Goal: Task Accomplishment & Management: Complete application form

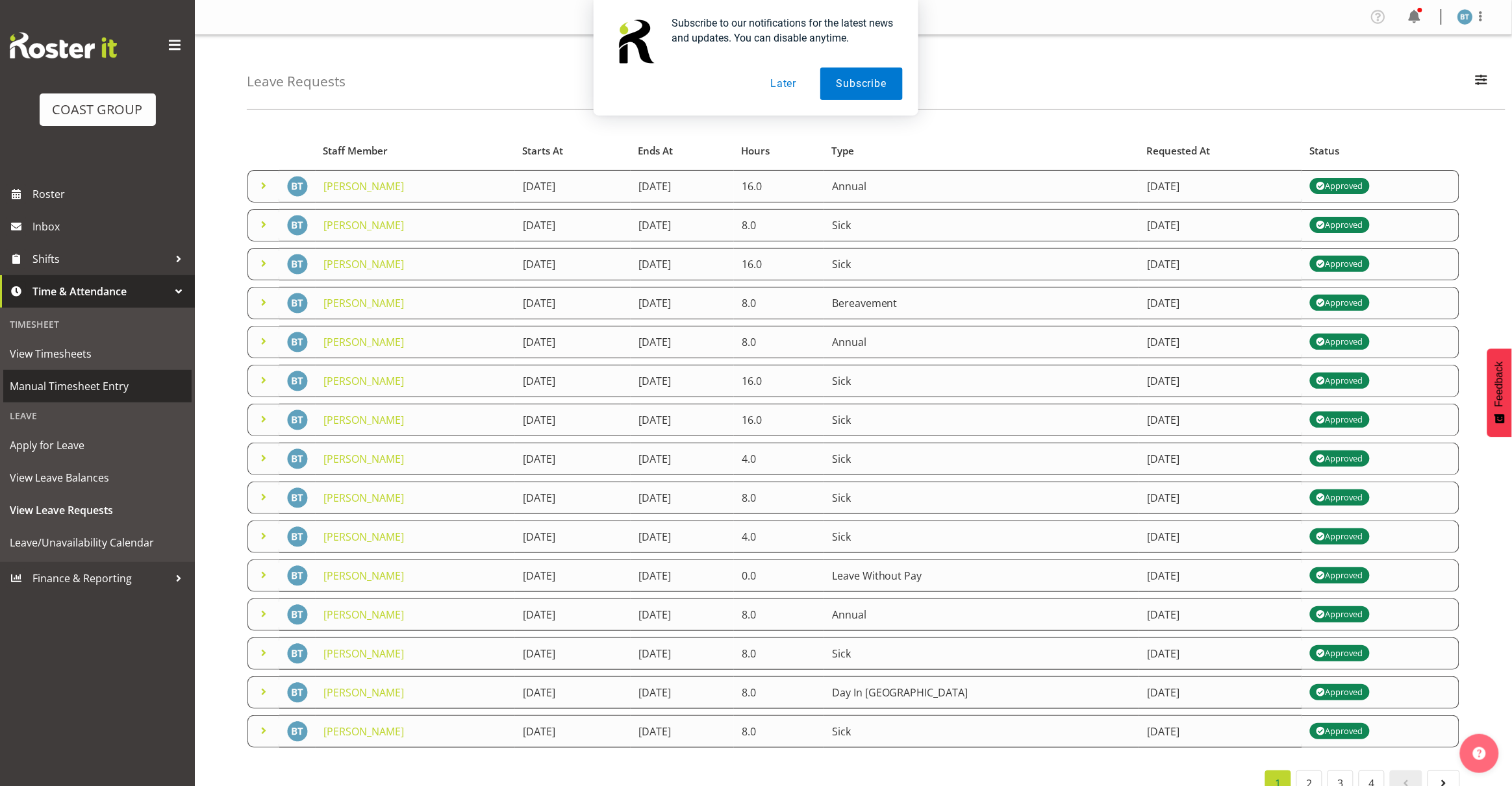
click at [62, 401] on link "Manual Timesheet Entry" at bounding box center [97, 386] width 189 height 32
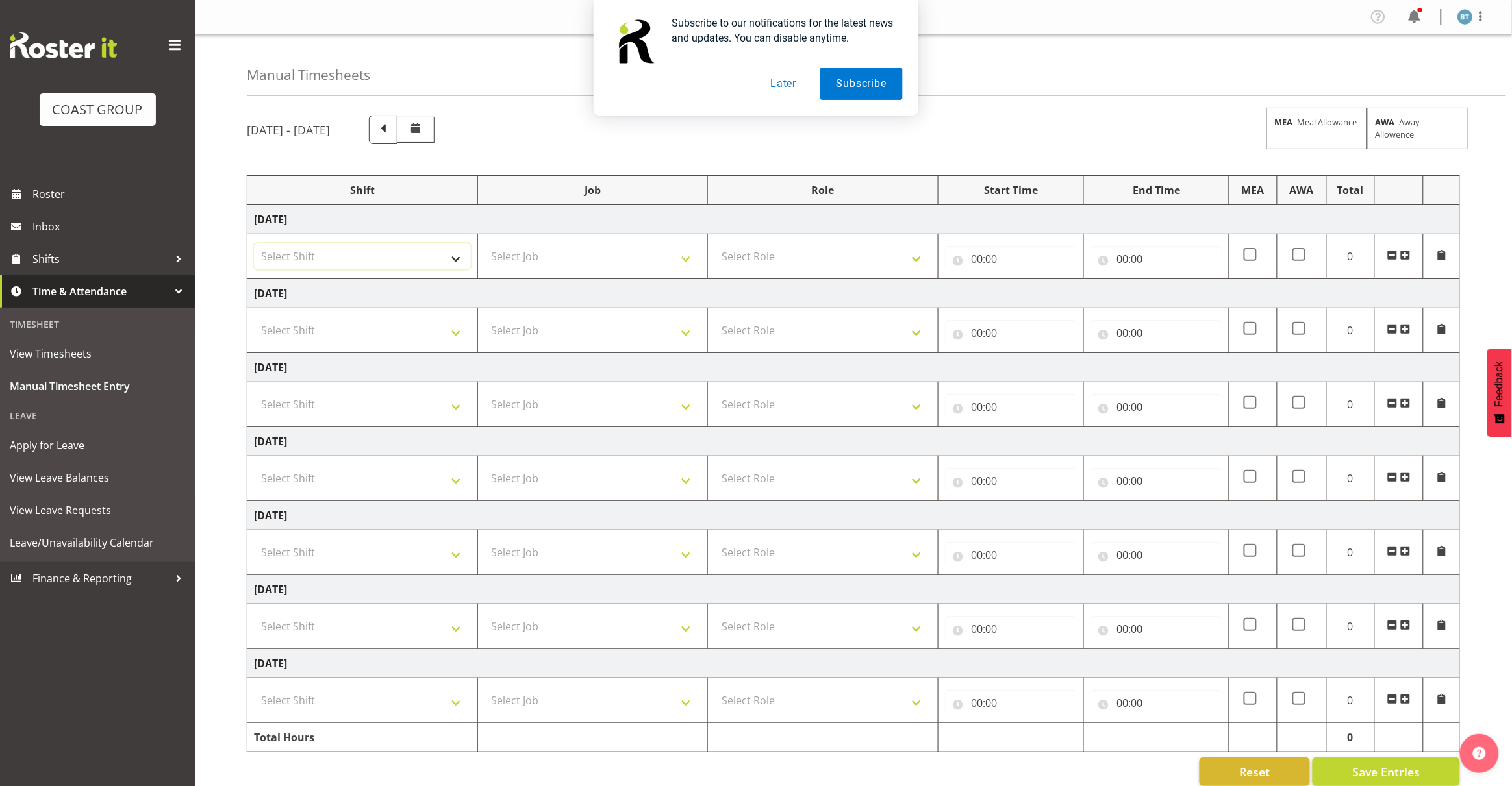
click at [404, 257] on select "Select Shift [PERSON_NAME] General Work" at bounding box center [362, 256] width 217 height 26
select select "6878"
click at [254, 244] on select "Select Shift [PERSON_NAME] General Work" at bounding box center [362, 256] width 217 height 26
drag, startPoint x: 369, startPoint y: 335, endPoint x: 368, endPoint y: 343, distance: 8.1
click at [369, 335] on select "Select Shift [PERSON_NAME] General Work" at bounding box center [362, 330] width 217 height 26
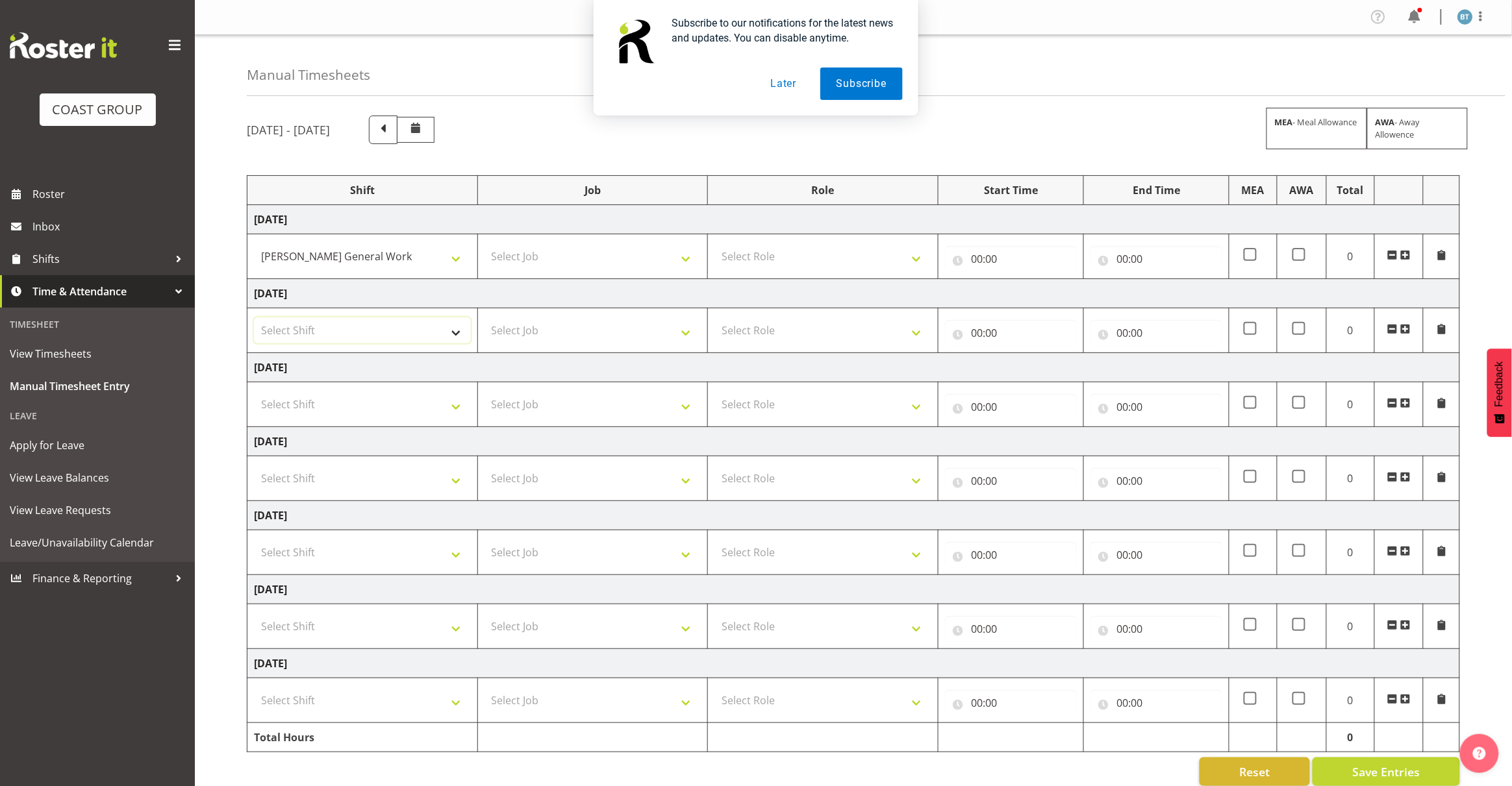
select select "6878"
click at [254, 319] on select "Select Shift [PERSON_NAME] General Work" at bounding box center [362, 330] width 217 height 26
click at [353, 408] on select "Select Shift [PERSON_NAME] General Work" at bounding box center [362, 404] width 217 height 26
select select "6878"
click at [254, 392] on select "Select Shift [PERSON_NAME] General Work" at bounding box center [362, 404] width 217 height 26
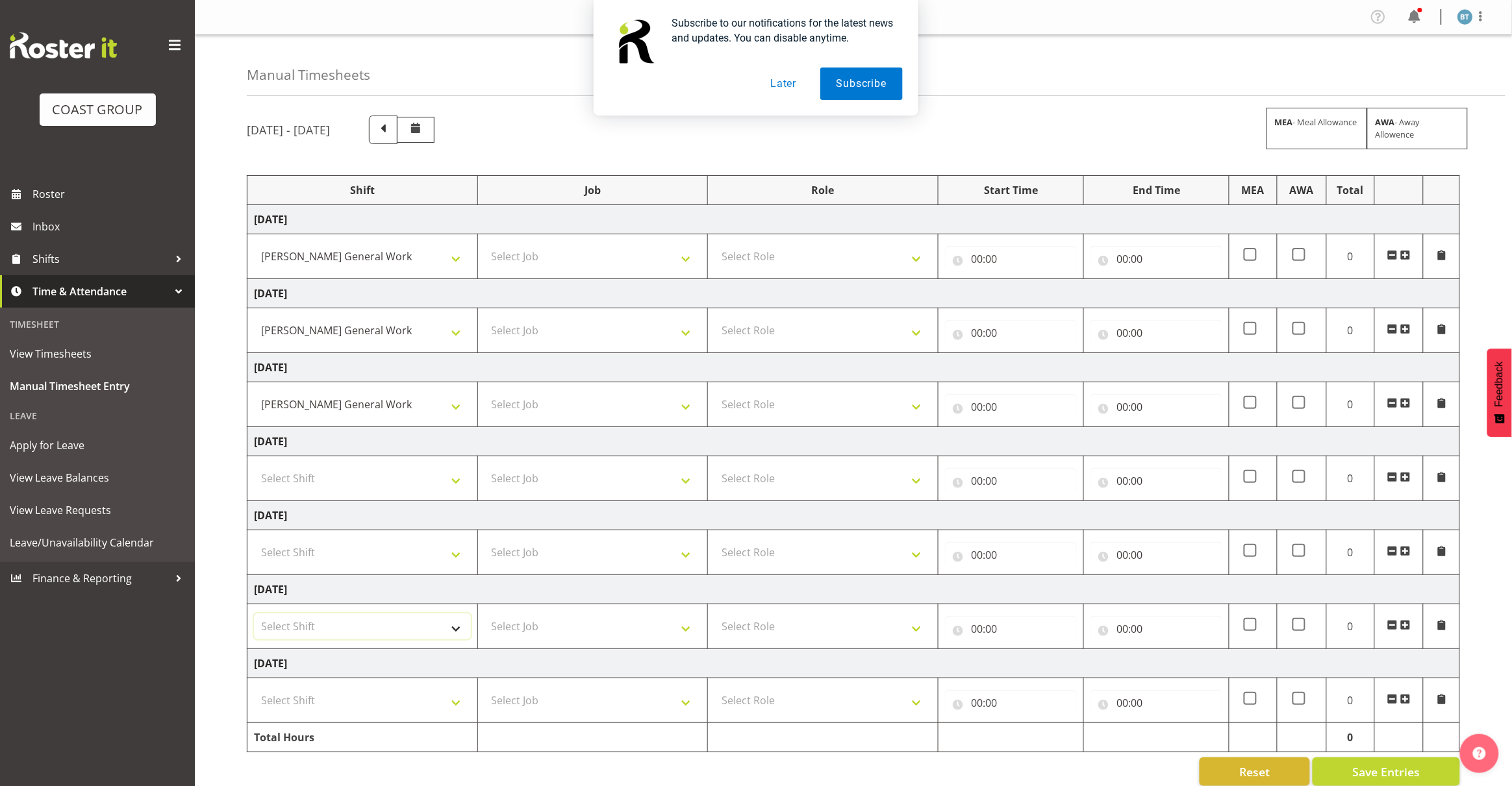
click at [382, 633] on select "Select Shift [PERSON_NAME] General Work" at bounding box center [362, 626] width 217 height 26
select select "6878"
click at [254, 616] on select "Select Shift [PERSON_NAME] General Work" at bounding box center [362, 626] width 217 height 26
click at [372, 703] on select "Select Shift [PERSON_NAME] General Work" at bounding box center [362, 700] width 217 height 26
select select "6878"
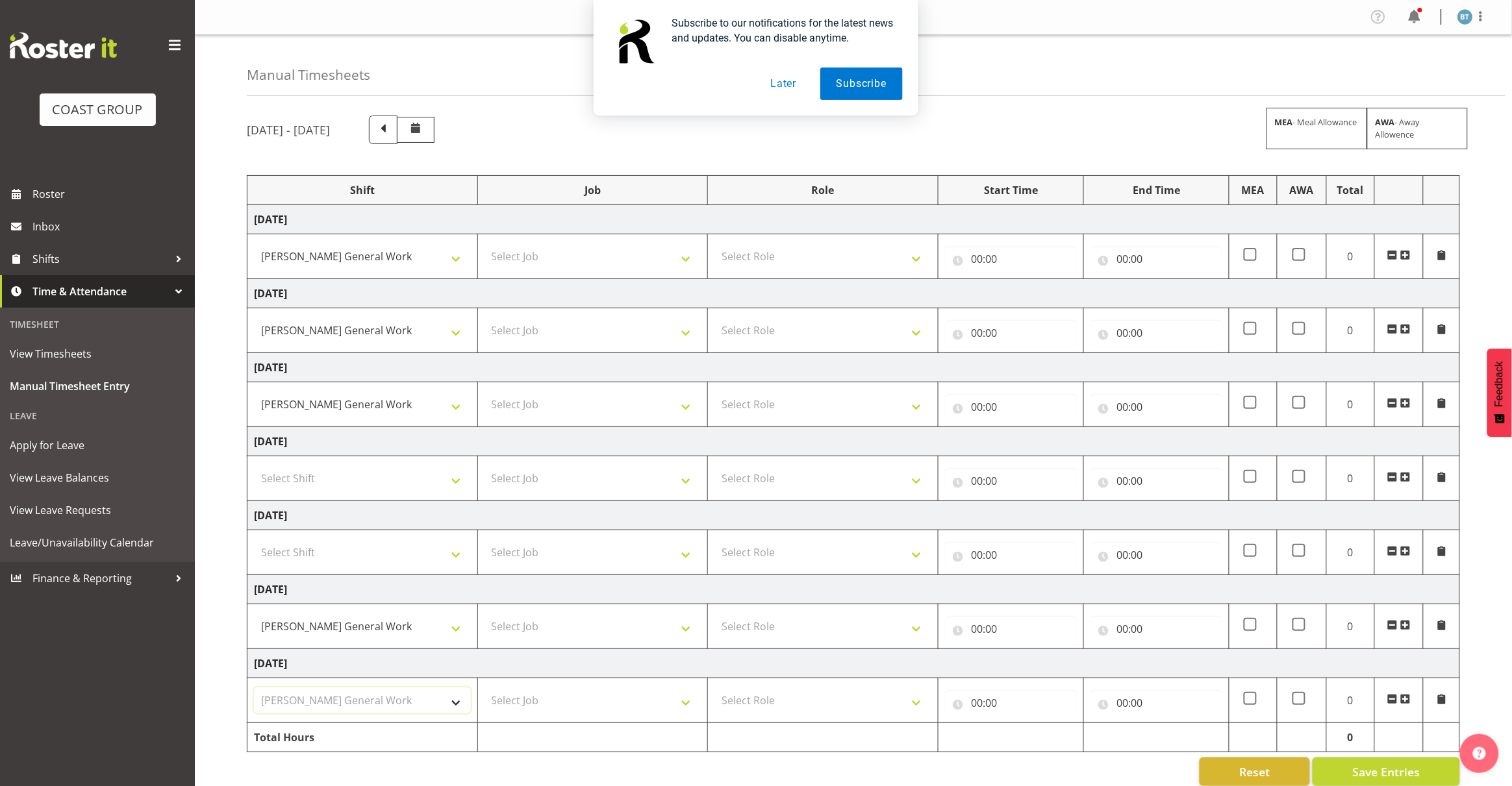
click at [254, 690] on select "Select Shift [PERSON_NAME] General Work" at bounding box center [362, 700] width 217 height 26
click at [622, 628] on select "Select Job 1 Carlton Events 1 [PERSON_NAME][GEOGRAPHIC_DATA] 1 [PERSON_NAME][GE…" at bounding box center [592, 626] width 217 height 26
select select "9465"
click at [484, 616] on select "Select Job 1 Carlton Events 1 [PERSON_NAME][GEOGRAPHIC_DATA] 1 [PERSON_NAME][GE…" at bounding box center [592, 626] width 217 height 26
click at [609, 701] on select "Select Job 1 Carlton Events 1 [PERSON_NAME][GEOGRAPHIC_DATA] 1 [PERSON_NAME][GE…" at bounding box center [592, 700] width 217 height 26
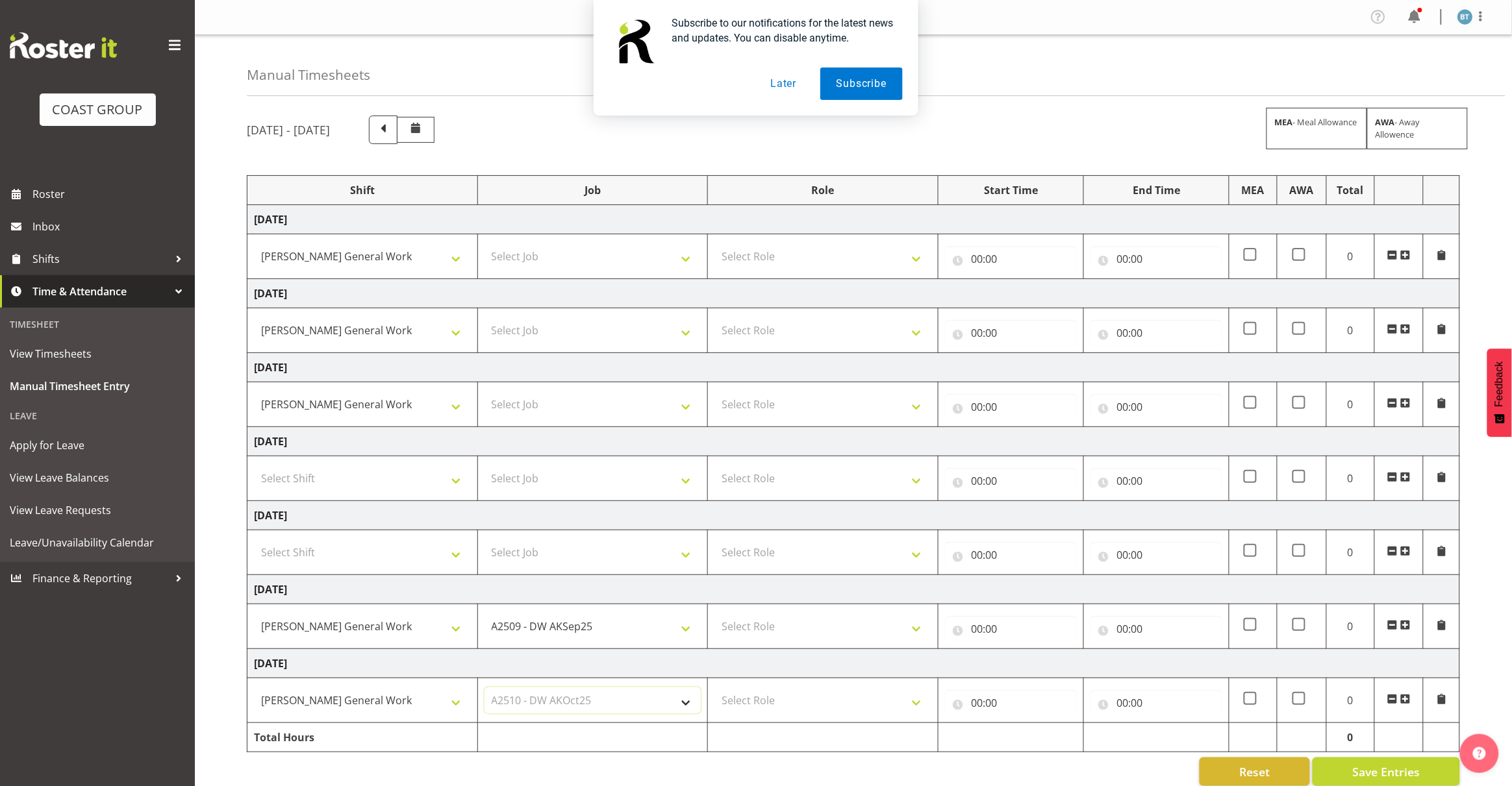
click at [484, 690] on select "Select Job 1 Carlton Events 1 [PERSON_NAME][GEOGRAPHIC_DATA] 1 [PERSON_NAME][GE…" at bounding box center [592, 700] width 217 height 26
select select "9465"
click at [586, 264] on select "Select Job 1 Carlton Events 1 [PERSON_NAME][GEOGRAPHIC_DATA] 1 [PERSON_NAME][GE…" at bounding box center [592, 256] width 217 height 26
select select "9465"
click at [484, 244] on select "Select Job 1 Carlton Events 1 [PERSON_NAME][GEOGRAPHIC_DATA] 1 [PERSON_NAME][GE…" at bounding box center [592, 256] width 217 height 26
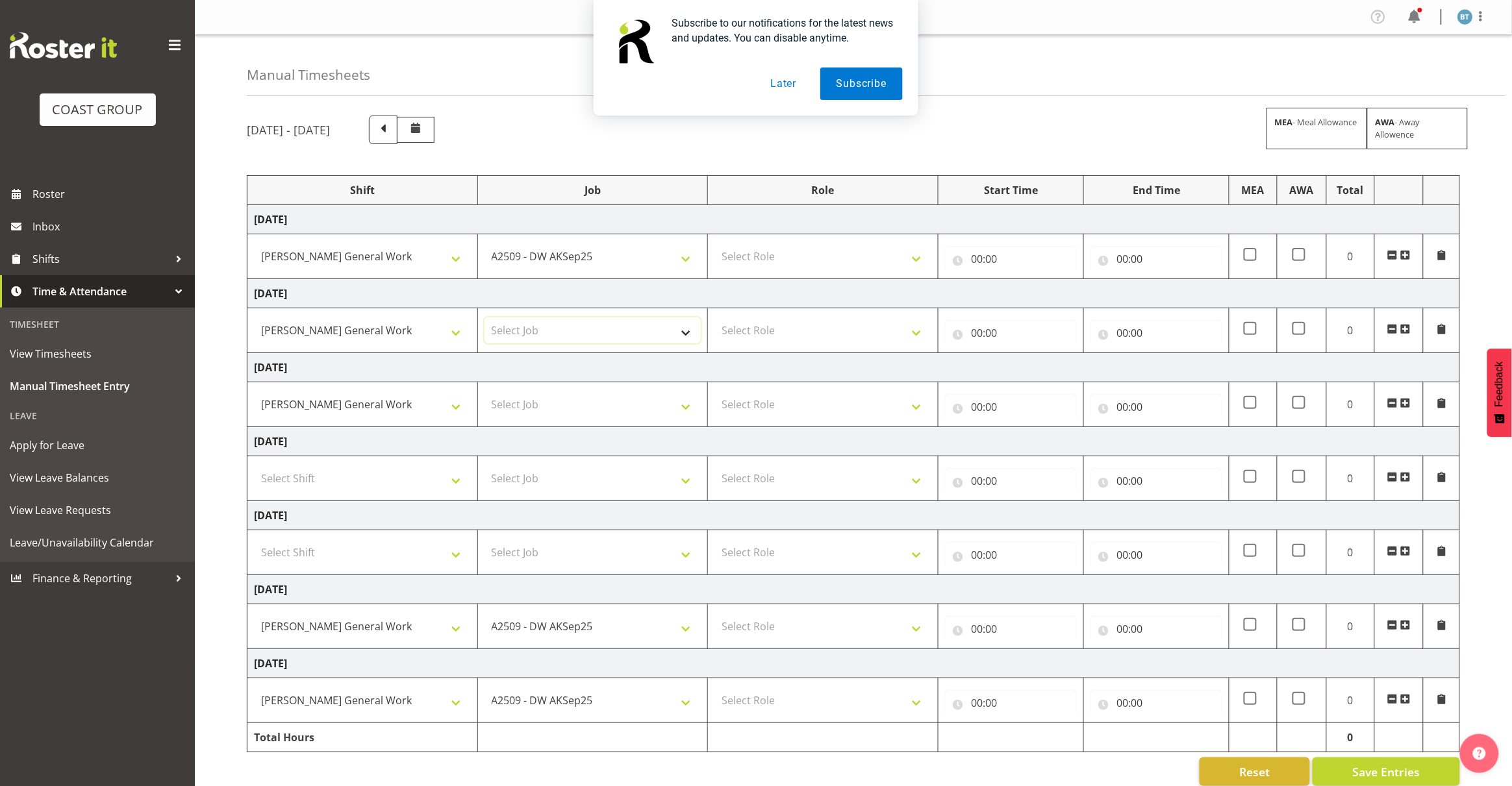
click at [618, 326] on select "Select Job 1 Carlton Events 1 [PERSON_NAME][GEOGRAPHIC_DATA] 1 [PERSON_NAME][GE…" at bounding box center [592, 330] width 217 height 26
select select "9465"
click at [484, 319] on select "Select Job 1 Carlton Events 1 [PERSON_NAME][GEOGRAPHIC_DATA] 1 [PERSON_NAME][GE…" at bounding box center [592, 330] width 217 height 26
click at [623, 396] on select "Select Job 1 Carlton Events 1 [PERSON_NAME][GEOGRAPHIC_DATA] 1 [PERSON_NAME][GE…" at bounding box center [592, 404] width 217 height 26
select select "9465"
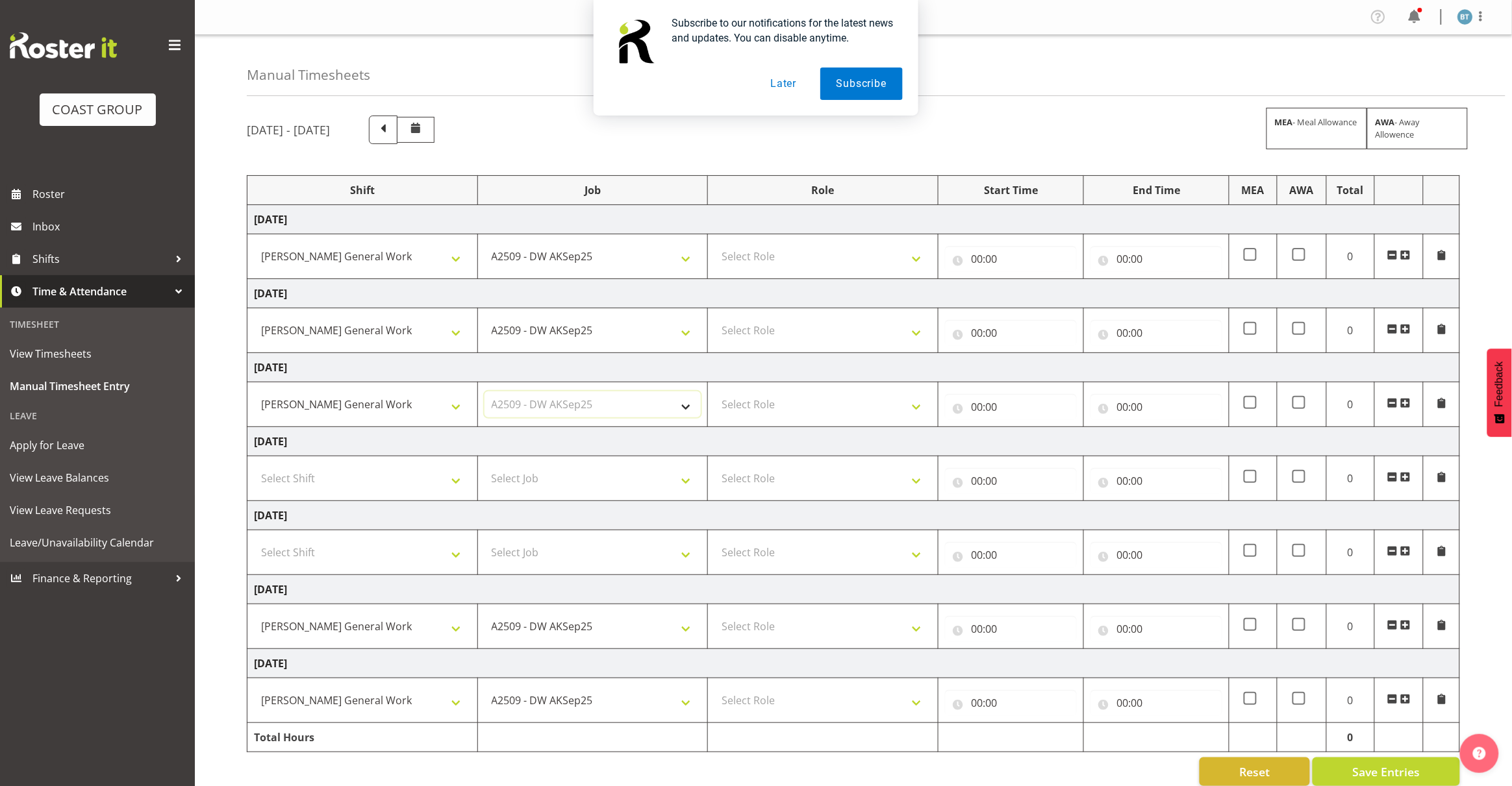
click at [484, 392] on select "Select Job 1 Carlton Events 1 [PERSON_NAME][GEOGRAPHIC_DATA] 1 [PERSON_NAME][GE…" at bounding box center [592, 404] width 217 height 26
click at [864, 258] on select "Select Role DESIGNER [PERSON_NAME]" at bounding box center [822, 256] width 217 height 26
select select "221"
click at [714, 244] on select "Select Role DESIGNER [PERSON_NAME]" at bounding box center [822, 256] width 217 height 26
click at [791, 332] on select "Select Role DESIGNER [PERSON_NAME]" at bounding box center [822, 330] width 217 height 26
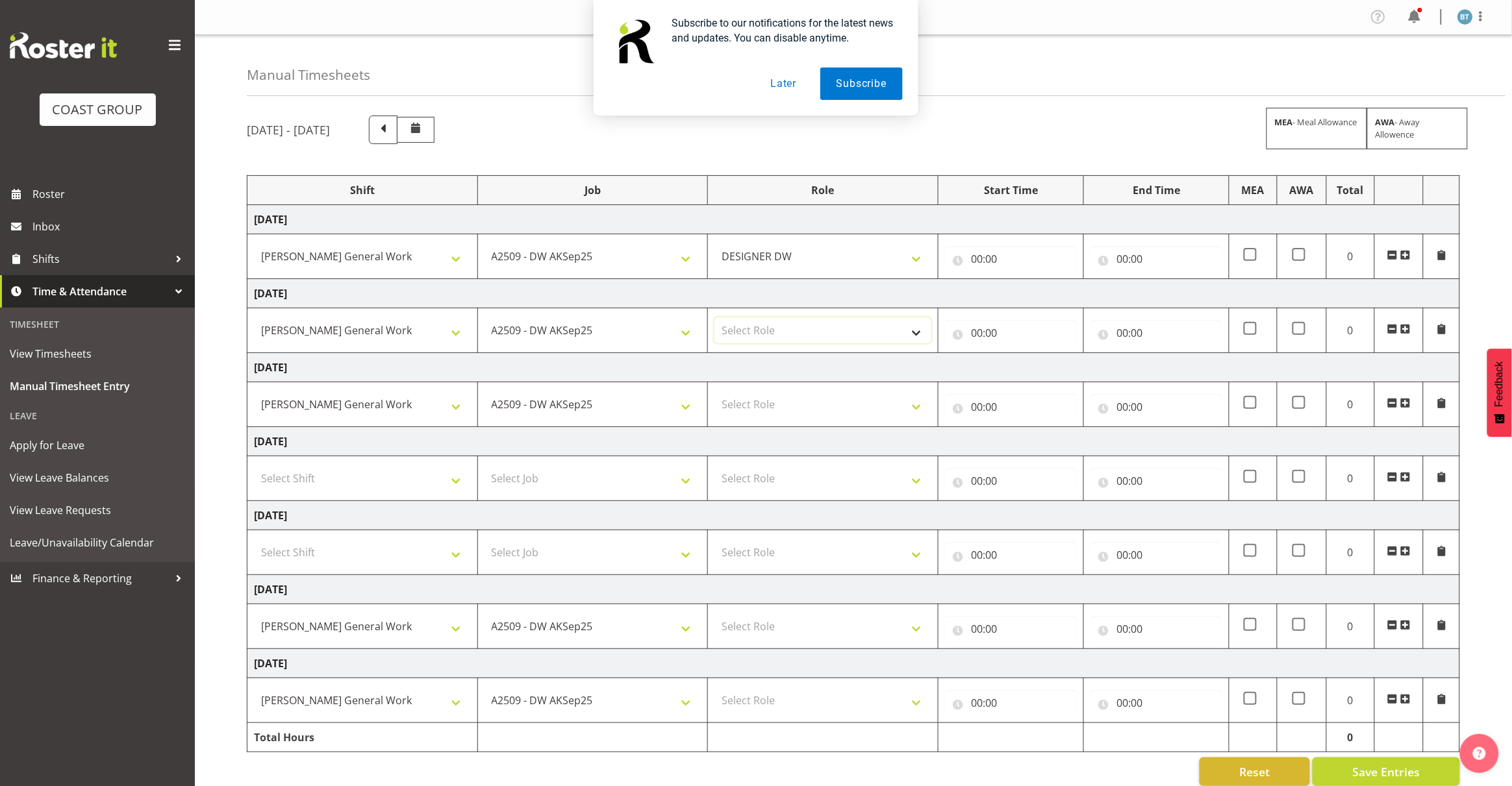
select select "221"
click at [714, 319] on select "Select Role DESIGNER [PERSON_NAME]" at bounding box center [822, 330] width 217 height 26
click at [786, 414] on select "Select Role DESIGNER [PERSON_NAME]" at bounding box center [822, 404] width 217 height 26
select select "221"
click at [714, 392] on select "Select Role DESIGNER [PERSON_NAME]" at bounding box center [822, 404] width 217 height 26
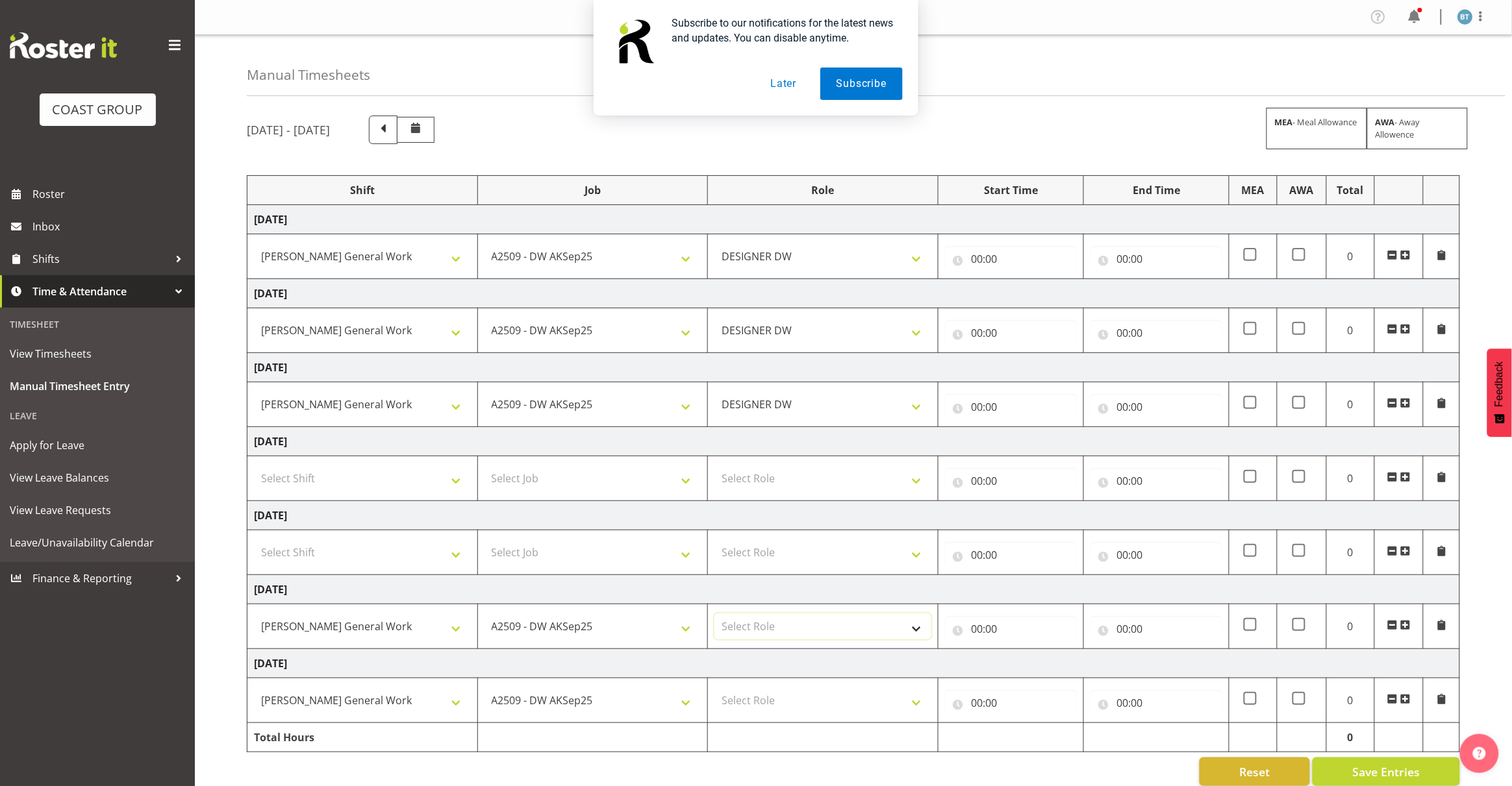
click at [772, 616] on select "Select Role DESIGNER [PERSON_NAME]" at bounding box center [822, 626] width 217 height 26
select select "221"
click at [714, 616] on select "Select Role DESIGNER [PERSON_NAME]" at bounding box center [822, 626] width 217 height 26
click at [776, 713] on select "Select Role DESIGNER [PERSON_NAME]" at bounding box center [822, 700] width 217 height 26
select select "221"
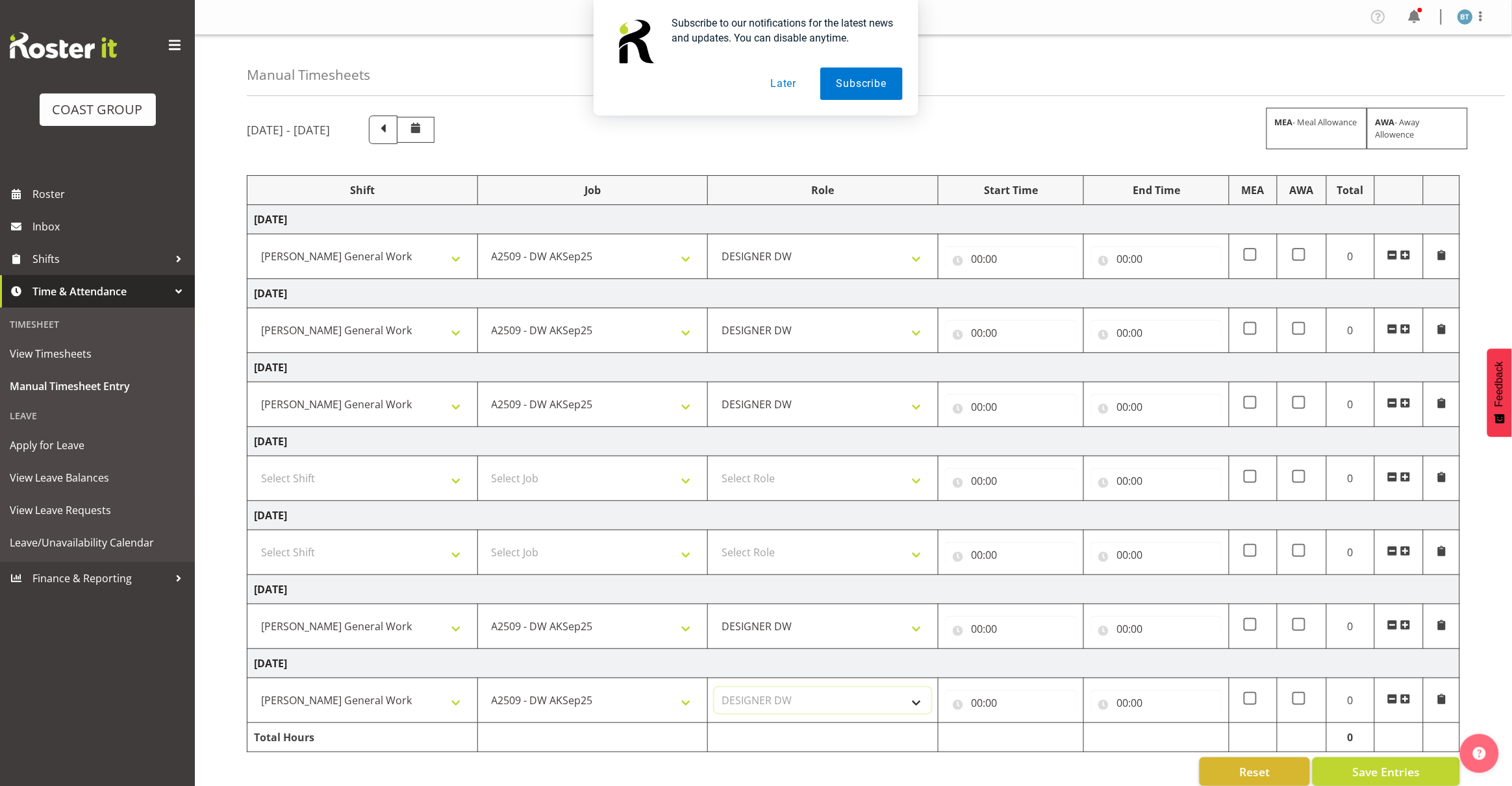
click at [714, 690] on select "Select Role DESIGNER [PERSON_NAME]" at bounding box center [822, 700] width 217 height 26
click at [976, 708] on input "00:00" at bounding box center [1011, 703] width 132 height 26
click at [1031, 736] on select "00 01 02 03 04 05 06 07 08 09 10 11 12 13 14 15 16 17 18 19 20 21 22 23" at bounding box center [1033, 736] width 29 height 26
select select "7"
click at [1019, 726] on select "00 01 02 03 04 05 06 07 08 09 10 11 12 13 14 15 16 17 18 19 20 21 22 23" at bounding box center [1033, 736] width 29 height 26
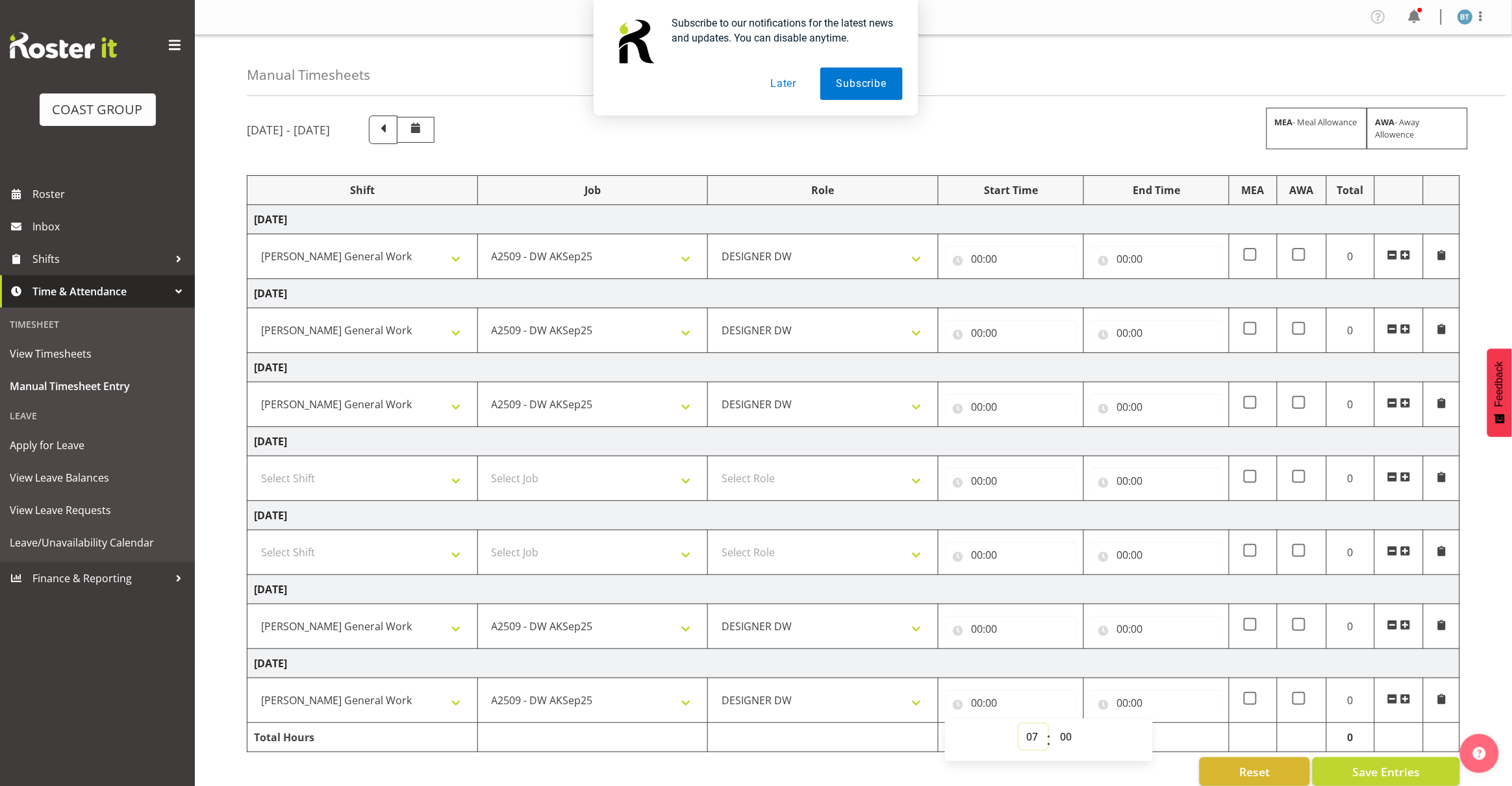
type input "07:00"
click at [1063, 745] on select "00 01 02 03 04 05 06 07 08 09 10 11 12 13 14 15 16 17 18 19 20 21 22 23 24 25 2…" at bounding box center [1068, 736] width 29 height 26
select select "30"
click at [1053, 726] on select "00 01 02 03 04 05 06 07 08 09 10 11 12 13 14 15 16 17 18 19 20 21 22 23 24 25 2…" at bounding box center [1068, 736] width 29 height 26
type input "07:30"
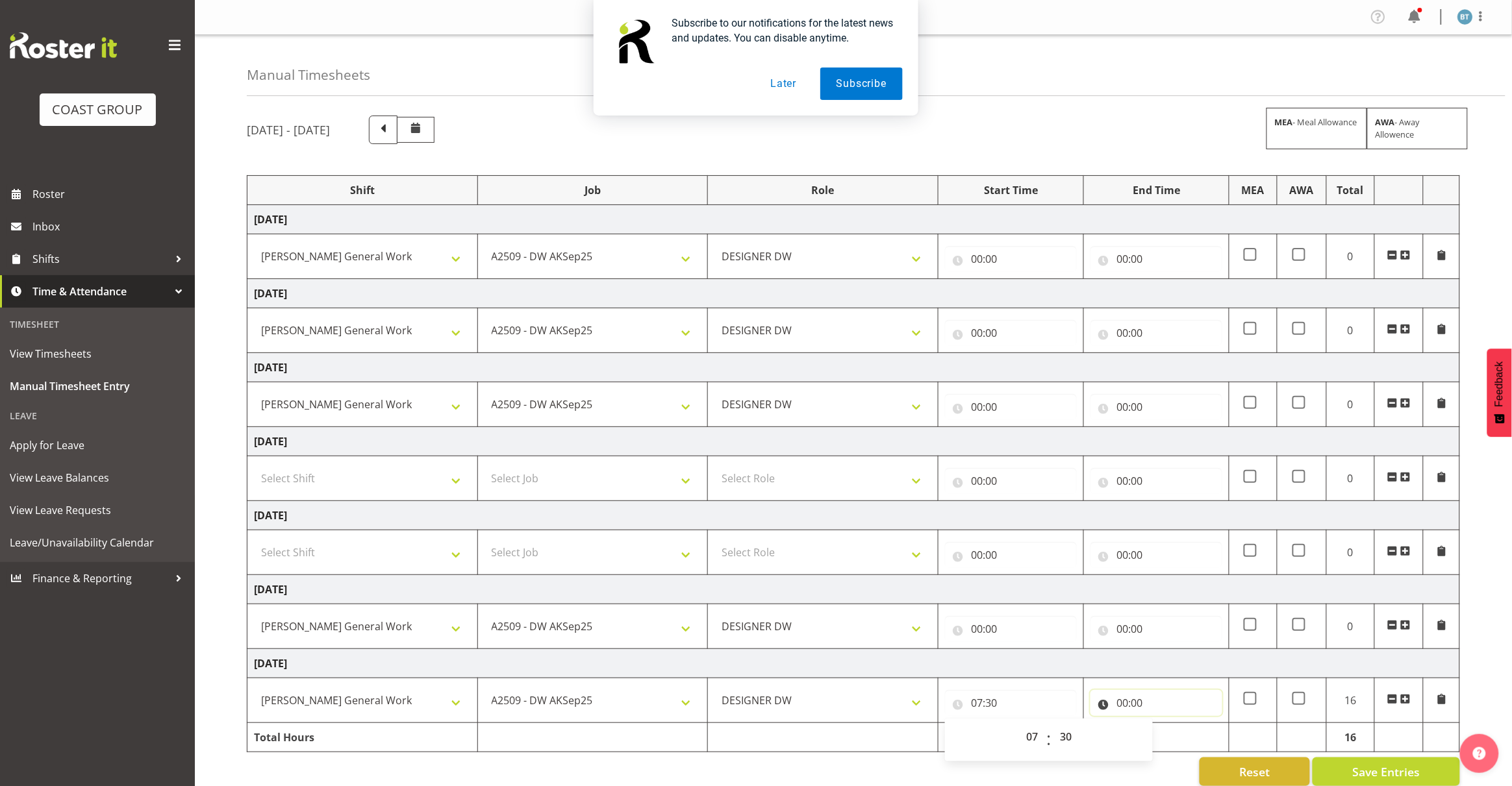
click at [1124, 708] on input "00:00" at bounding box center [1156, 703] width 132 height 26
click at [1173, 741] on select "00 01 02 03 04 05 06 07 08 09 10 11 12 13 14 15 16 17 18 19 20 21 22 23" at bounding box center [1179, 736] width 29 height 26
select select "17"
click at [1164, 726] on select "00 01 02 03 04 05 06 07 08 09 10 11 12 13 14 15 16 17 18 19 20 21 22 23" at bounding box center [1179, 736] width 29 height 26
type input "17:00"
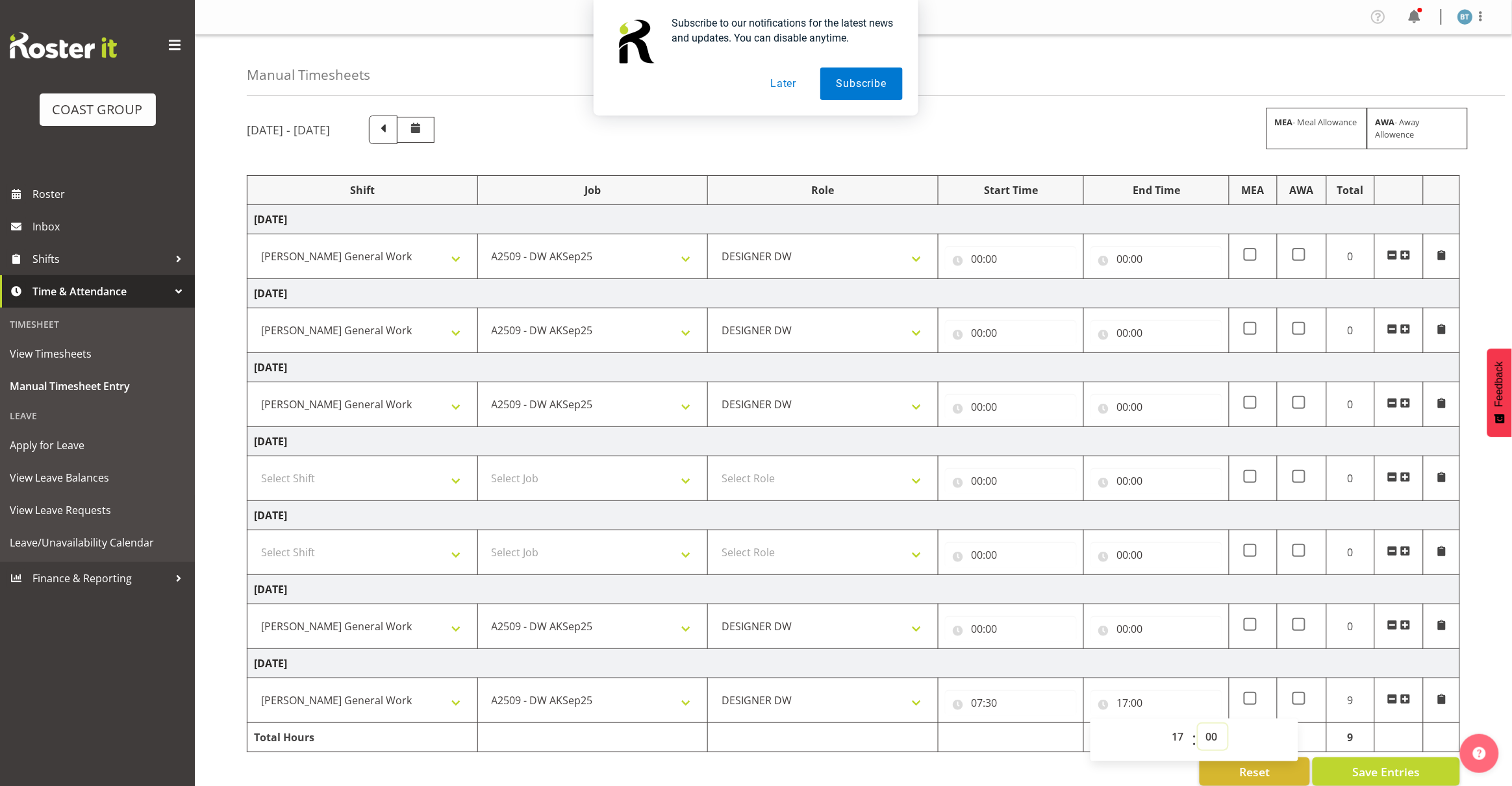
click at [1208, 742] on select "00 01 02 03 04 05 06 07 08 09 10 11 12 13 14 15 16 17 18 19 20 21 22 23 24 25 2…" at bounding box center [1213, 736] width 29 height 26
select select "30"
click at [1198, 726] on select "00 01 02 03 04 05 06 07 08 09 10 11 12 13 14 15 16 17 18 19 20 21 22 23 24 25 2…" at bounding box center [1213, 736] width 29 height 26
type input "17:30"
click at [1196, 663] on td "[DATE]" at bounding box center [854, 663] width 1213 height 29
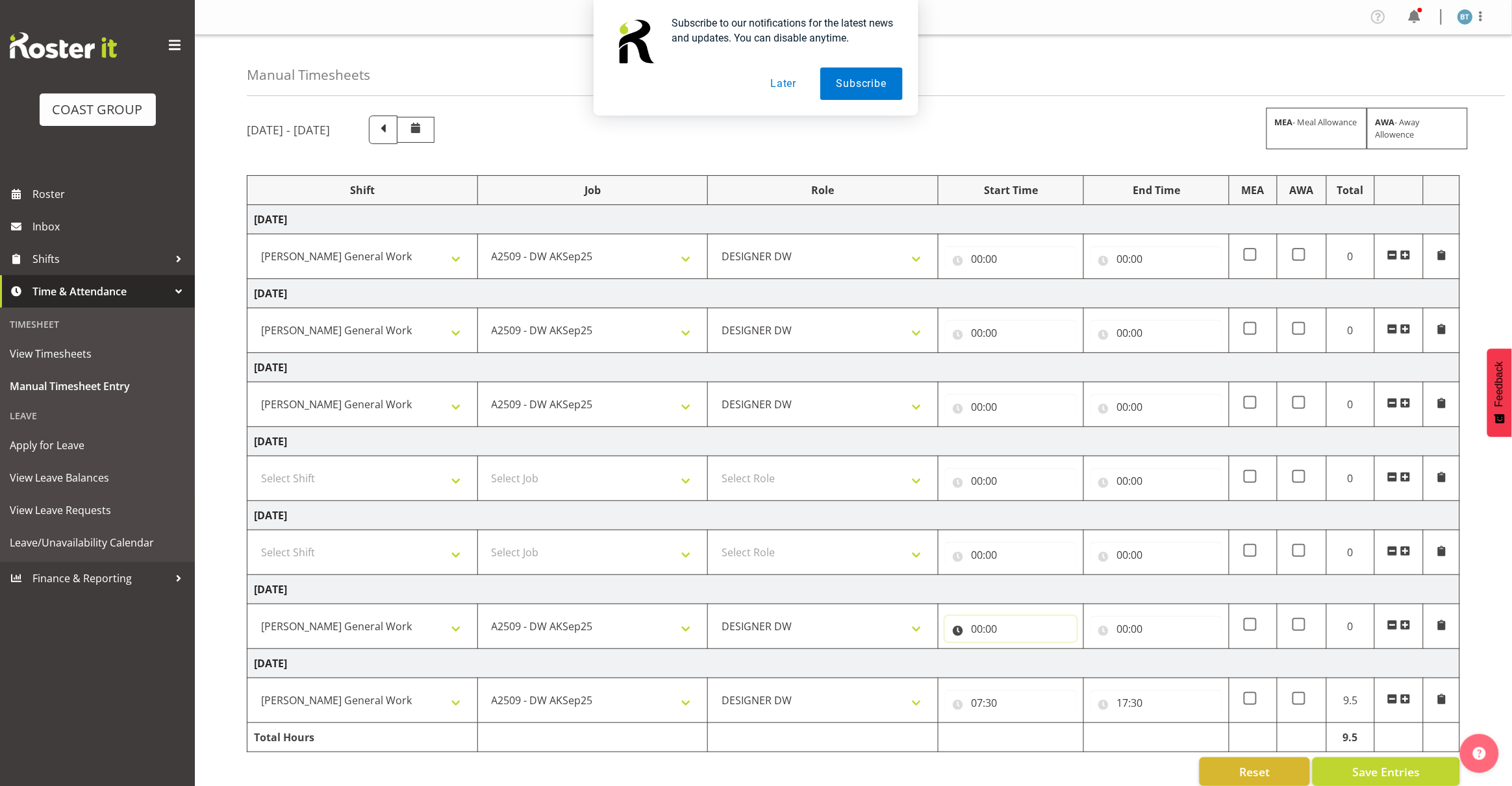
click at [979, 635] on input "00:00" at bounding box center [1011, 628] width 132 height 26
click at [1024, 662] on select "00 01 02 03 04 05 06 07 08 09 10 11 12 13 14 15 16 17 18 19 20 21 22 23" at bounding box center [1033, 662] width 29 height 26
select select "10"
click at [1019, 652] on select "00 01 02 03 04 05 06 07 08 09 10 11 12 13 14 15 16 17 18 19 20 21 22 23" at bounding box center [1033, 662] width 29 height 26
type input "10:00"
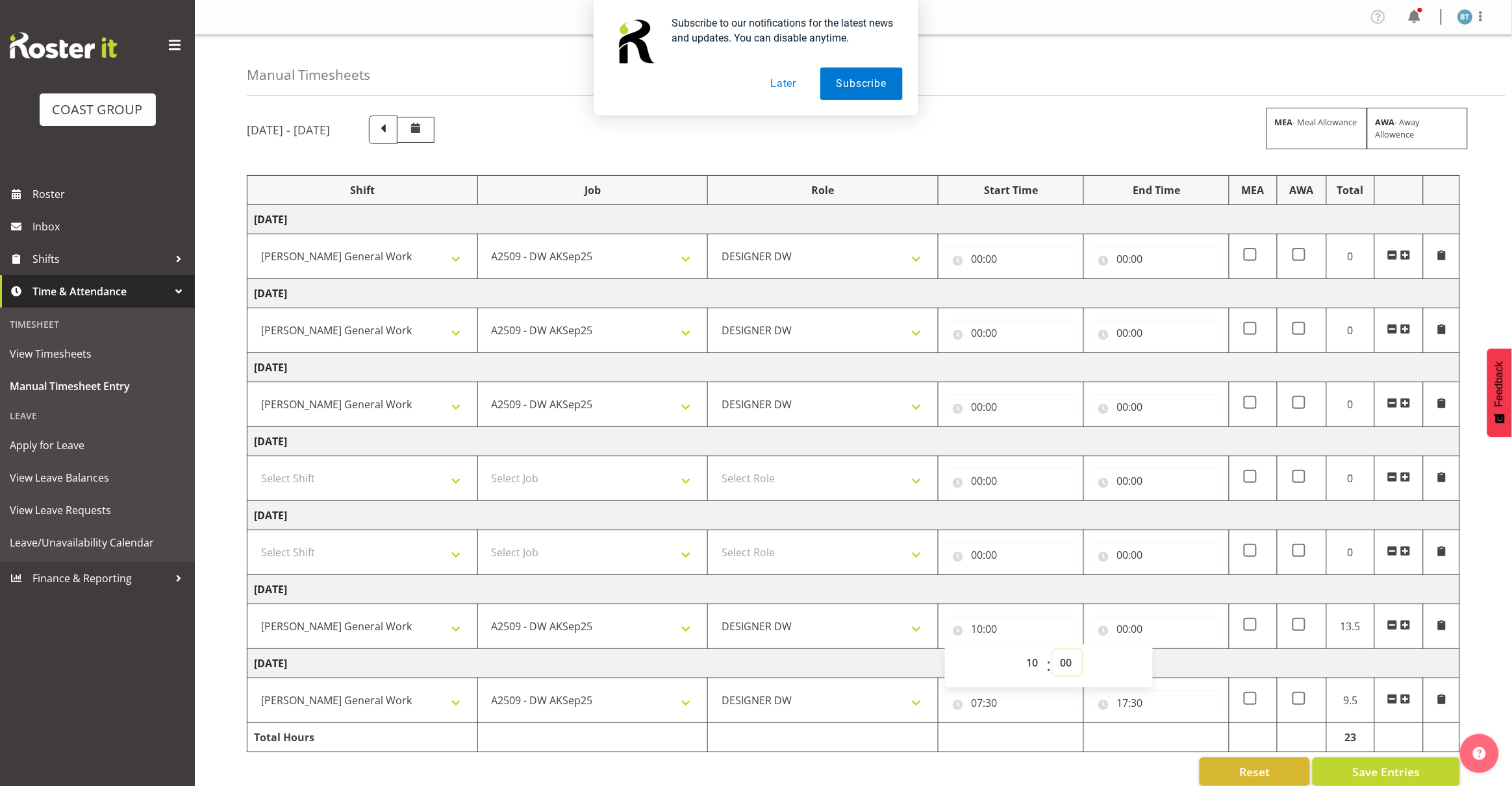
click at [1060, 660] on select "00 01 02 03 04 05 06 07 08 09 10 11 12 13 14 15 16 17 18 19 20 21 22 23 24 25 2…" at bounding box center [1068, 662] width 29 height 26
select select "30"
click at [1053, 652] on select "00 01 02 03 04 05 06 07 08 09 10 11 12 13 14 15 16 17 18 19 20 21 22 23 24 25 2…" at bounding box center [1068, 662] width 29 height 26
type input "10:30"
click at [1134, 591] on td "[DATE]" at bounding box center [854, 590] width 1213 height 29
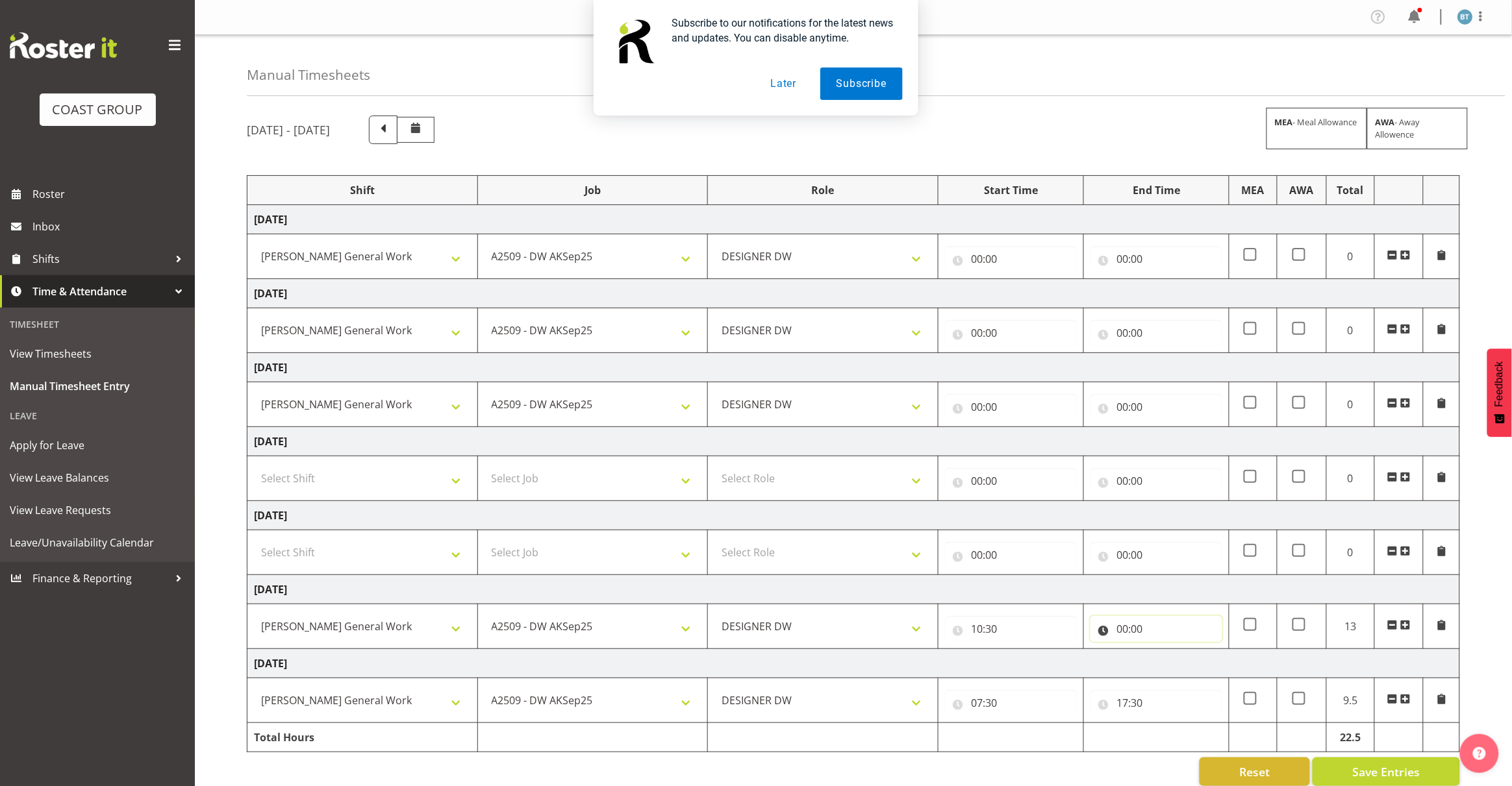
click at [1124, 631] on input "00:00" at bounding box center [1156, 628] width 132 height 26
click at [1180, 666] on select "00 01 02 03 04 05 06 07 08 09 10 11 12 13 14 15 16 17 18 19 20 21 22 23" at bounding box center [1179, 662] width 29 height 26
select select "15"
click at [1164, 652] on select "00 01 02 03 04 05 06 07 08 09 10 11 12 13 14 15 16 17 18 19 20 21 22 23" at bounding box center [1179, 662] width 29 height 26
type input "15:00"
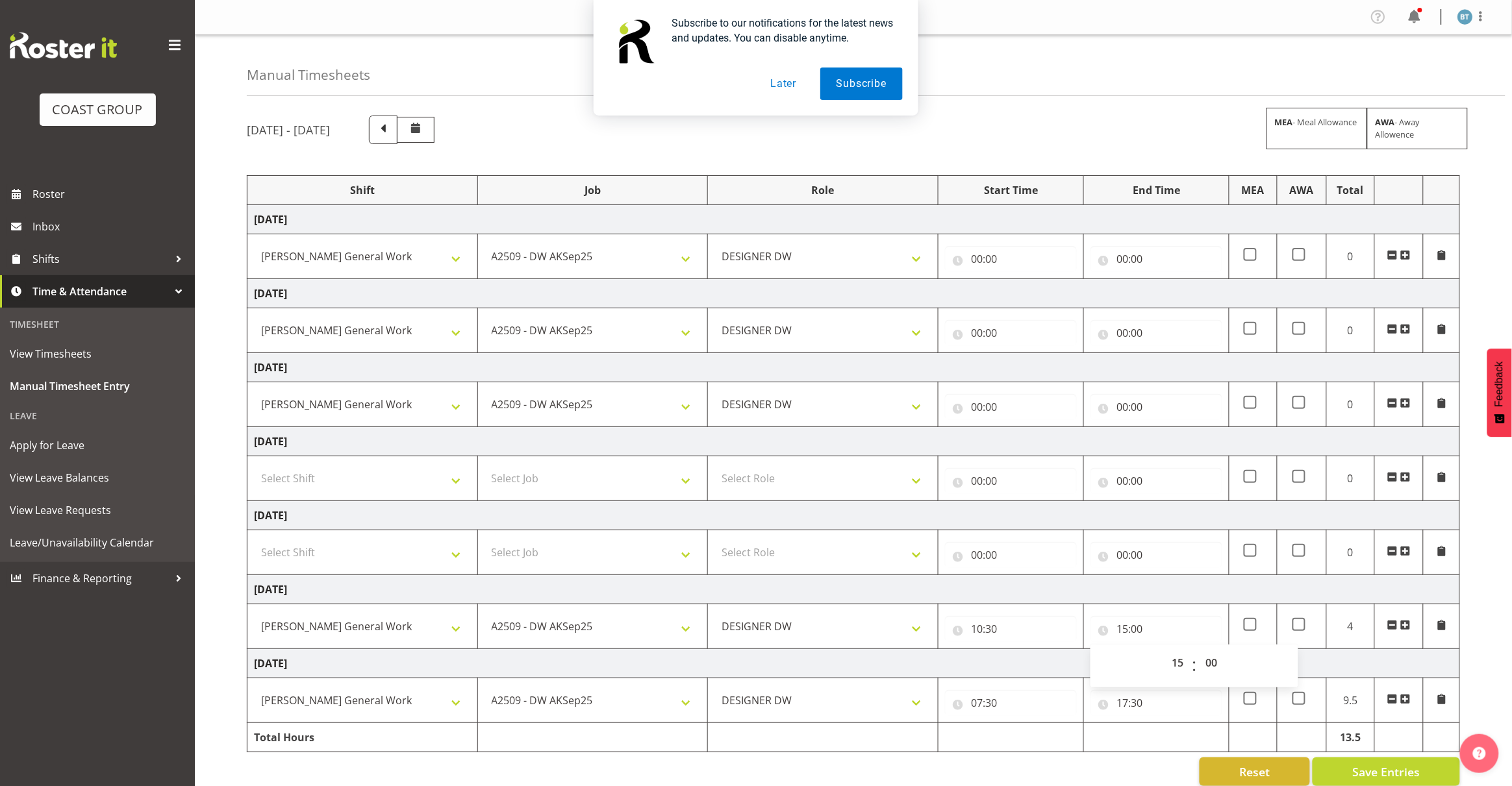
click at [1177, 594] on td "[DATE]" at bounding box center [854, 590] width 1213 height 29
click at [1144, 628] on input "15:00" at bounding box center [1156, 628] width 132 height 26
click at [1213, 666] on select "00 01 02 03 04 05 06 07 08 09 10 11 12 13 14 15 16 17 18 19 20 21 22 23 24 25 2…" at bounding box center [1213, 662] width 29 height 26
select select "30"
click at [1198, 652] on select "00 01 02 03 04 05 06 07 08 09 10 11 12 13 14 15 16 17 18 19 20 21 22 23 24 25 2…" at bounding box center [1213, 662] width 29 height 26
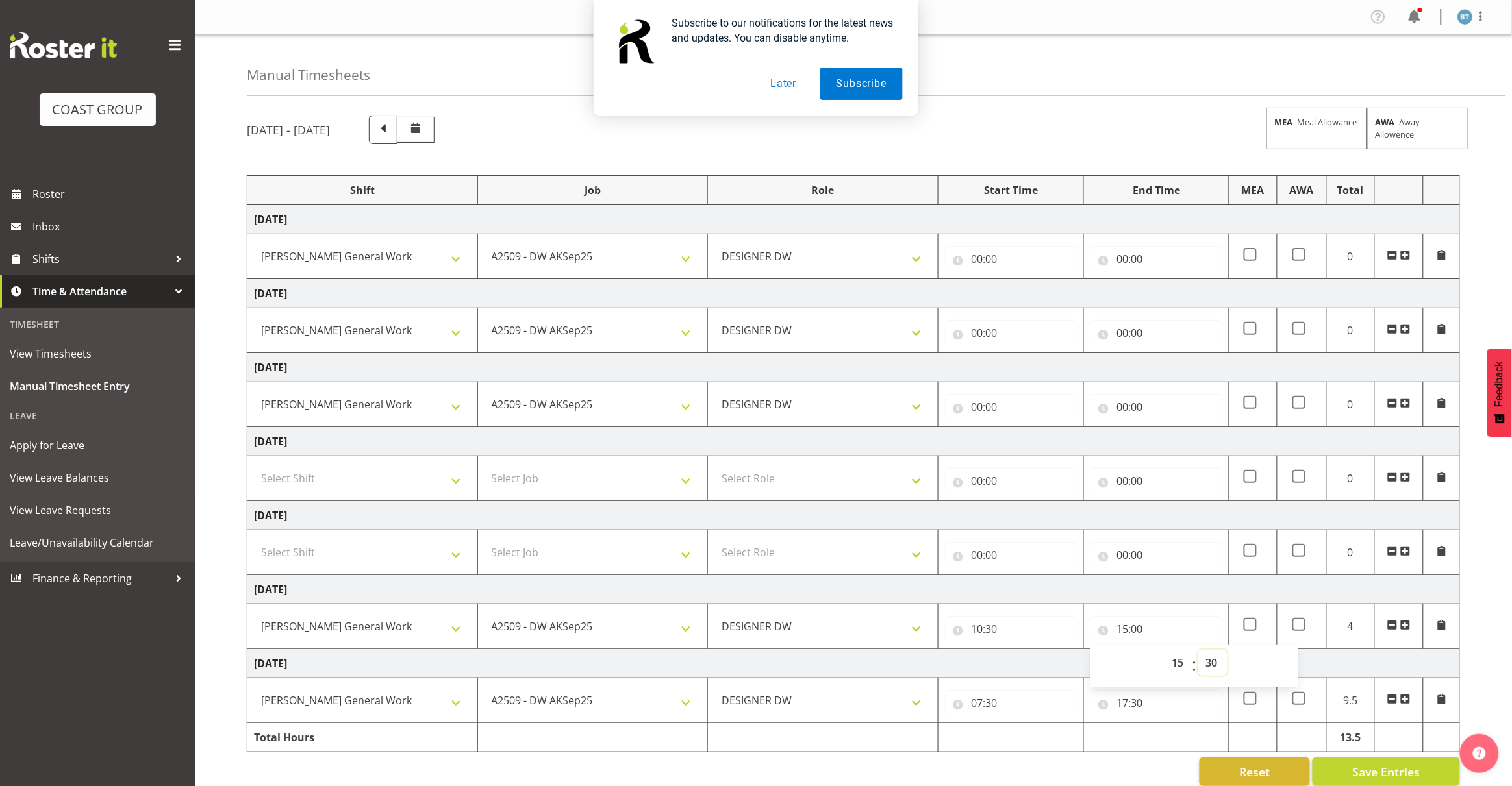
type input "15:30"
click at [1126, 592] on td "[DATE]" at bounding box center [854, 590] width 1213 height 29
click at [1405, 628] on span at bounding box center [1405, 625] width 11 height 11
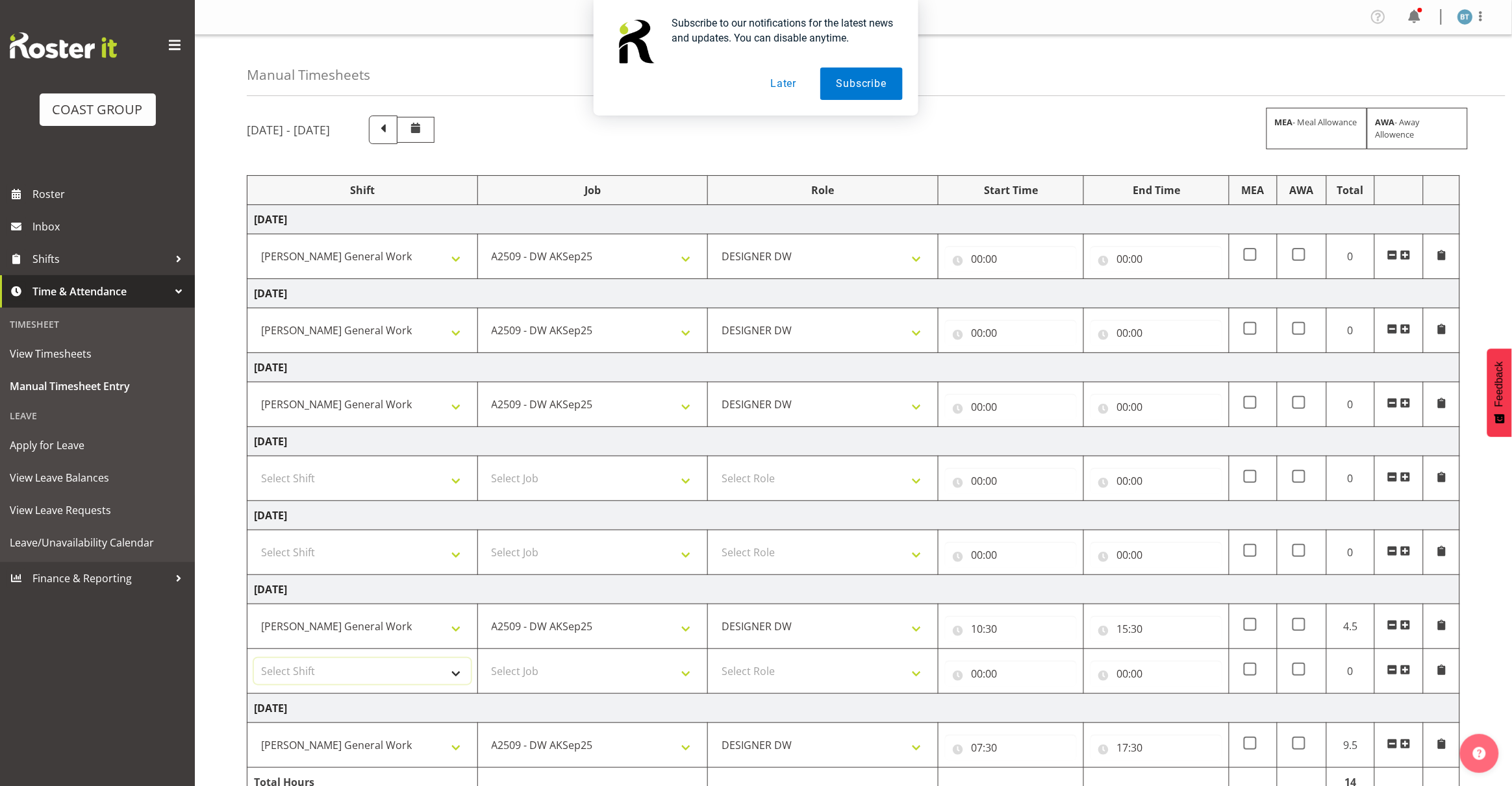
click at [350, 668] on select "Select Shift [PERSON_NAME] General Work" at bounding box center [362, 670] width 217 height 26
select select "6878"
click at [254, 661] on select "Select Shift [PERSON_NAME] General Work" at bounding box center [362, 670] width 217 height 26
click at [611, 666] on select "Select Job 1 Carlton Events 1 [PERSON_NAME][GEOGRAPHIC_DATA] 1 [PERSON_NAME][GE…" at bounding box center [592, 670] width 217 height 26
select select "9465"
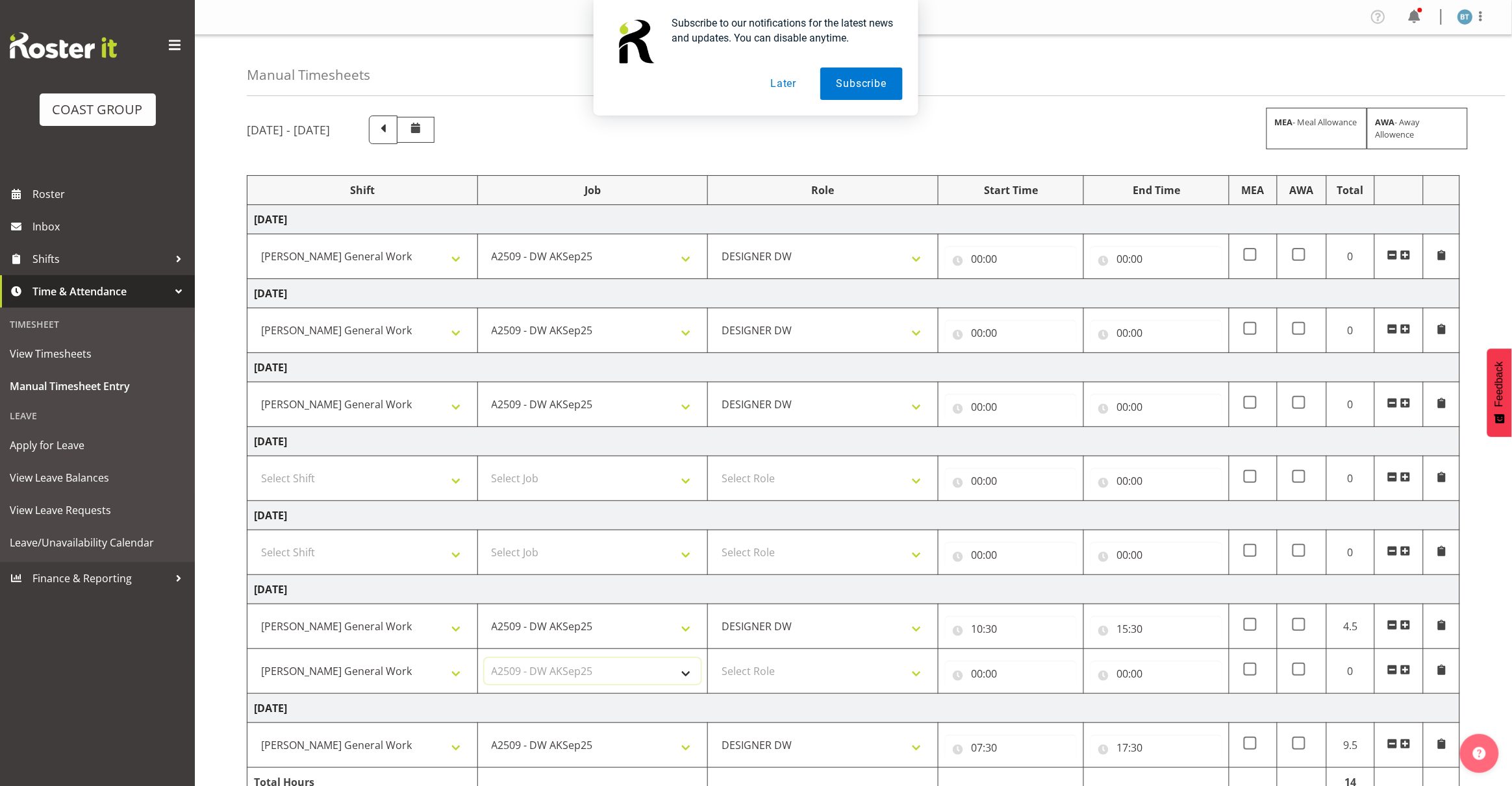
click at [484, 661] on select "Select Job 1 Carlton Events 1 [PERSON_NAME][GEOGRAPHIC_DATA] 1 [PERSON_NAME][GE…" at bounding box center [592, 670] width 217 height 26
click at [777, 673] on select "Select Role DESIGNER [PERSON_NAME]" at bounding box center [822, 670] width 217 height 26
select select "221"
click at [714, 661] on select "Select Role DESIGNER [PERSON_NAME]" at bounding box center [822, 670] width 217 height 26
click at [975, 675] on input "00:00" at bounding box center [1011, 673] width 132 height 26
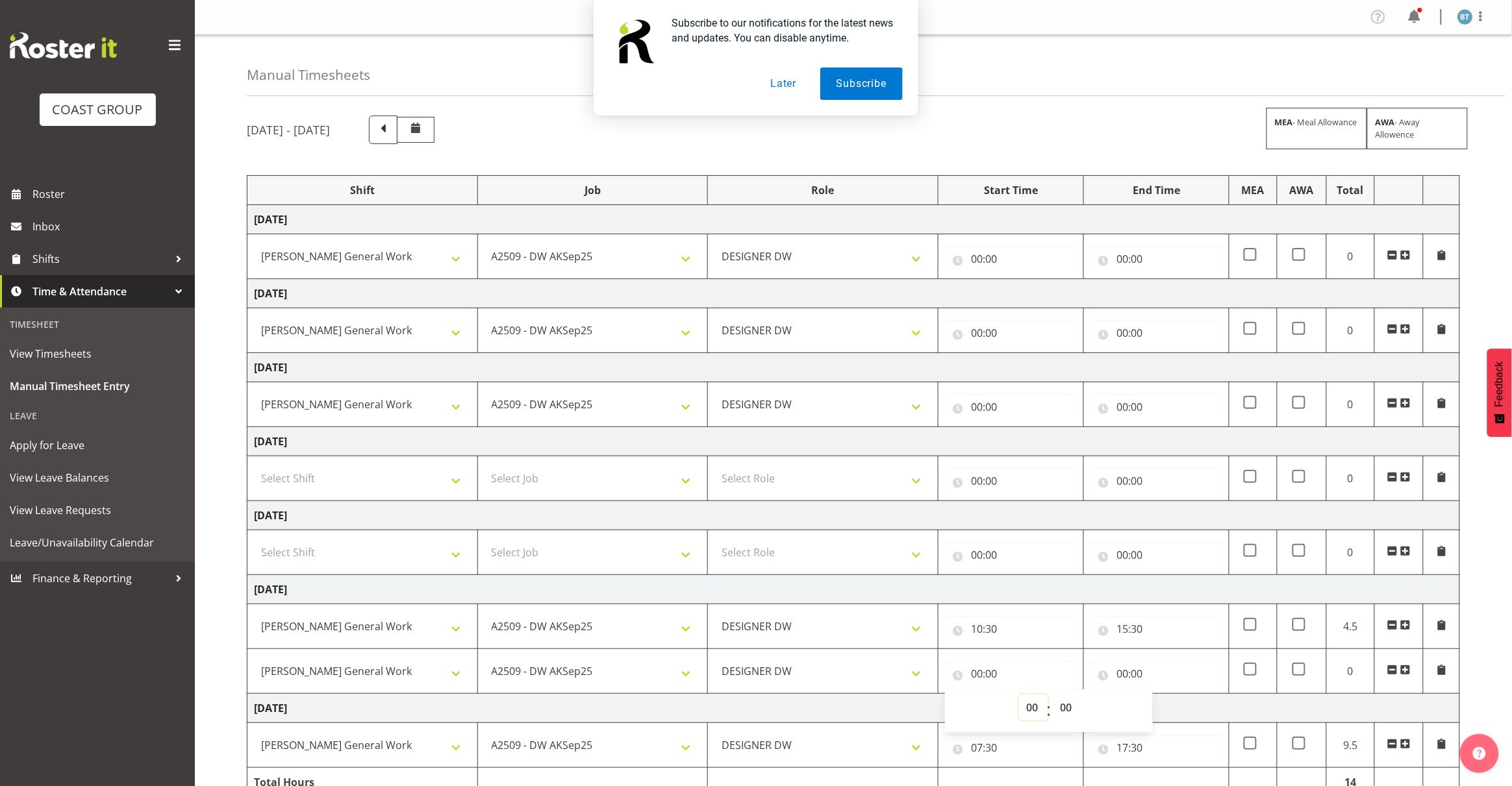
click at [1031, 710] on select "00 01 02 03 04 05 06 07 08 09 10 11 12 13 14 15 16 17 18 19 20 21 22 23" at bounding box center [1033, 707] width 29 height 26
select select "16"
click at [1019, 697] on select "00 01 02 03 04 05 06 07 08 09 10 11 12 13 14 15 16 17 18 19 20 21 22 23" at bounding box center [1033, 707] width 29 height 26
type input "16:00"
click at [1119, 677] on input "00:00" at bounding box center [1156, 673] width 132 height 26
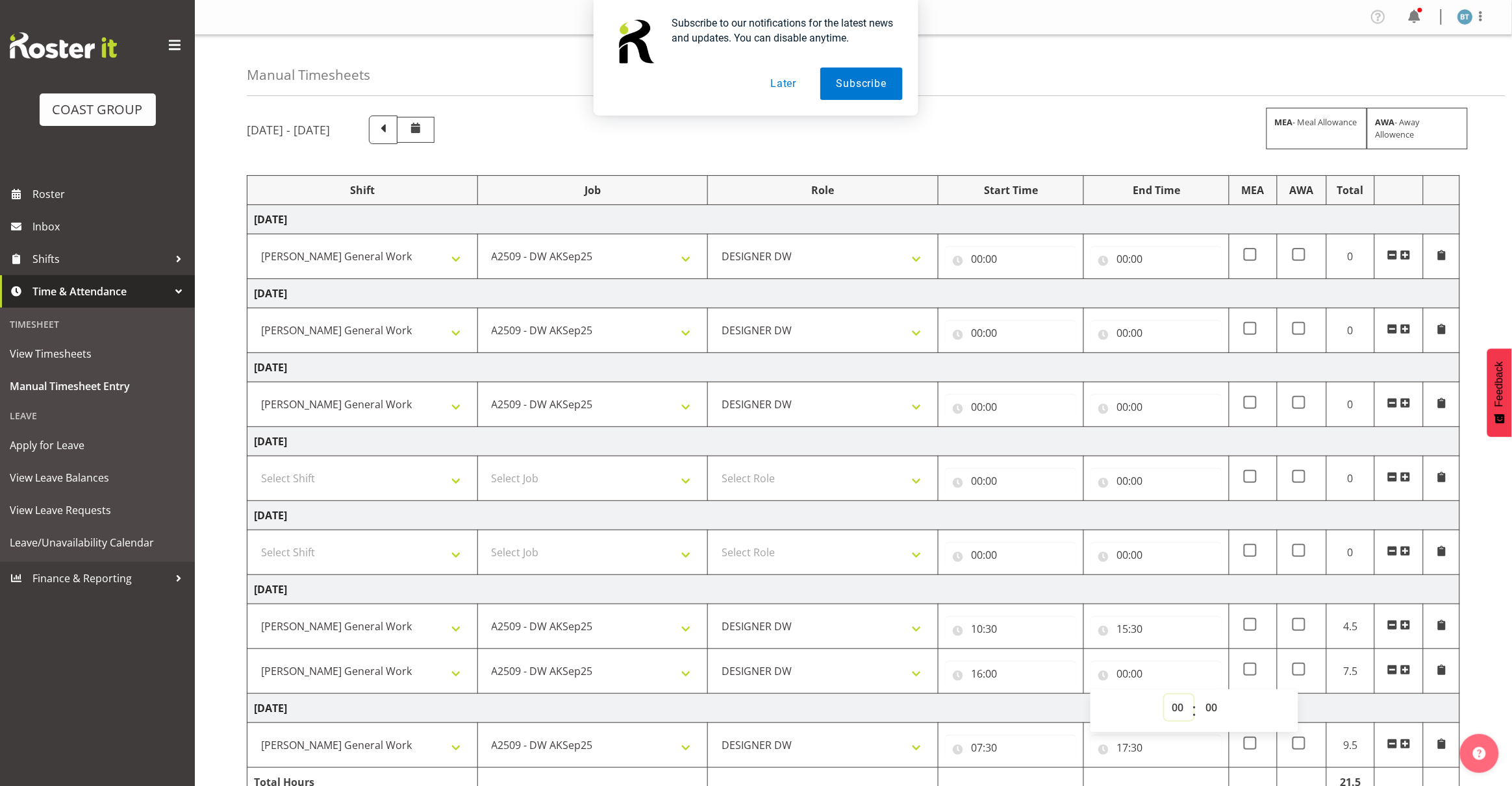
click at [1180, 709] on select "00 01 02 03 04 05 06 07 08 09 10 11 12 13 14 15 16 17 18 19 20 21 22 23" at bounding box center [1179, 707] width 29 height 26
select select "18"
click at [1164, 697] on select "00 01 02 03 04 05 06 07 08 09 10 11 12 13 14 15 16 17 18 19 20 21 22 23" at bounding box center [1179, 707] width 29 height 26
type input "18:00"
click at [1124, 631] on input "15:30" at bounding box center [1156, 628] width 132 height 26
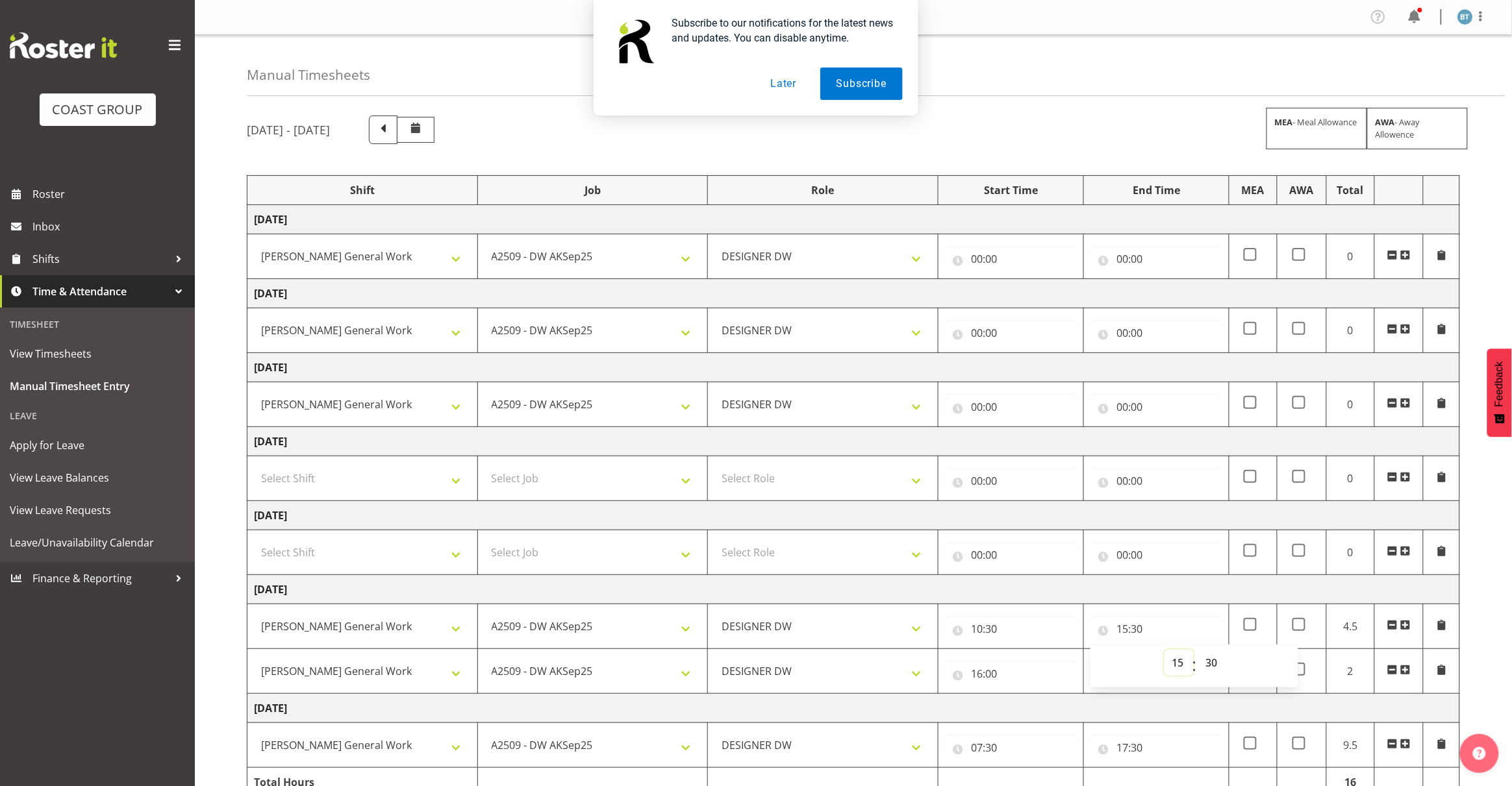
click at [1180, 666] on select "00 01 02 03 04 05 06 07 08 09 10 11 12 13 14 15 16 17 18 19 20 21 22 23" at bounding box center [1179, 662] width 29 height 26
select select "14"
click at [1164, 652] on select "00 01 02 03 04 05 06 07 08 09 10 11 12 13 14 15 16 17 18 19 20 21 22 23" at bounding box center [1179, 662] width 29 height 26
type input "14:30"
click at [1176, 579] on td "[DATE]" at bounding box center [854, 590] width 1213 height 29
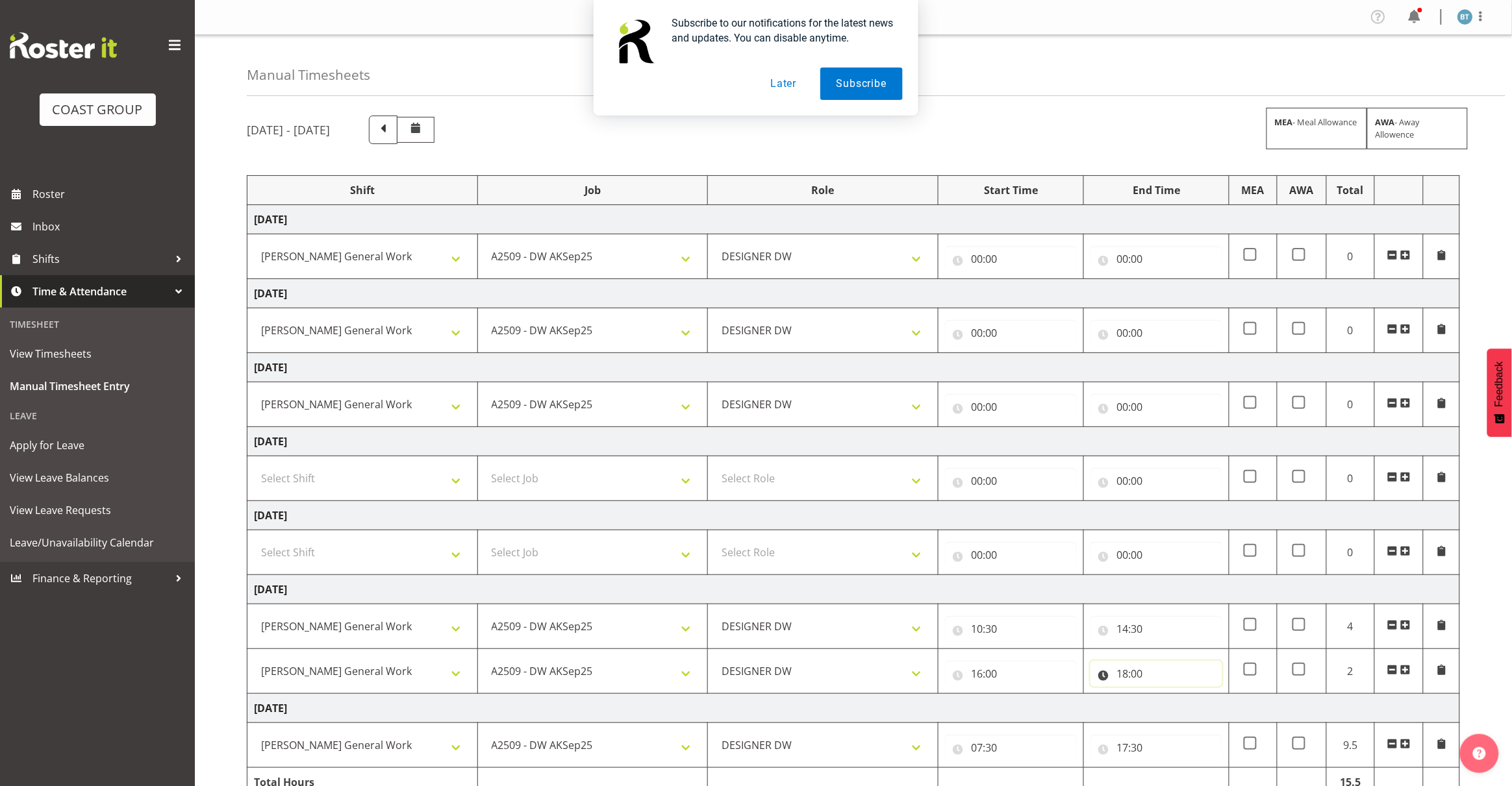
click at [1124, 678] on input "18:00" at bounding box center [1156, 673] width 132 height 26
click at [1177, 710] on select "00 01 02 03 04 05 06 07 08 09 10 11 12 13 14 15 16 17 18 19 20 21 22 23" at bounding box center [1179, 707] width 29 height 26
select select "19"
click at [1164, 697] on select "00 01 02 03 04 05 06 07 08 09 10 11 12 13 14 15 16 17 18 19 20 21 22 23" at bounding box center [1179, 707] width 29 height 26
type input "19:00"
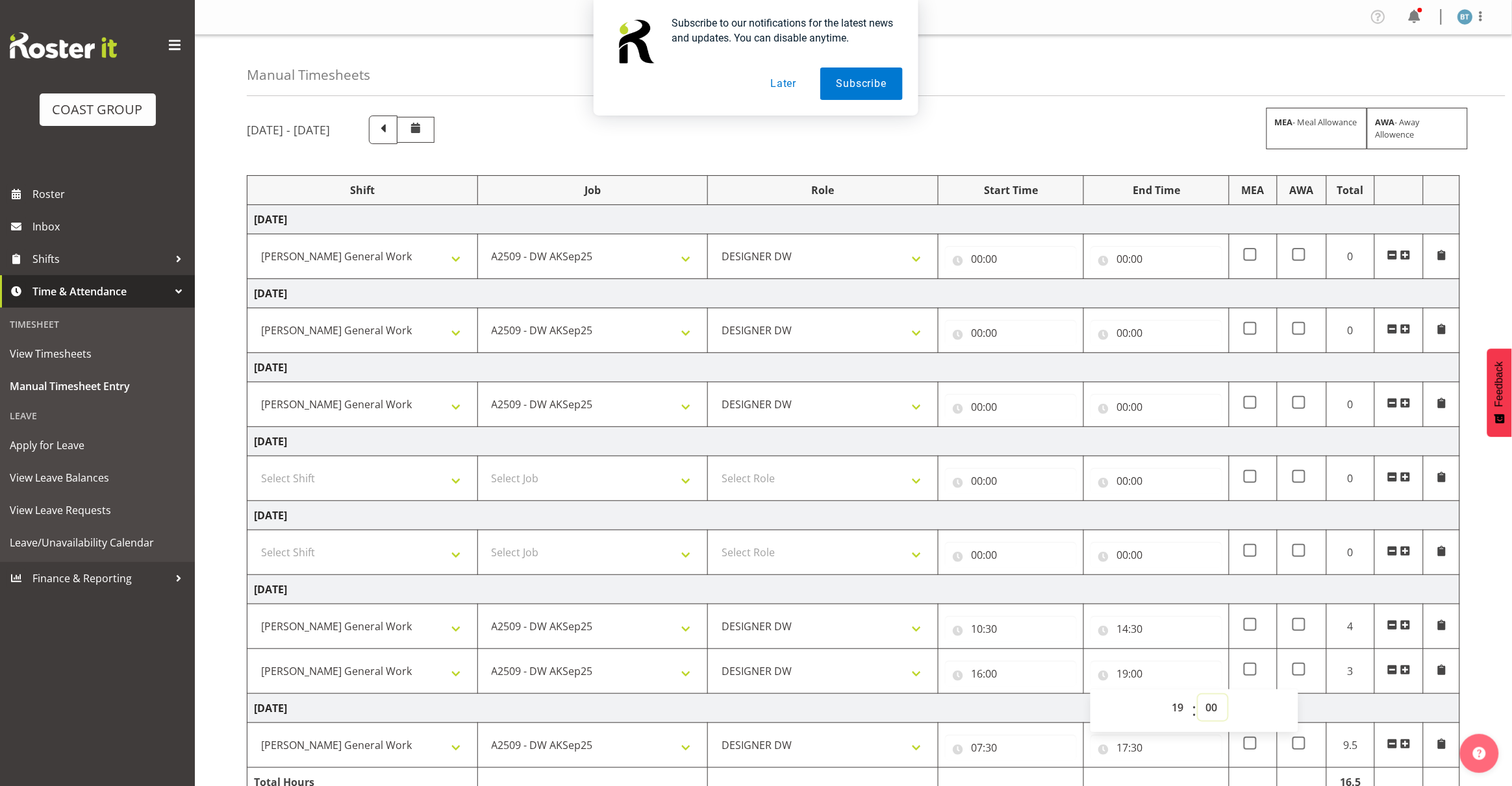
click at [1221, 714] on select "00 01 02 03 04 05 06 07 08 09 10 11 12 13 14 15 16 17 18 19 20 21 22 23 24 25 2…" at bounding box center [1213, 707] width 29 height 26
select select "30"
click at [1198, 697] on select "00 01 02 03 04 05 06 07 08 09 10 11 12 13 14 15 16 17 18 19 20 21 22 23 24 25 2…" at bounding box center [1213, 707] width 29 height 26
type input "19:30"
click at [1169, 595] on td "[DATE]" at bounding box center [854, 590] width 1213 height 29
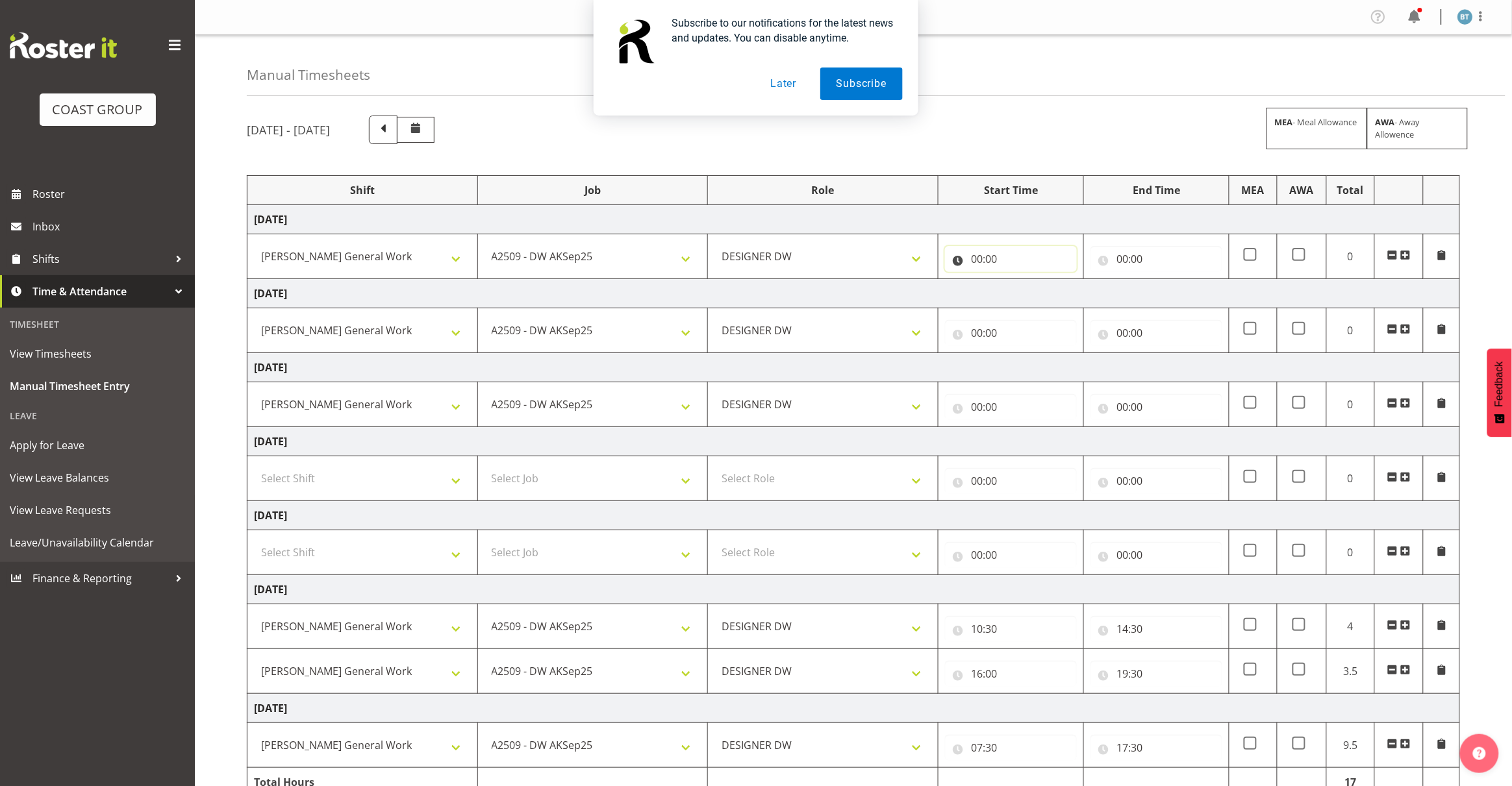
click at [978, 260] on input "00:00" at bounding box center [1011, 258] width 132 height 26
click at [1029, 292] on select "00 01 02 03 04 05 06 07 08 09 10 11 12 13 14 15 16 17 18 19 20 21 22 23" at bounding box center [1033, 292] width 29 height 26
select select "6"
click at [1019, 280] on select "00 01 02 03 04 05 06 07 08 09 10 11 12 13 14 15 16 17 18 19 20 21 22 23" at bounding box center [1033, 292] width 29 height 26
type input "06:00"
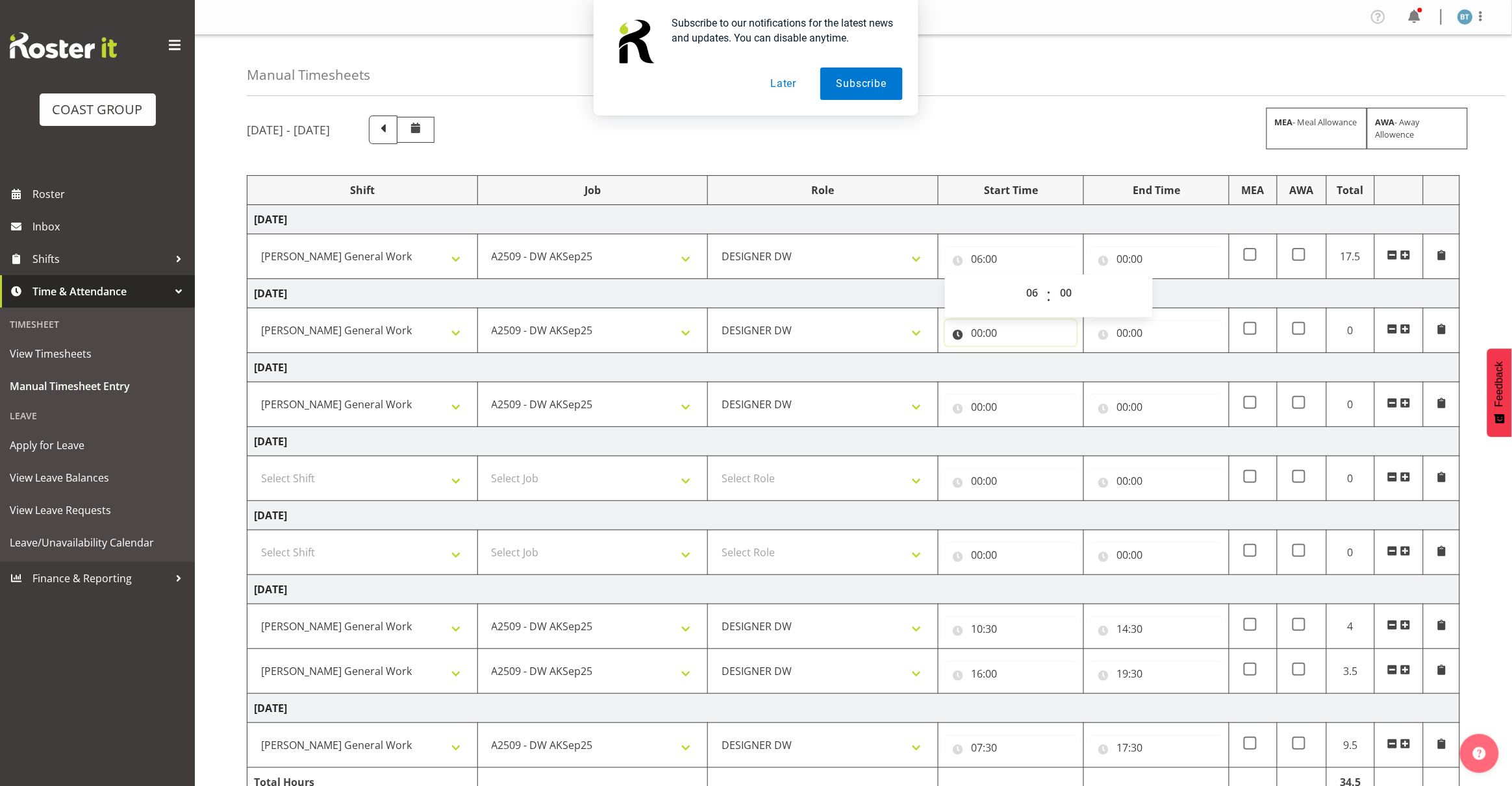
click at [975, 330] on input "00:00" at bounding box center [1011, 333] width 132 height 26
click at [1033, 367] on select "00 01 02 03 04 05 06 07 08 09 10 11 12 13 14 15 16 17 18 19 20 21 22 23" at bounding box center [1033, 366] width 29 height 26
select select "8"
click at [1019, 355] on select "00 01 02 03 04 05 06 07 08 09 10 11 12 13 14 15 16 17 18 19 20 21 22 23" at bounding box center [1033, 366] width 29 height 26
type input "08:00"
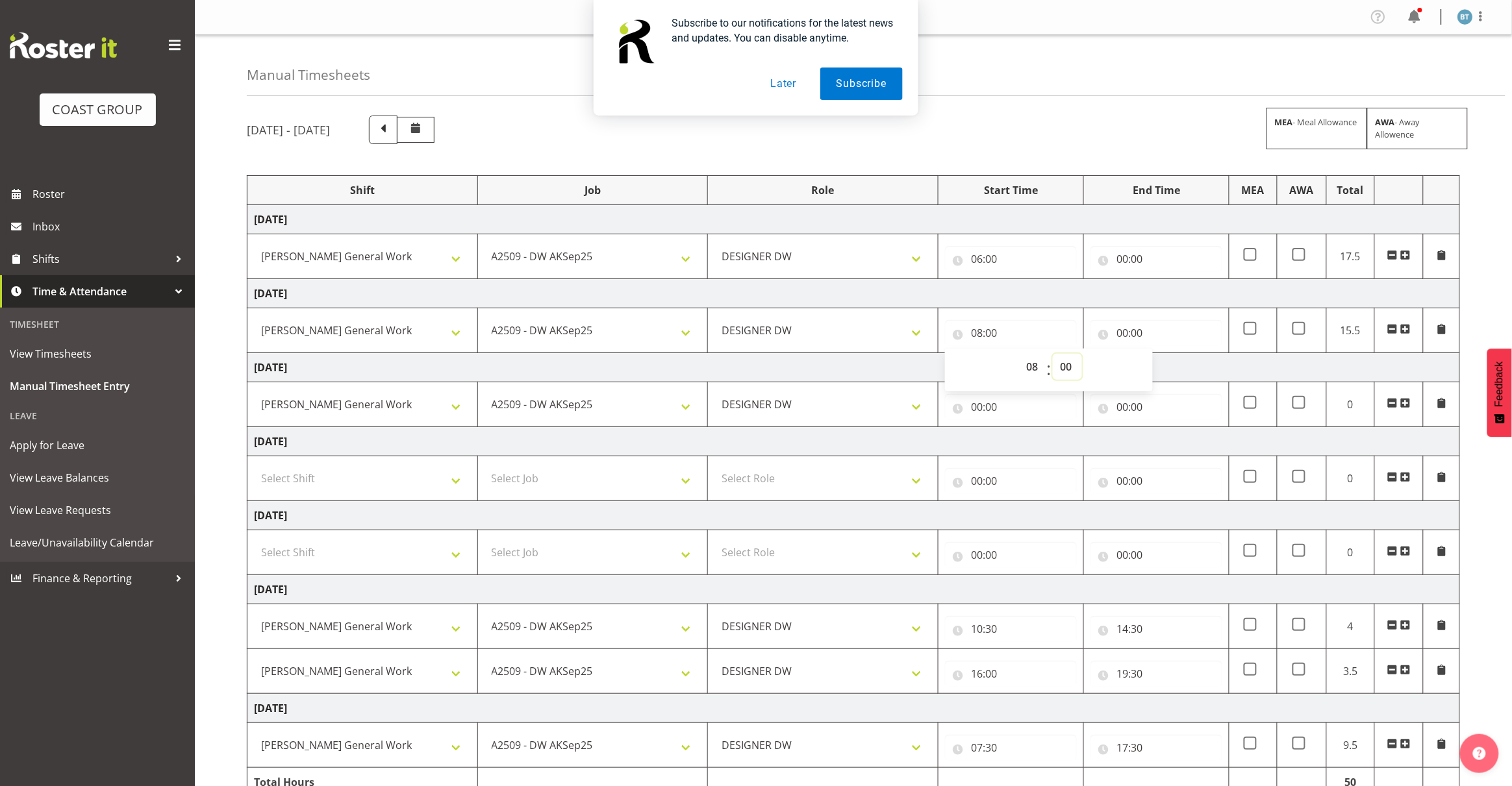
click at [1063, 364] on select "00 01 02 03 04 05 06 07 08 09 10 11 12 13 14 15 16 17 18 19 20 21 22 23 24 25 2…" at bounding box center [1068, 366] width 29 height 26
select select "30"
click at [1053, 355] on select "00 01 02 03 04 05 06 07 08 09 10 11 12 13 14 15 16 17 18 19 20 21 22 23 24 25 2…" at bounding box center [1068, 366] width 29 height 26
type input "08:30"
click at [850, 364] on td "[DATE]" at bounding box center [854, 368] width 1213 height 29
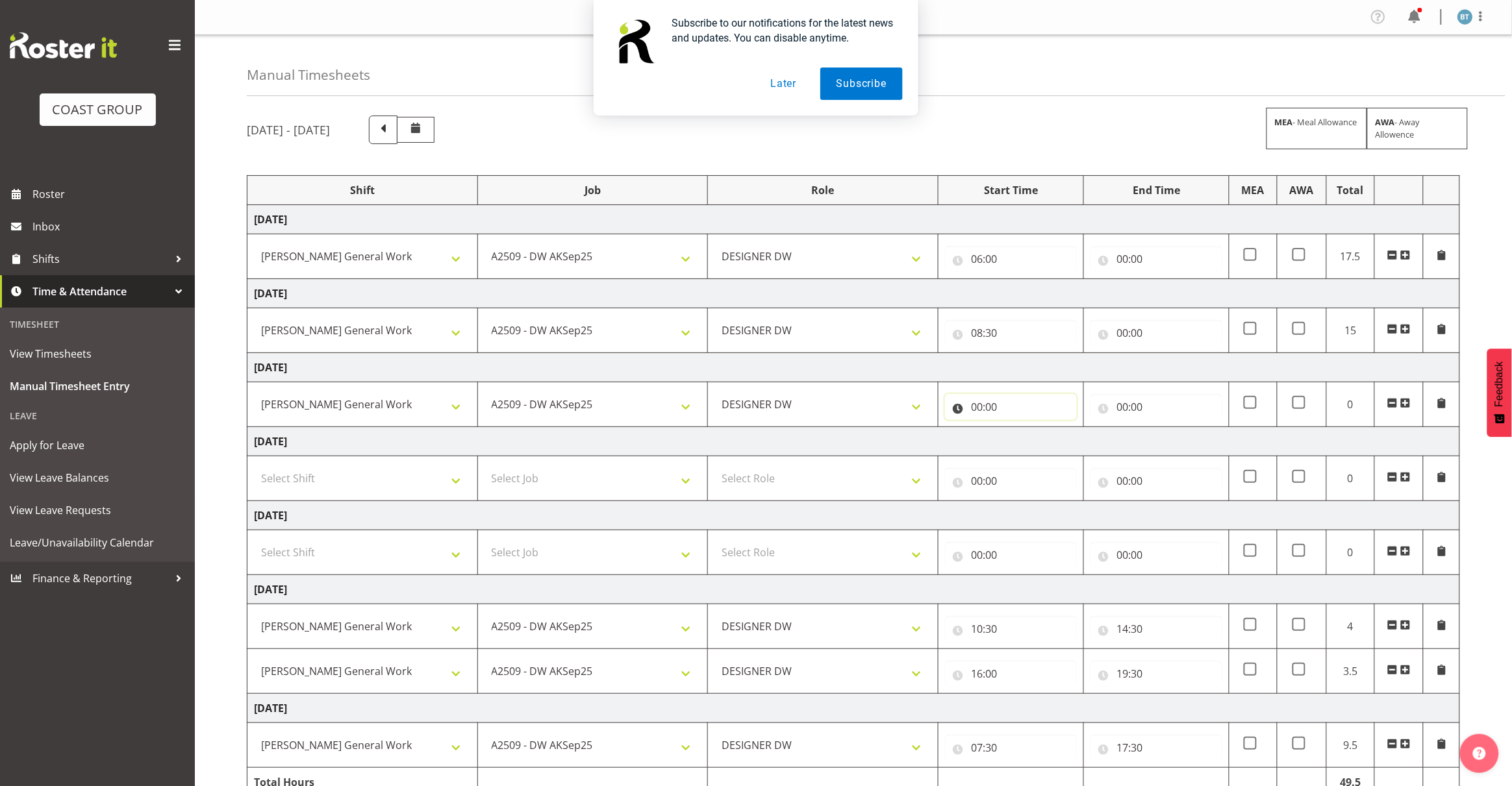
click at [976, 408] on input "00:00" at bounding box center [1011, 406] width 132 height 26
click at [1030, 445] on select "00 01 02 03 04 05 06 07 08 09 10 11 12 13 14 15 16 17 18 19 20 21 22 23" at bounding box center [1033, 440] width 29 height 26
select select "9"
click at [1019, 429] on select "00 01 02 03 04 05 06 07 08 09 10 11 12 13 14 15 16 17 18 19 20 21 22 23" at bounding box center [1033, 440] width 29 height 26
type input "09:00"
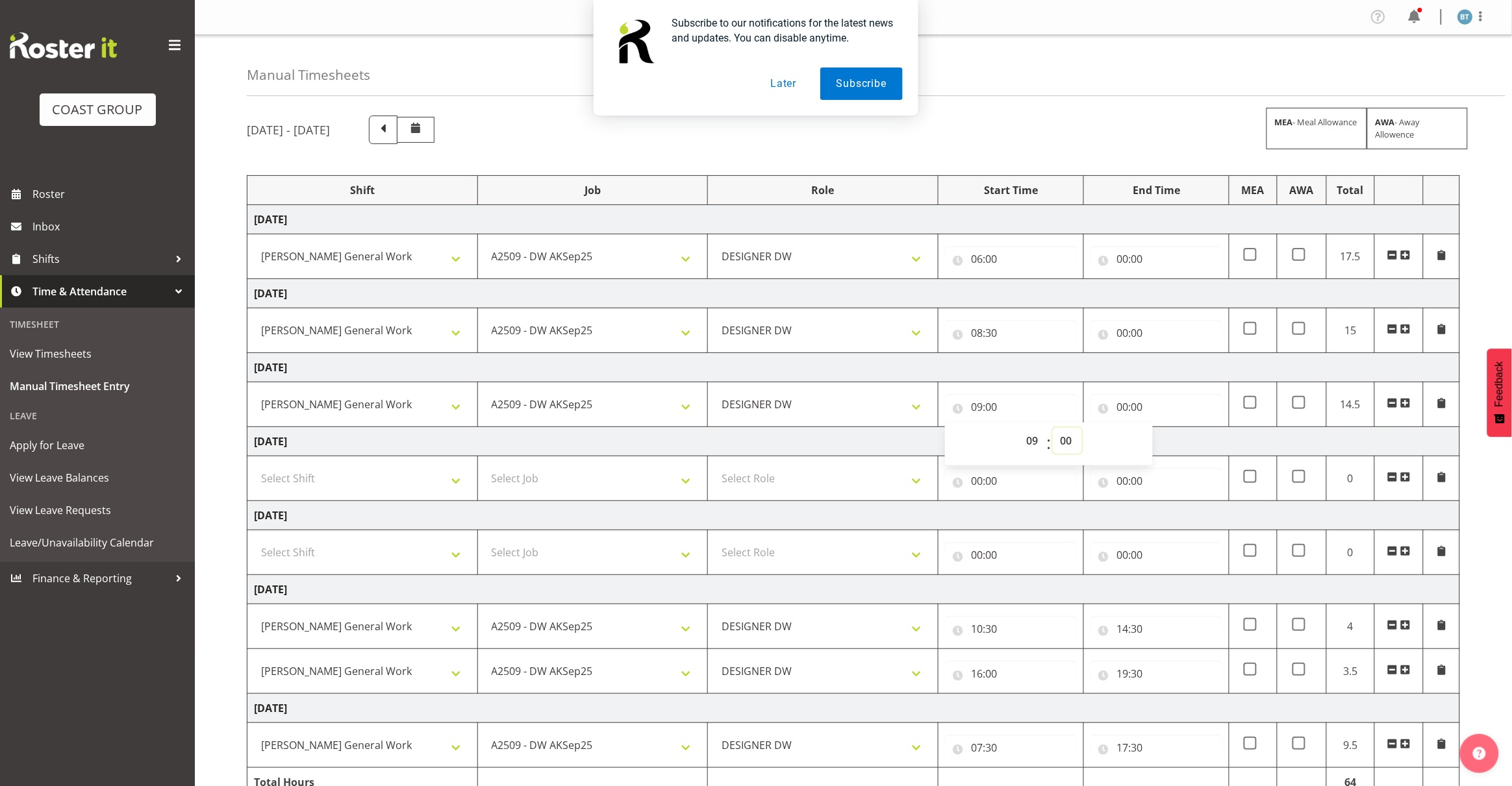
click at [1061, 439] on select "00 01 02 03 04 05 06 07 08 09 10 11 12 13 14 15 16 17 18 19 20 21 22 23 24 25 2…" at bounding box center [1068, 440] width 29 height 26
select select "30"
click at [1053, 429] on select "00 01 02 03 04 05 06 07 08 09 10 11 12 13 14 15 16 17 18 19 20 21 22 23 24 25 2…" at bounding box center [1068, 440] width 29 height 26
type input "09:30"
click at [1066, 366] on td "[DATE]" at bounding box center [854, 368] width 1213 height 29
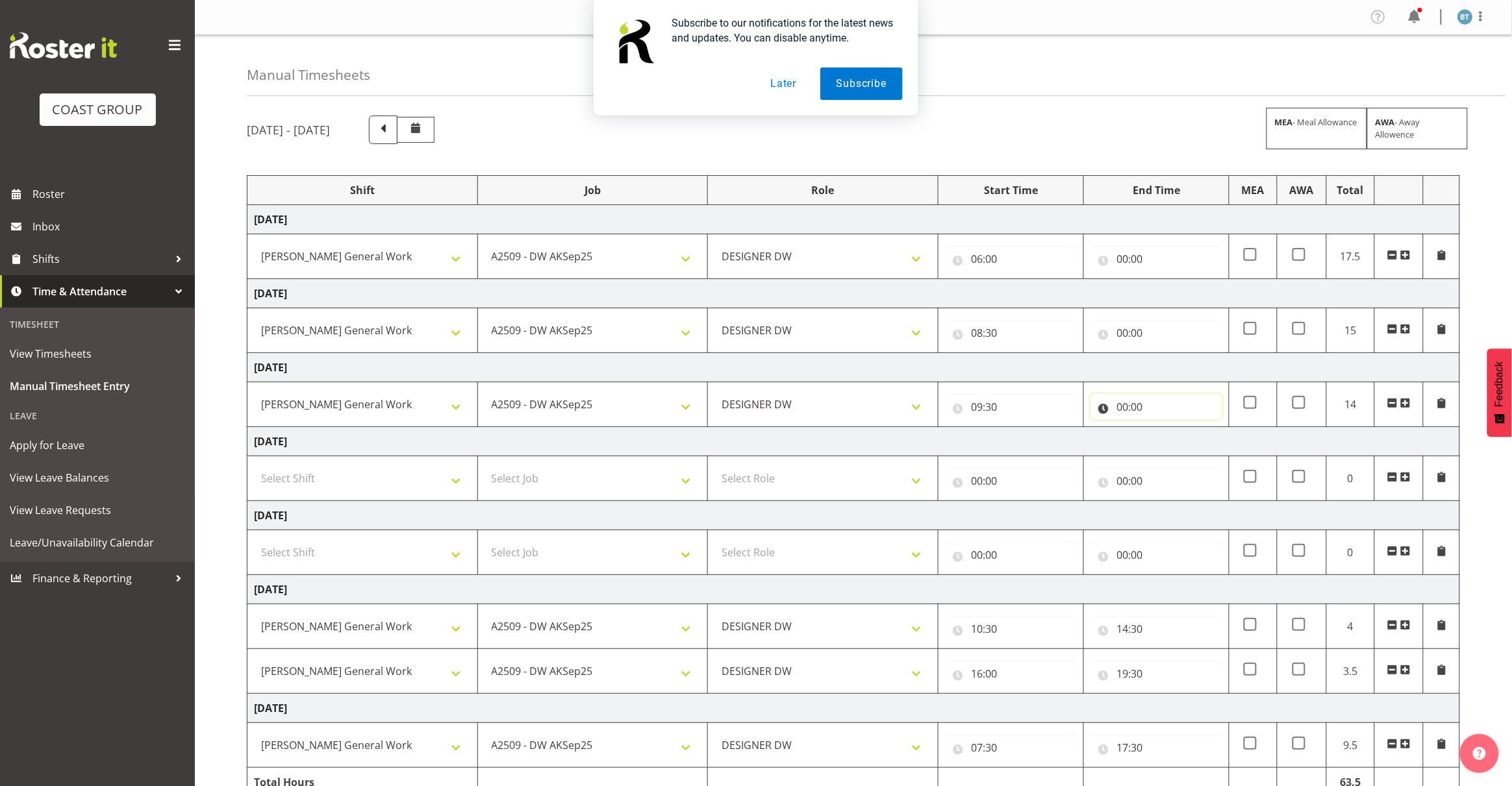
click at [1124, 410] on input "00:00" at bounding box center [1156, 406] width 132 height 26
click at [1176, 443] on select "00 01 02 03 04 05 06 07 08 09 10 11 12 13 14 15 16 17 18 19 20 21 22 23" at bounding box center [1179, 440] width 29 height 26
select select "16"
click at [1164, 429] on select "00 01 02 03 04 05 06 07 08 09 10 11 12 13 14 15 16 17 18 19 20 21 22 23" at bounding box center [1179, 440] width 29 height 26
type input "16:00"
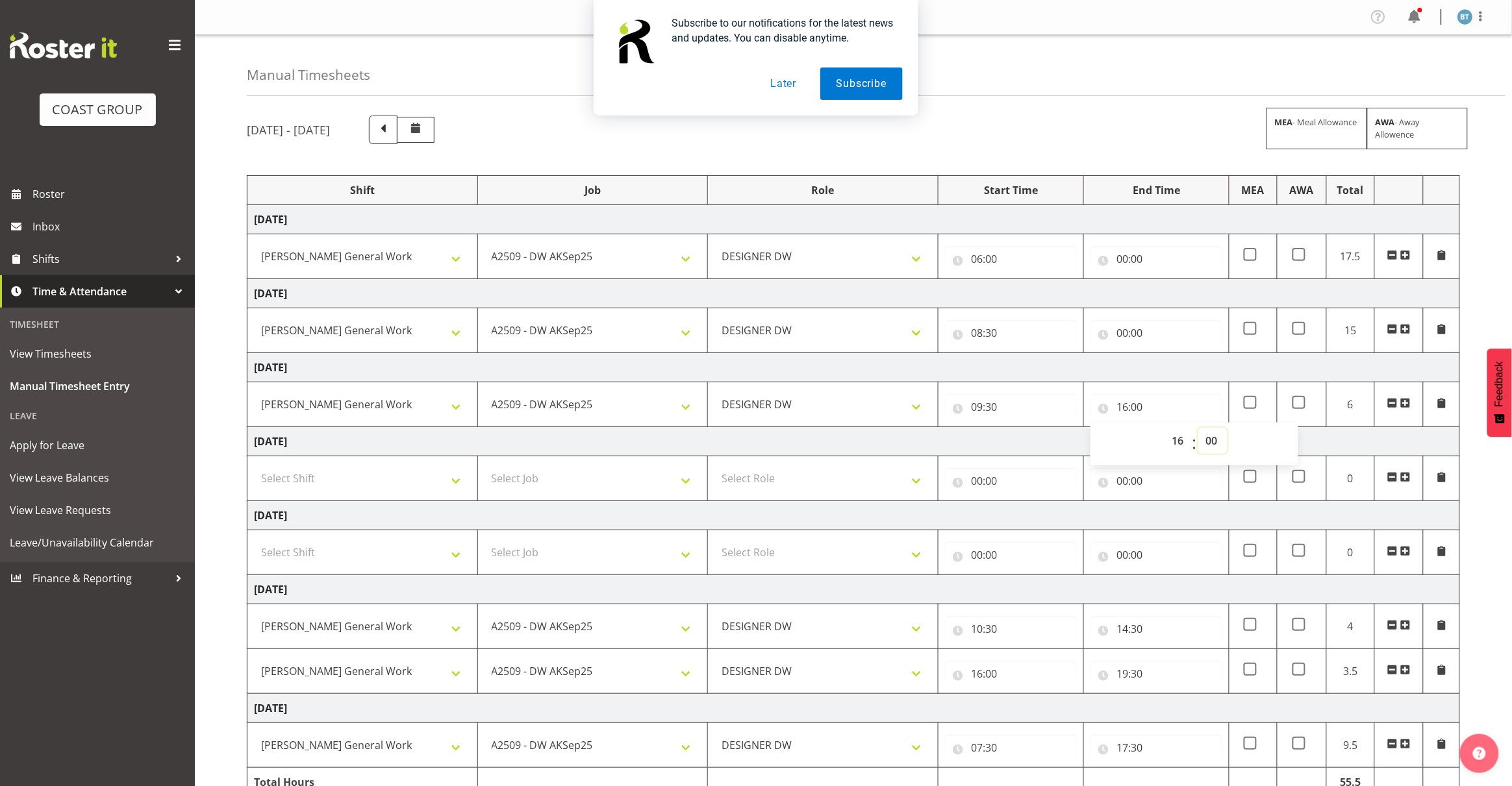
click at [1220, 449] on select "00 01 02 03 04 05 06 07 08 09 10 11 12 13 14 15 16 17 18 19 20 21 22 23 24 25 2…" at bounding box center [1213, 440] width 29 height 26
select select "30"
click at [1198, 429] on select "00 01 02 03 04 05 06 07 08 09 10 11 12 13 14 15 16 17 18 19 20 21 22 23 24 25 2…" at bounding box center [1213, 440] width 29 height 26
type input "16:30"
click at [1166, 370] on td "[DATE]" at bounding box center [854, 368] width 1213 height 29
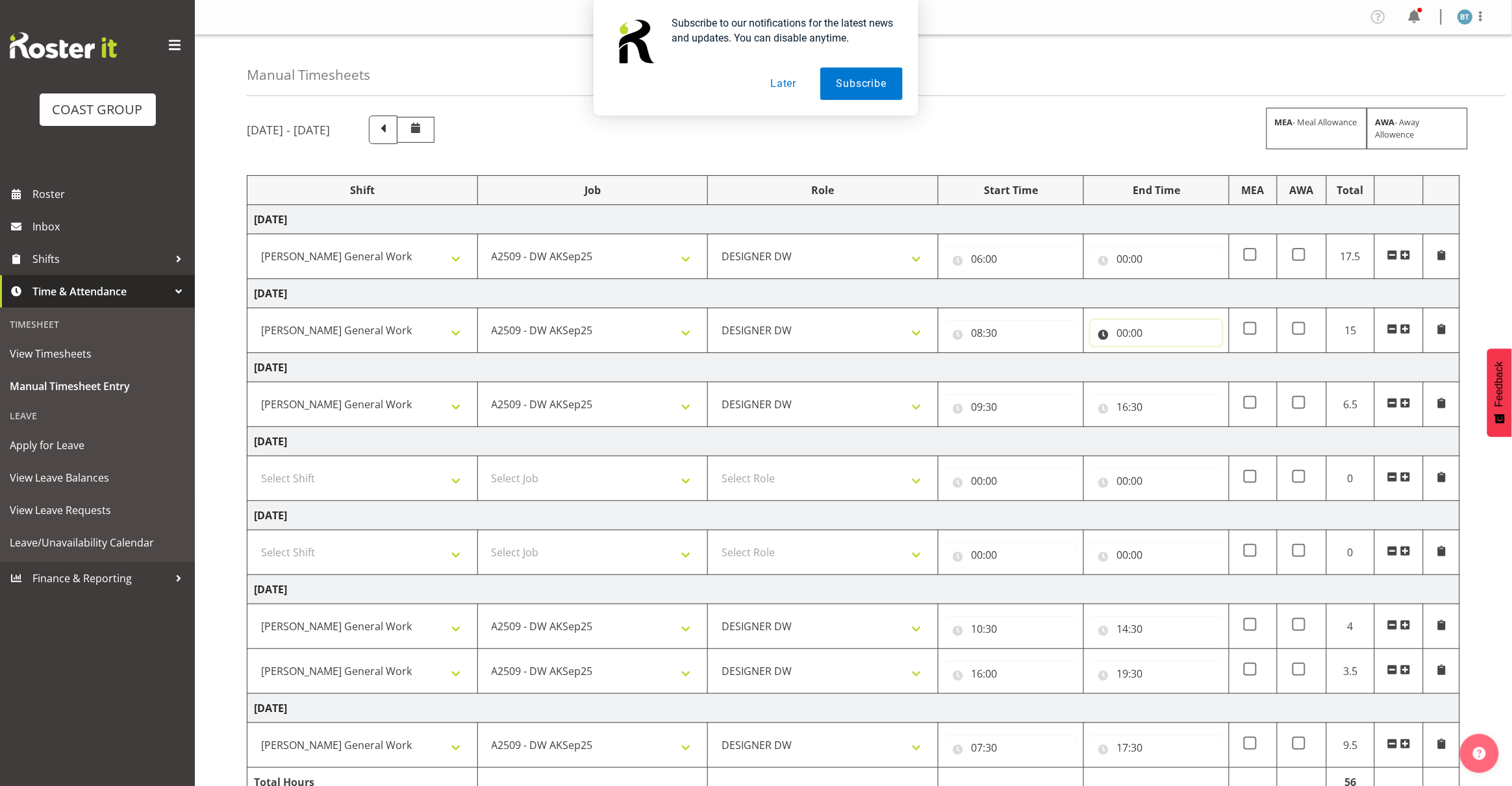
click at [1124, 334] on input "00:00" at bounding box center [1156, 333] width 132 height 26
click at [1173, 366] on select "00 01 02 03 04 05 06 07 08 09 10 11 12 13 14 15 16 17 18 19 20 21 22 23" at bounding box center [1179, 366] width 29 height 26
click at [1093, 292] on td "[DATE]" at bounding box center [854, 294] width 1213 height 29
click at [1120, 263] on input "00:00" at bounding box center [1156, 258] width 132 height 26
click at [1173, 289] on select "00 01 02 03 04 05 06 07 08 09 10 11 12 13 14 15 16 17 18 19 20 21 22 23" at bounding box center [1179, 292] width 29 height 26
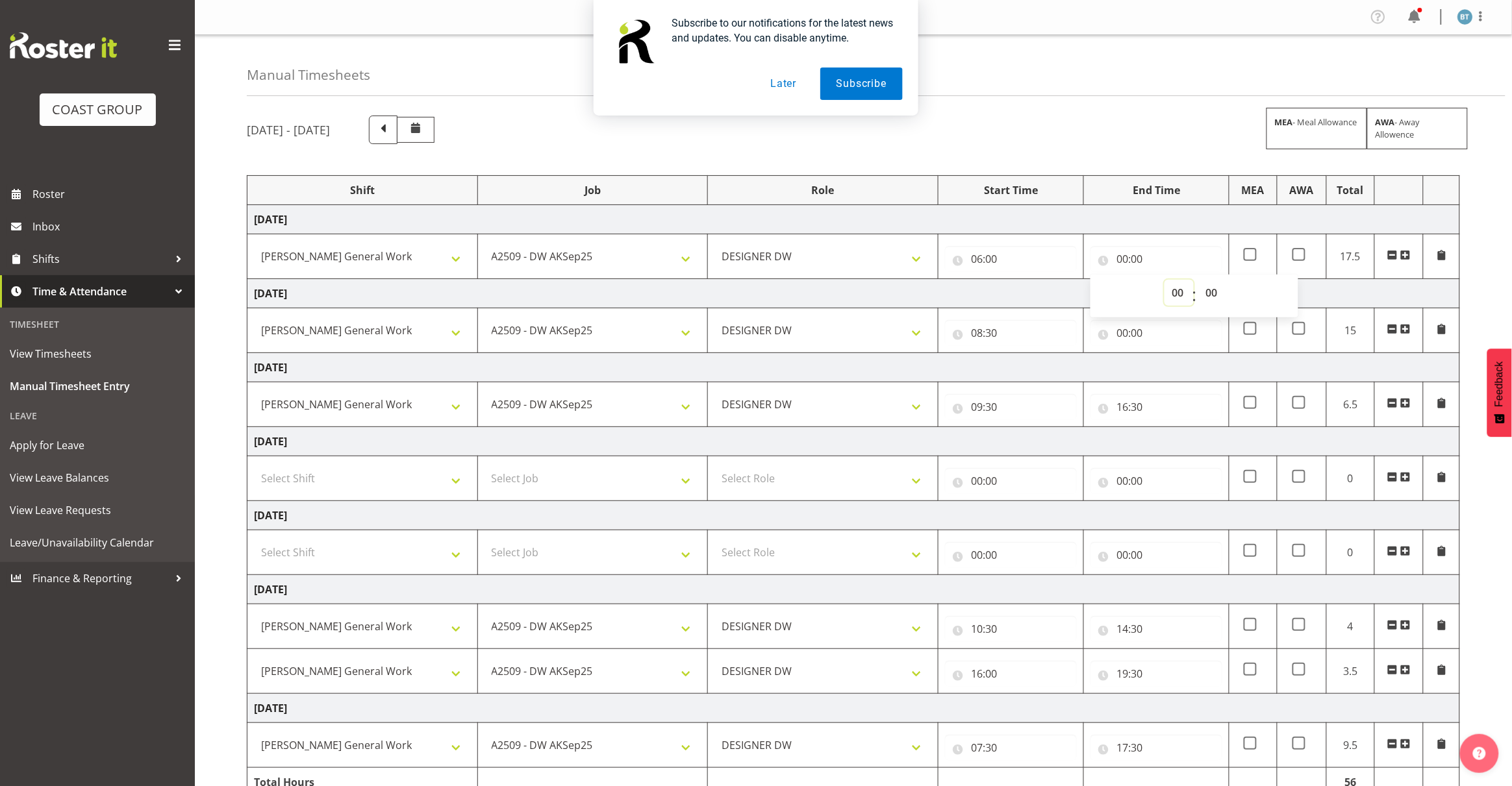
select select "14"
click at [1164, 280] on select "00 01 02 03 04 05 06 07 08 09 10 11 12 13 14 15 16 17 18 19 20 21 22 23" at bounding box center [1179, 292] width 29 height 26
type input "14:00"
click at [1025, 295] on td "[DATE]" at bounding box center [854, 294] width 1213 height 29
click at [1130, 335] on input "00:00" at bounding box center [1156, 333] width 132 height 26
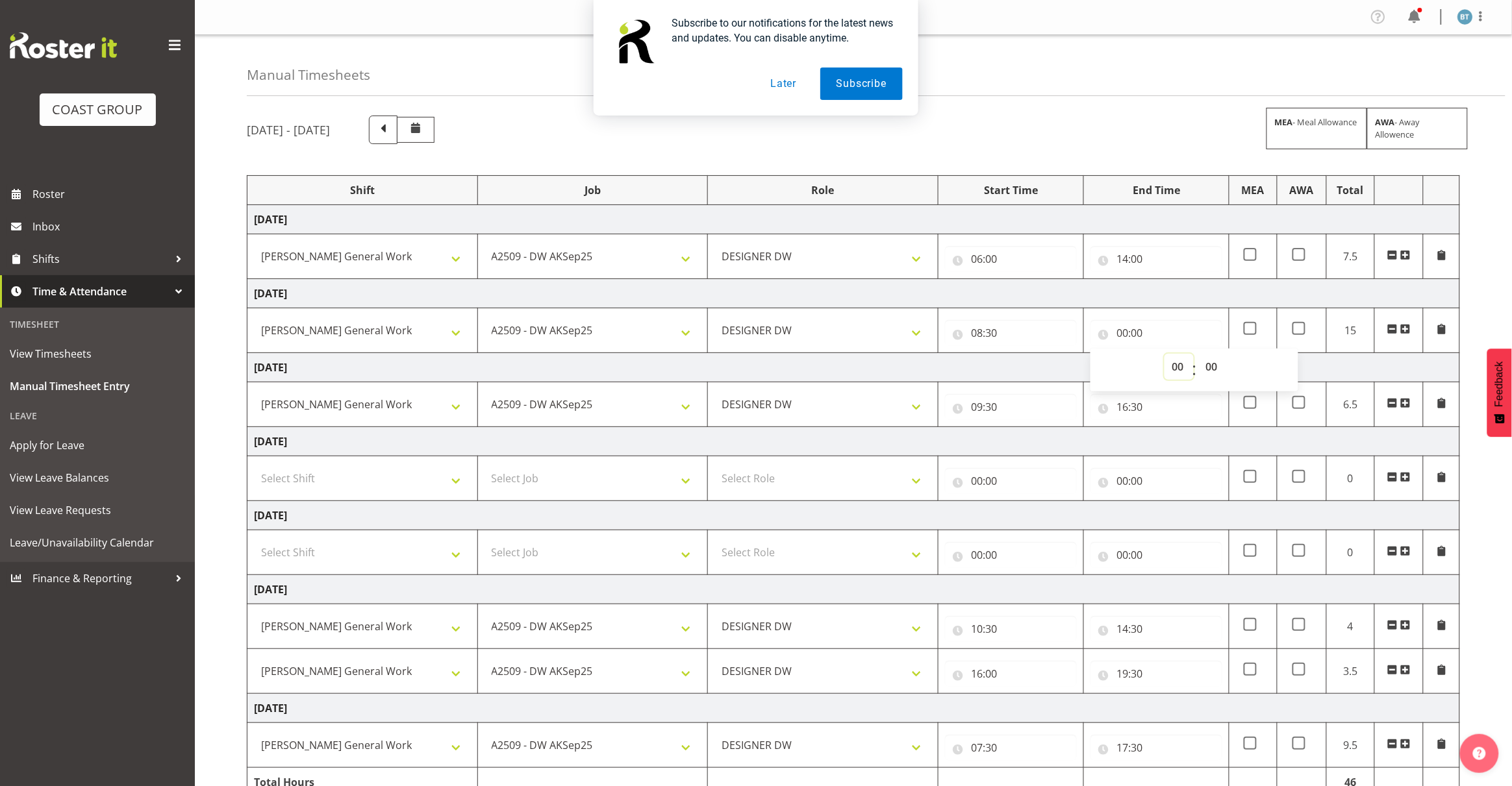
click at [1173, 365] on select "00 01 02 03 04 05 06 07 08 09 10 11 12 13 14 15 16 17 18 19 20 21 22 23" at bounding box center [1179, 366] width 29 height 26
select select "16"
click at [1164, 355] on select "00 01 02 03 04 05 06 07 08 09 10 11 12 13 14 15 16 17 18 19 20 21 22 23" at bounding box center [1179, 366] width 29 height 26
type input "16:00"
click at [1213, 366] on select "00 01 02 03 04 05 06 07 08 09 10 11 12 13 14 15 16 17 18 19 20 21 22 23 24 25 2…" at bounding box center [1213, 366] width 29 height 26
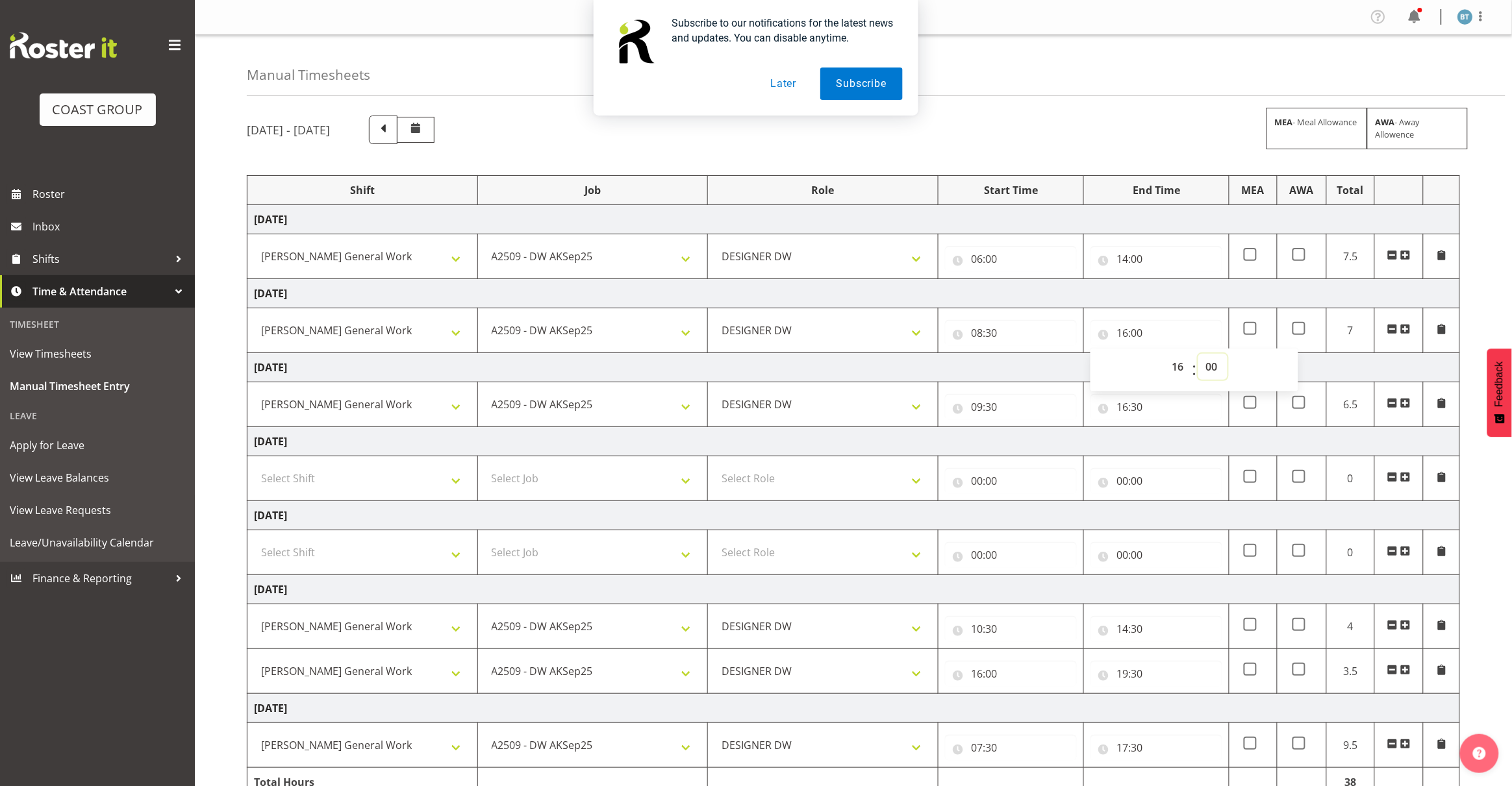
select select "30"
click at [1198, 355] on select "00 01 02 03 04 05 06 07 08 09 10 11 12 13 14 15 16 17 18 19 20 21 22 23 24 25 2…" at bounding box center [1213, 366] width 29 height 26
type input "16:30"
click at [1093, 294] on td "[DATE]" at bounding box center [854, 294] width 1213 height 29
click at [1406, 257] on span at bounding box center [1405, 255] width 11 height 11
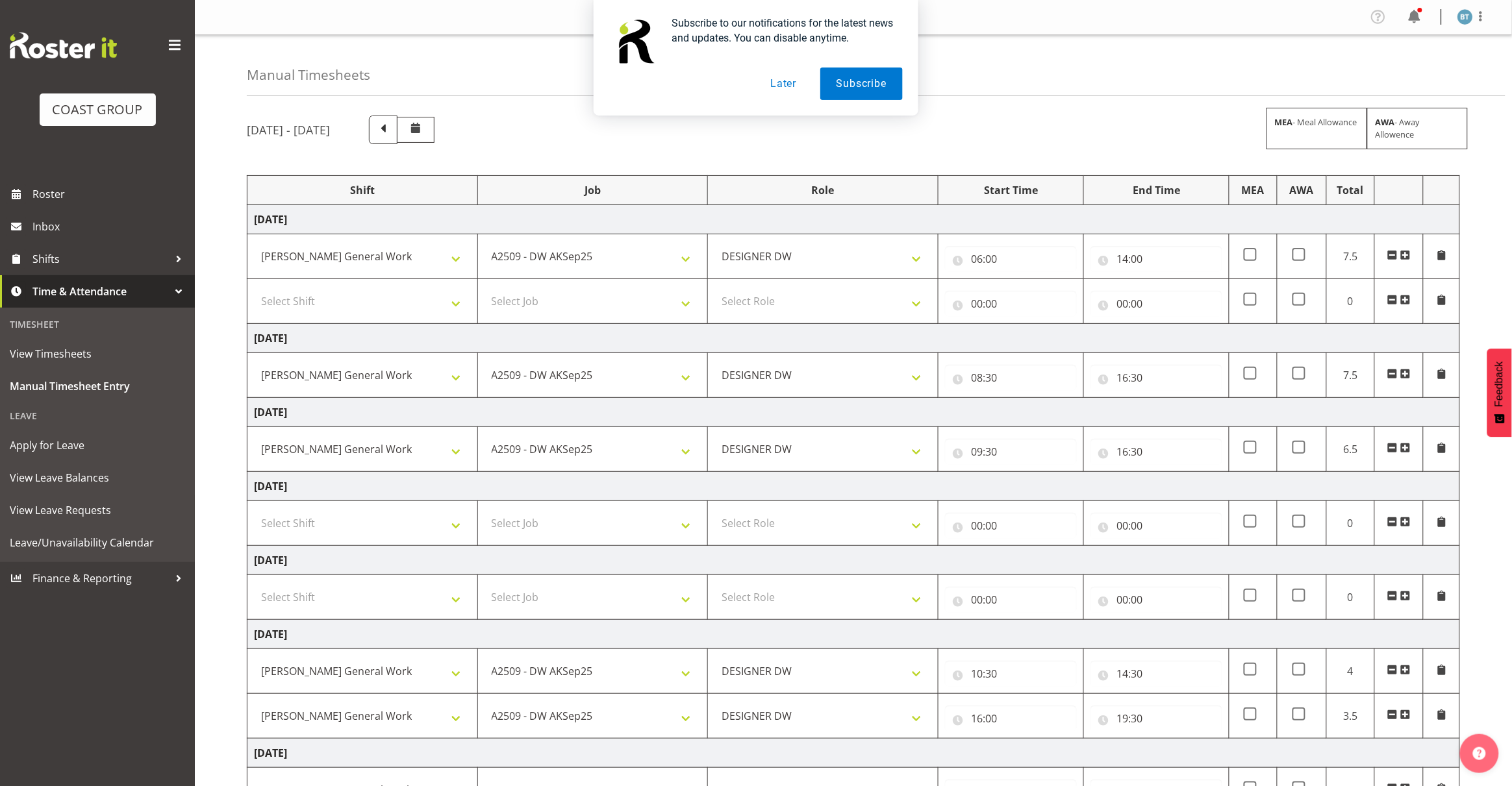
click at [1407, 373] on span at bounding box center [1405, 373] width 11 height 11
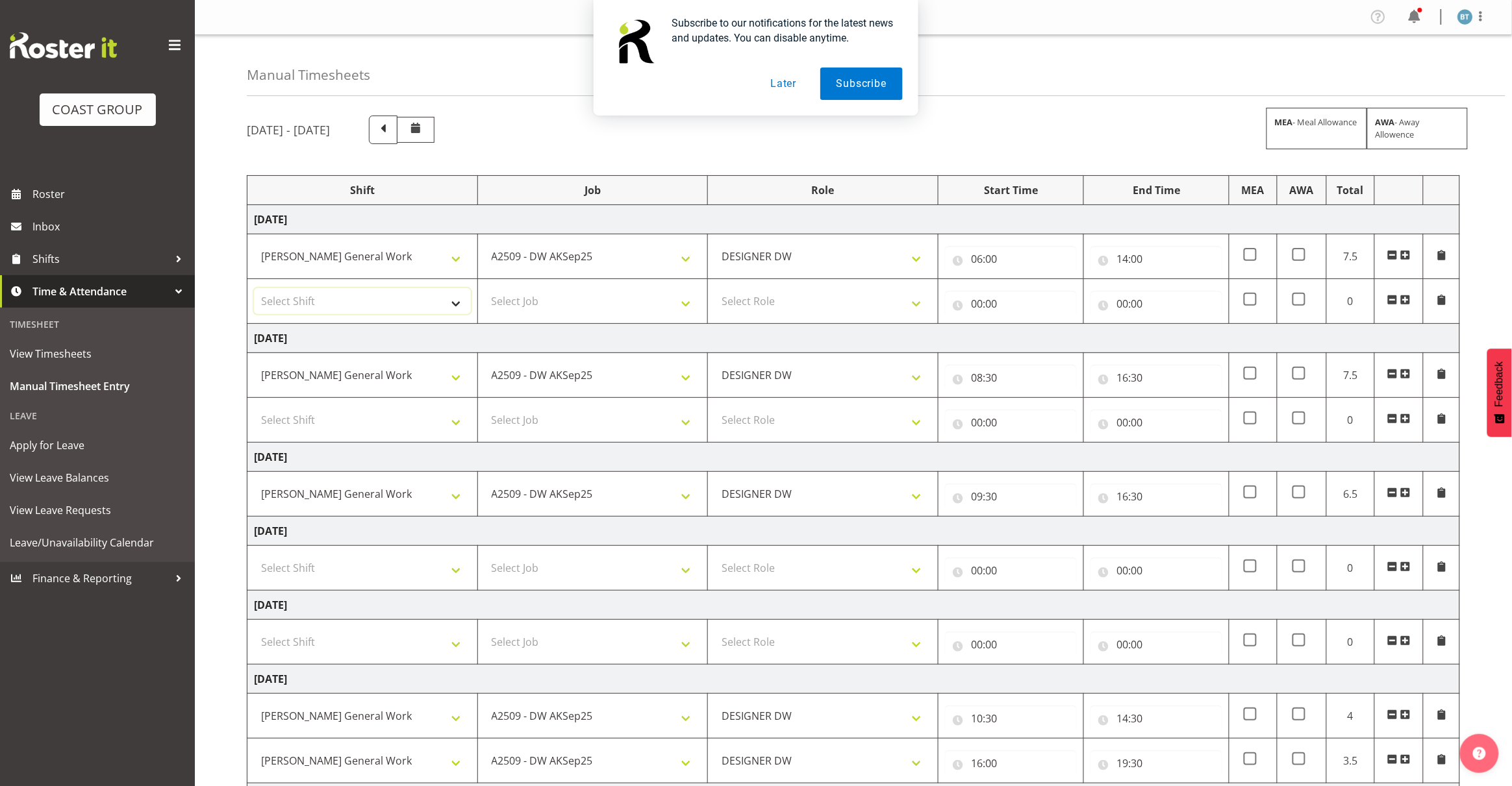
click at [342, 301] on select "Select Shift [PERSON_NAME] General Work" at bounding box center [362, 301] width 217 height 26
select select "6878"
click at [254, 289] on select "Select Shift [PERSON_NAME] General Work" at bounding box center [362, 301] width 217 height 26
click at [346, 430] on select "Select Shift [PERSON_NAME] General Work" at bounding box center [362, 420] width 217 height 26
select select "6878"
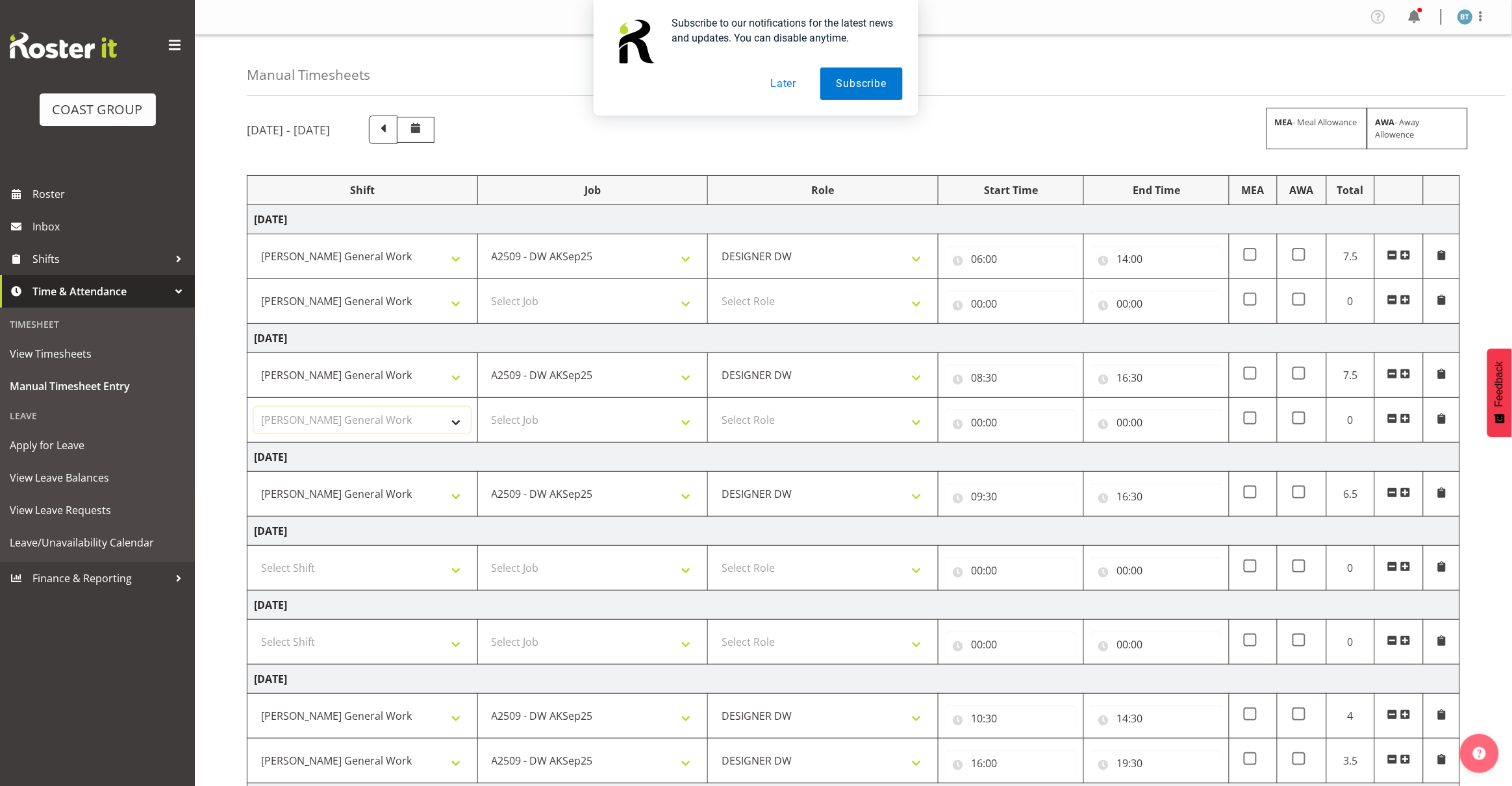
click at [254, 408] on select "Select Shift [PERSON_NAME] General Work" at bounding box center [362, 420] width 217 height 26
click at [577, 296] on select "Select Job 1 Carlton Events 1 [PERSON_NAME][GEOGRAPHIC_DATA] 1 [PERSON_NAME][GE…" at bounding box center [592, 301] width 217 height 26
select select "9465"
click at [484, 289] on select "Select Job 1 Carlton Events 1 [PERSON_NAME][GEOGRAPHIC_DATA] 1 [PERSON_NAME][GE…" at bounding box center [592, 301] width 217 height 26
click at [591, 413] on select "Select Job 1 Carlton Events 1 [PERSON_NAME][GEOGRAPHIC_DATA] 1 [PERSON_NAME][GE…" at bounding box center [592, 420] width 217 height 26
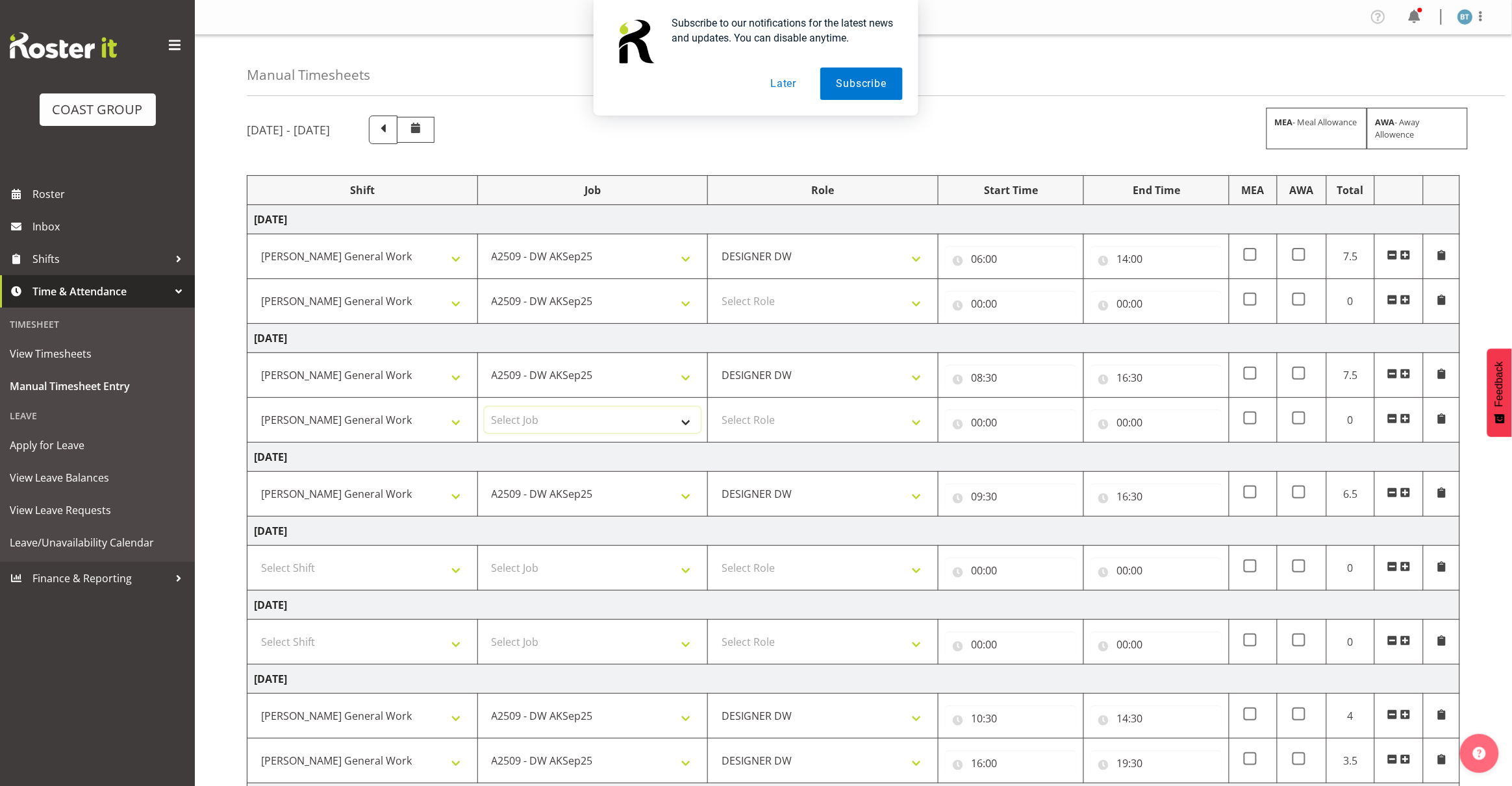
select select "9465"
click at [484, 408] on select "Select Job 1 Carlton Events 1 [PERSON_NAME][GEOGRAPHIC_DATA] 1 [PERSON_NAME][GE…" at bounding box center [592, 420] width 217 height 26
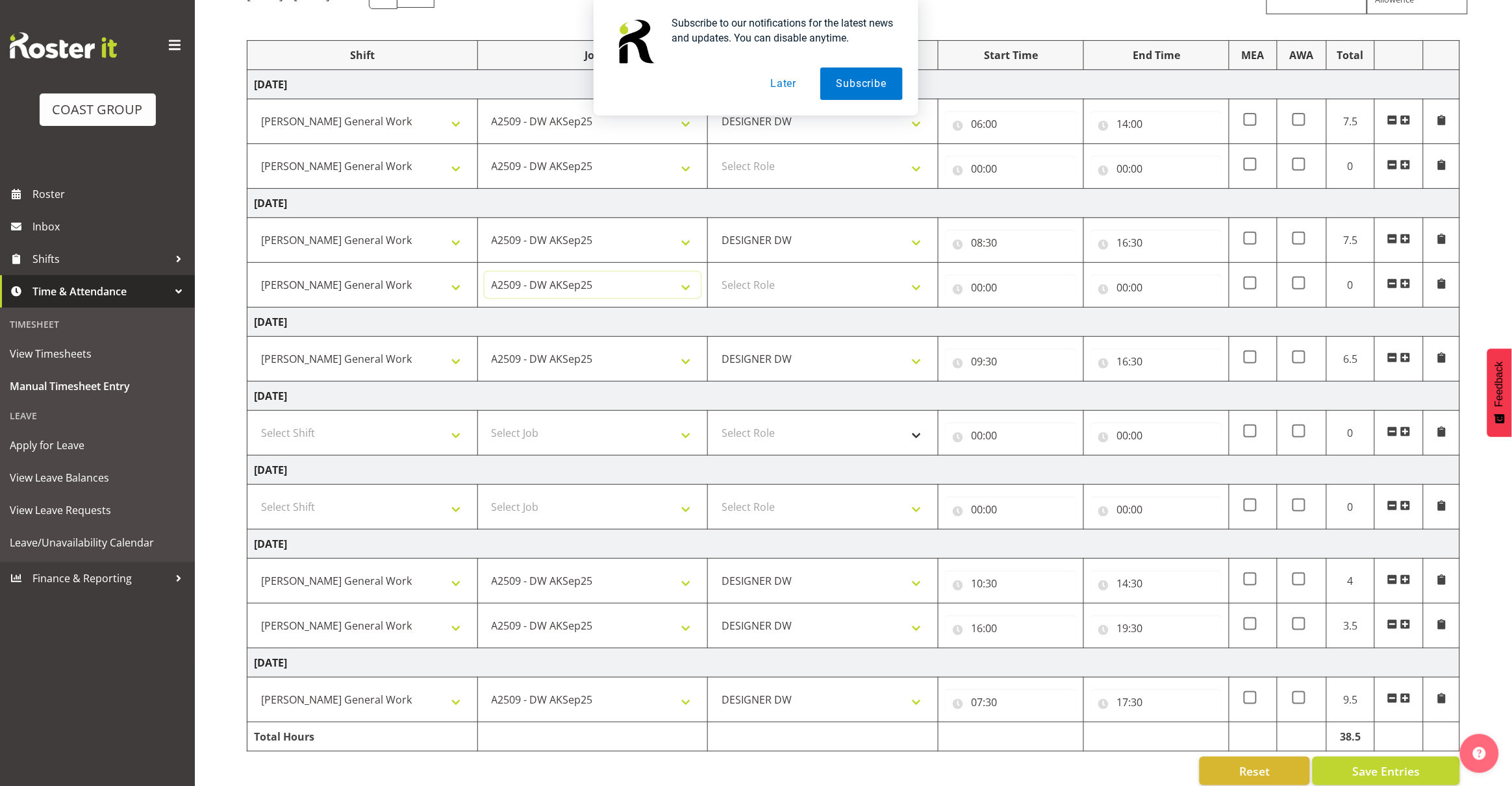
scroll to position [160, 0]
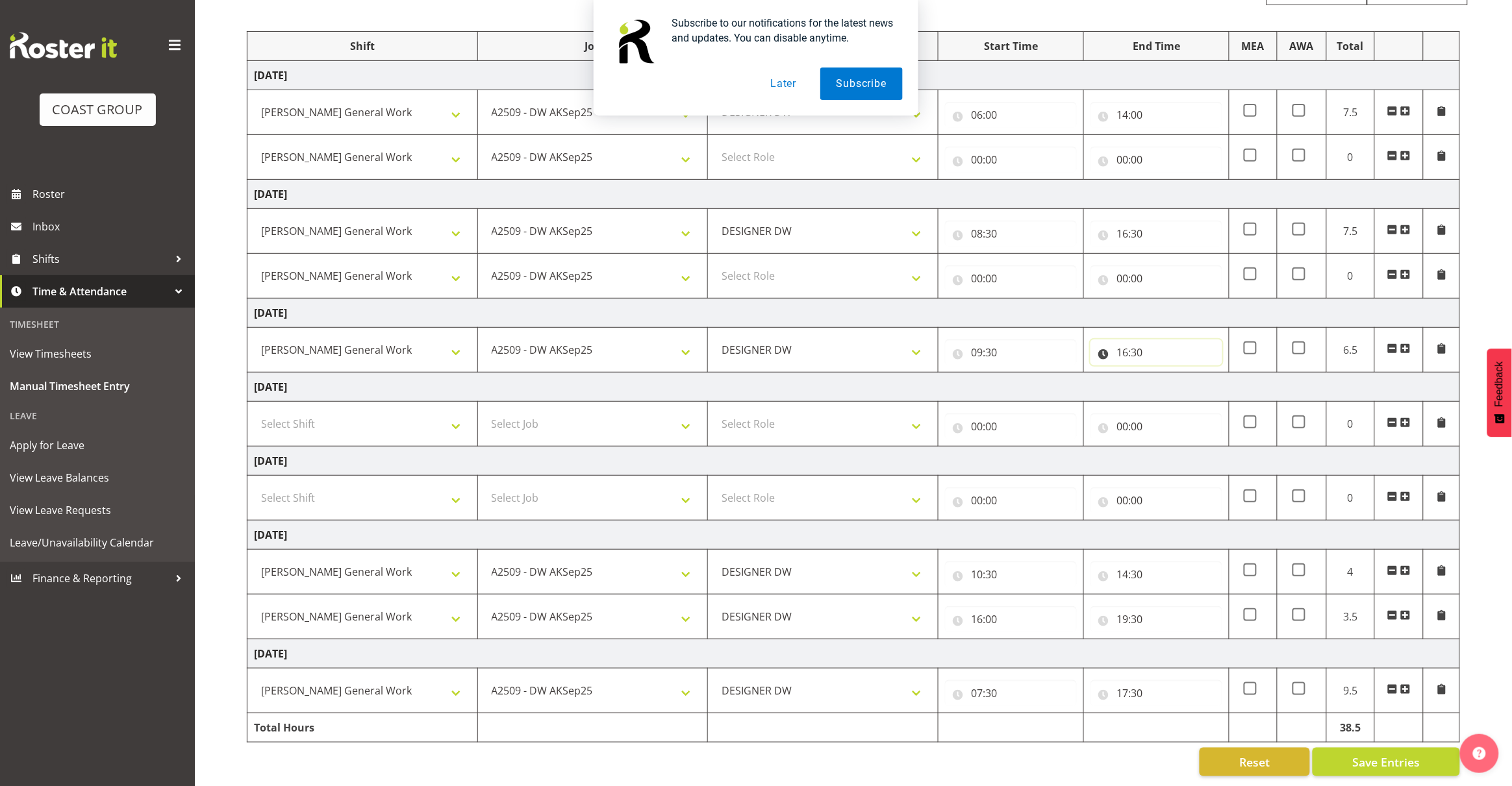
click at [1124, 344] on input "16:30" at bounding box center [1156, 352] width 132 height 26
click at [1005, 375] on td "[DATE]" at bounding box center [854, 387] width 1213 height 29
click at [1124, 606] on input "19:30" at bounding box center [1156, 619] width 132 height 26
click at [1177, 640] on select "00 01 02 03 04 05 06 07 08 09 10 11 12 13 14 15 16 17 18 19 20 21 22 23" at bounding box center [1179, 652] width 29 height 26
click at [1120, 525] on td "[DATE]" at bounding box center [854, 535] width 1213 height 29
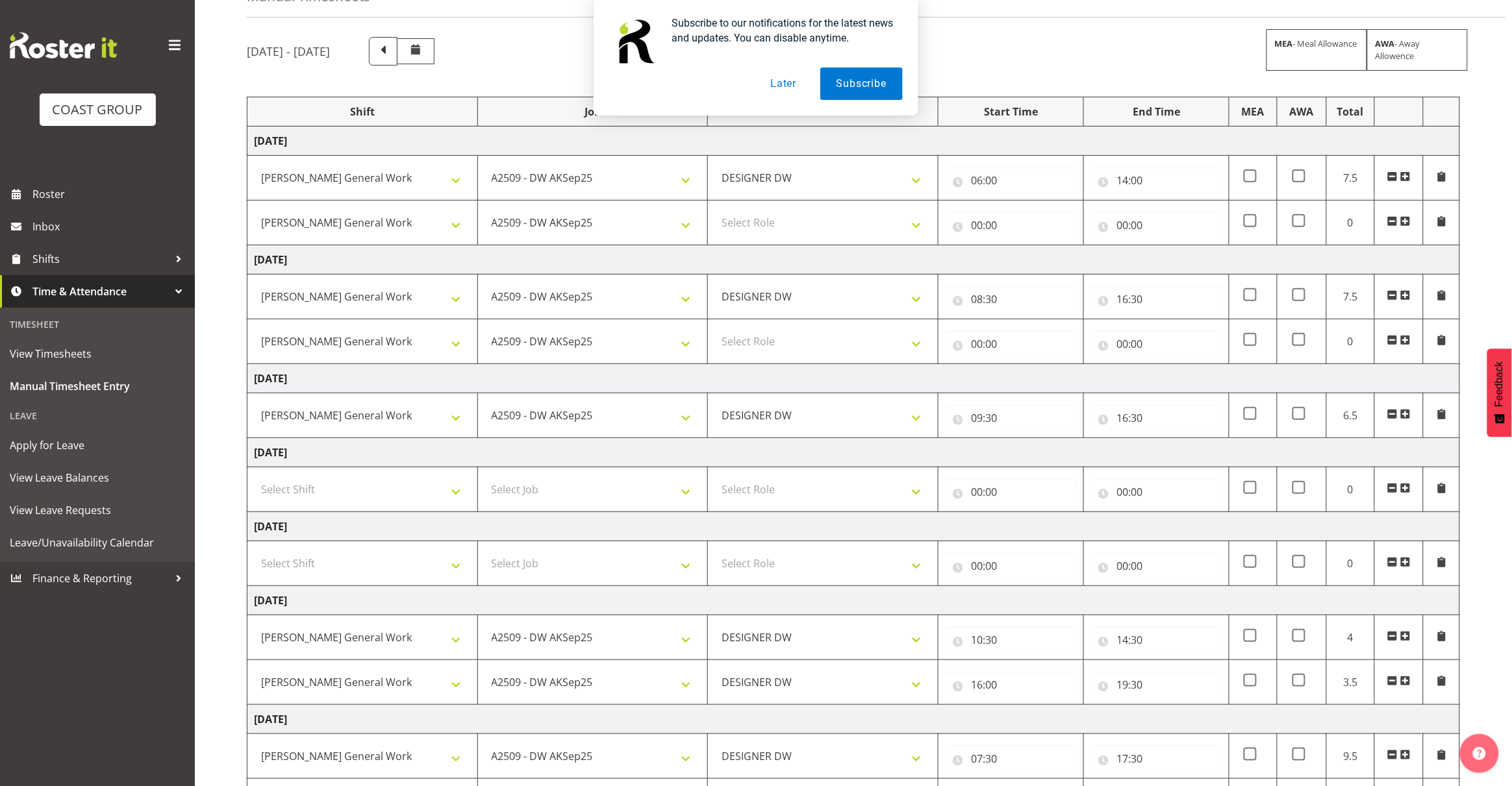
scroll to position [0, 0]
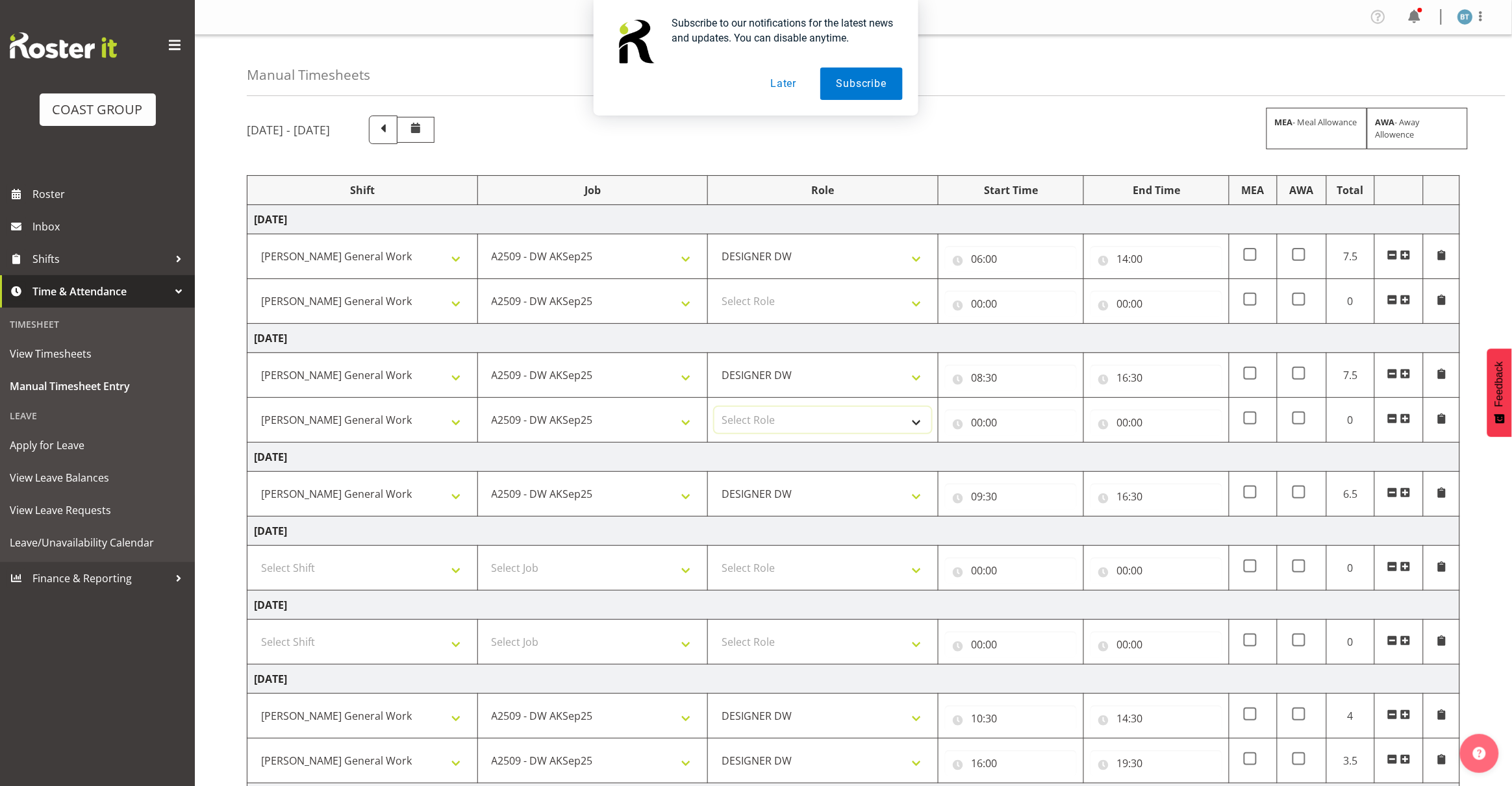
click at [817, 420] on select "Select Role DESIGNER [PERSON_NAME]" at bounding box center [822, 420] width 217 height 26
select select "221"
click at [714, 408] on select "Select Role DESIGNER [PERSON_NAME]" at bounding box center [822, 420] width 217 height 26
click at [819, 308] on select "Select Role DESIGNER [PERSON_NAME]" at bounding box center [822, 301] width 217 height 26
select select "221"
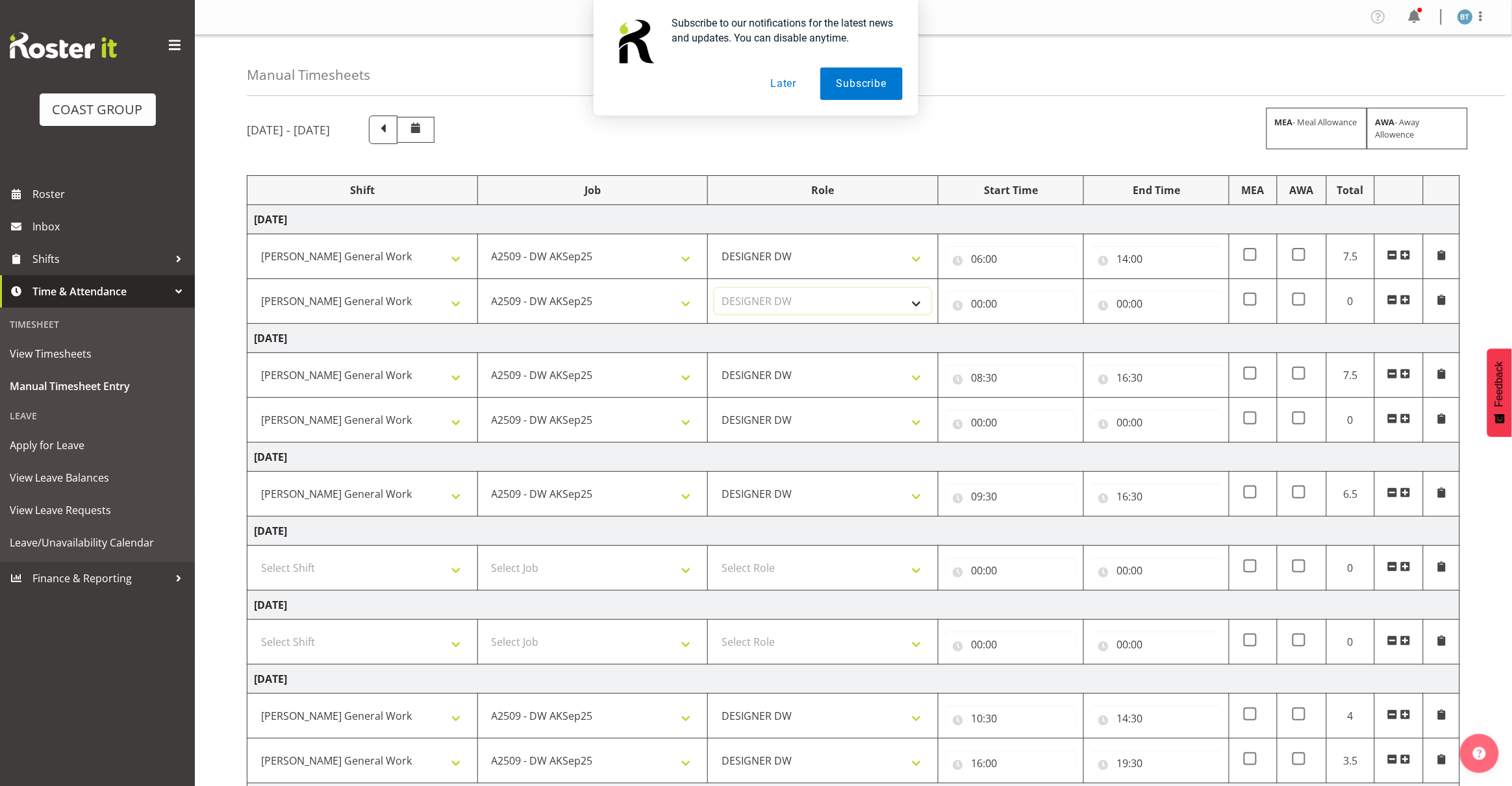
click at [714, 289] on select "Select Role DESIGNER [PERSON_NAME]" at bounding box center [822, 301] width 217 height 26
click at [978, 307] on input "00:00" at bounding box center [1011, 303] width 132 height 26
click at [1035, 339] on select "00 01 02 03 04 05 06 07 08 09 10 11 12 13 14 15 16 17 18 19 20 21 22 23" at bounding box center [1033, 337] width 29 height 26
select select "10"
click at [1019, 325] on select "00 01 02 03 04 05 06 07 08 09 10 11 12 13 14 15 16 17 18 19 20 21 22 23" at bounding box center [1033, 337] width 29 height 26
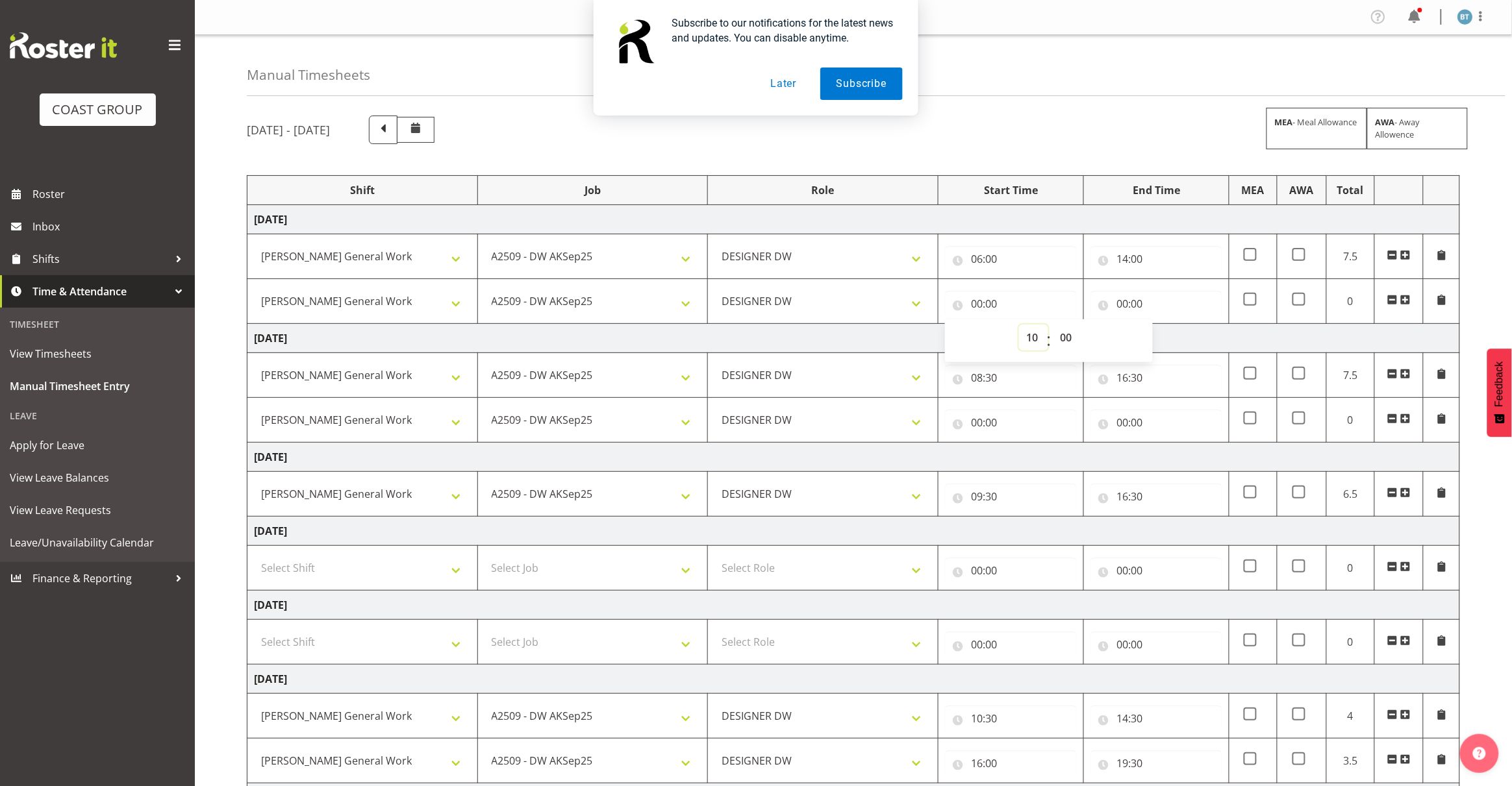
type input "10:00"
click at [1065, 339] on select "00 01 02 03 04 05 06 07 08 09 10 11 12 13 14 15 16 17 18 19 20 21 22 23 24 25 2…" at bounding box center [1068, 337] width 29 height 26
select select "30"
click at [1053, 325] on select "00 01 02 03 04 05 06 07 08 09 10 11 12 13 14 15 16 17 18 19 20 21 22 23 24 25 2…" at bounding box center [1068, 337] width 29 height 26
type input "10:30"
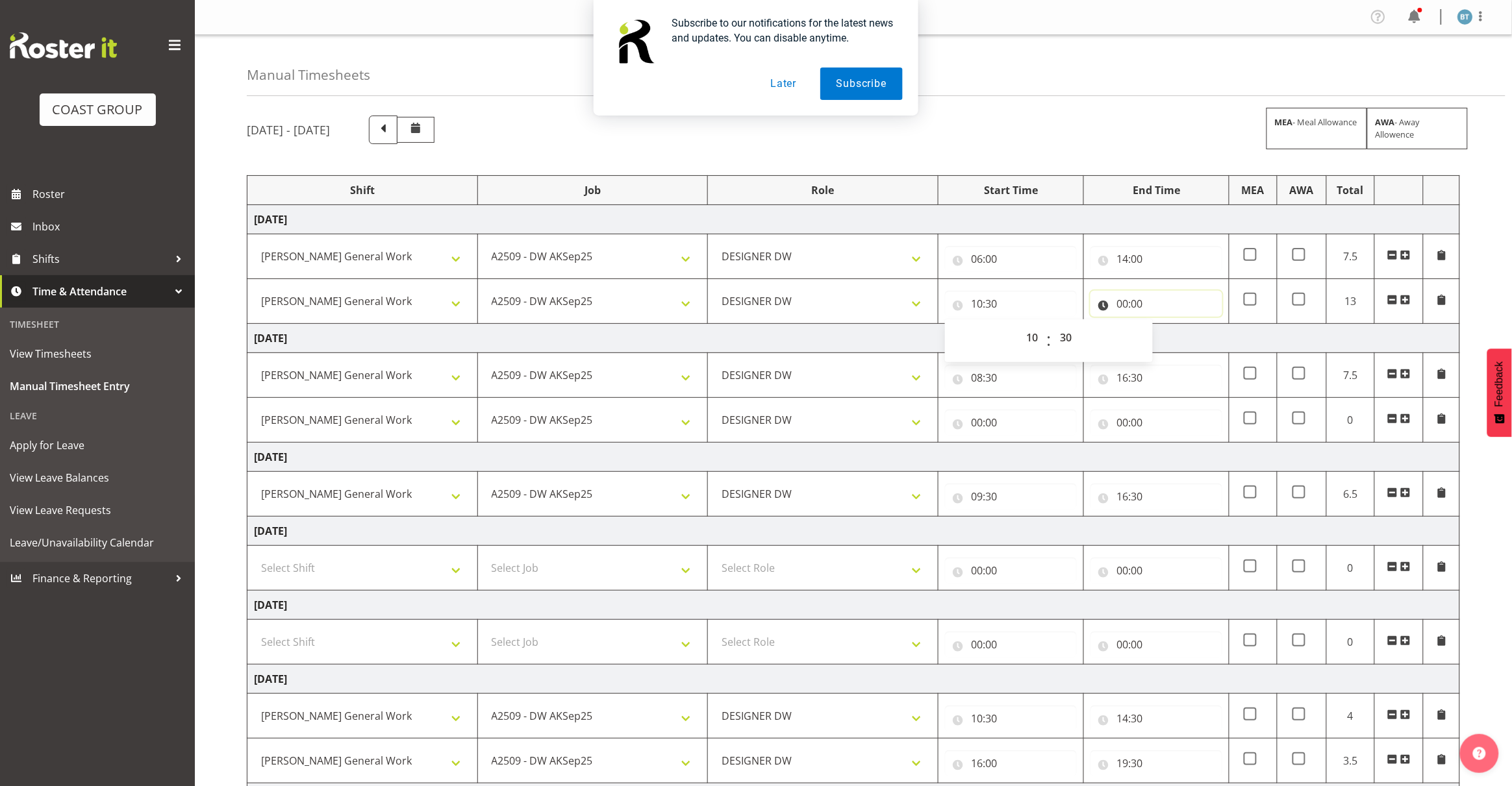
click at [1124, 301] on input "00:00" at bounding box center [1156, 303] width 132 height 26
click at [1176, 334] on select "00 01 02 03 04 05 06 07 08 09 10 11 12 13 14 15 16 17 18 19 20 21 22 23" at bounding box center [1179, 337] width 29 height 26
select select "2"
click at [1164, 325] on select "00 01 02 03 04 05 06 07 08 09 10 11 12 13 14 15 16 17 18 19 20 21 22 23" at bounding box center [1179, 337] width 29 height 26
type input "02:00"
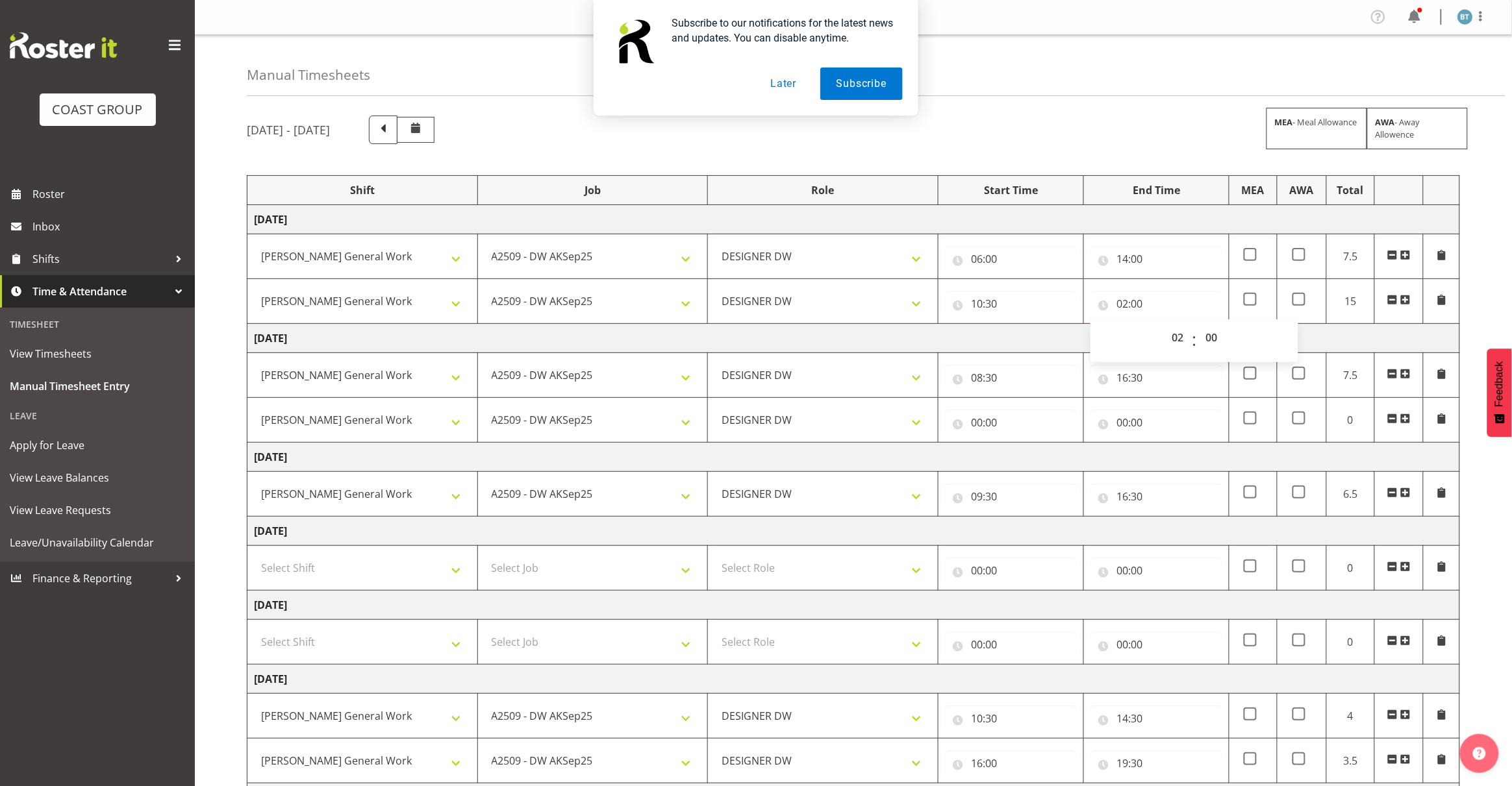
click at [1044, 339] on td "[DATE]" at bounding box center [854, 338] width 1213 height 29
click at [1124, 305] on input "02:00" at bounding box center [1156, 303] width 132 height 26
click at [1177, 343] on select "00 01 02 03 04 05 06 07 08 09 10 11 12 13 14 15 16 17 18 19 20 21 22 23" at bounding box center [1179, 337] width 29 height 26
click at [1173, 333] on select "00 01 02 03 04 05 06 07 08 09 10 11 12 13 14 15 16 17 18 19 20 21 22 23" at bounding box center [1179, 337] width 29 height 26
select select "23"
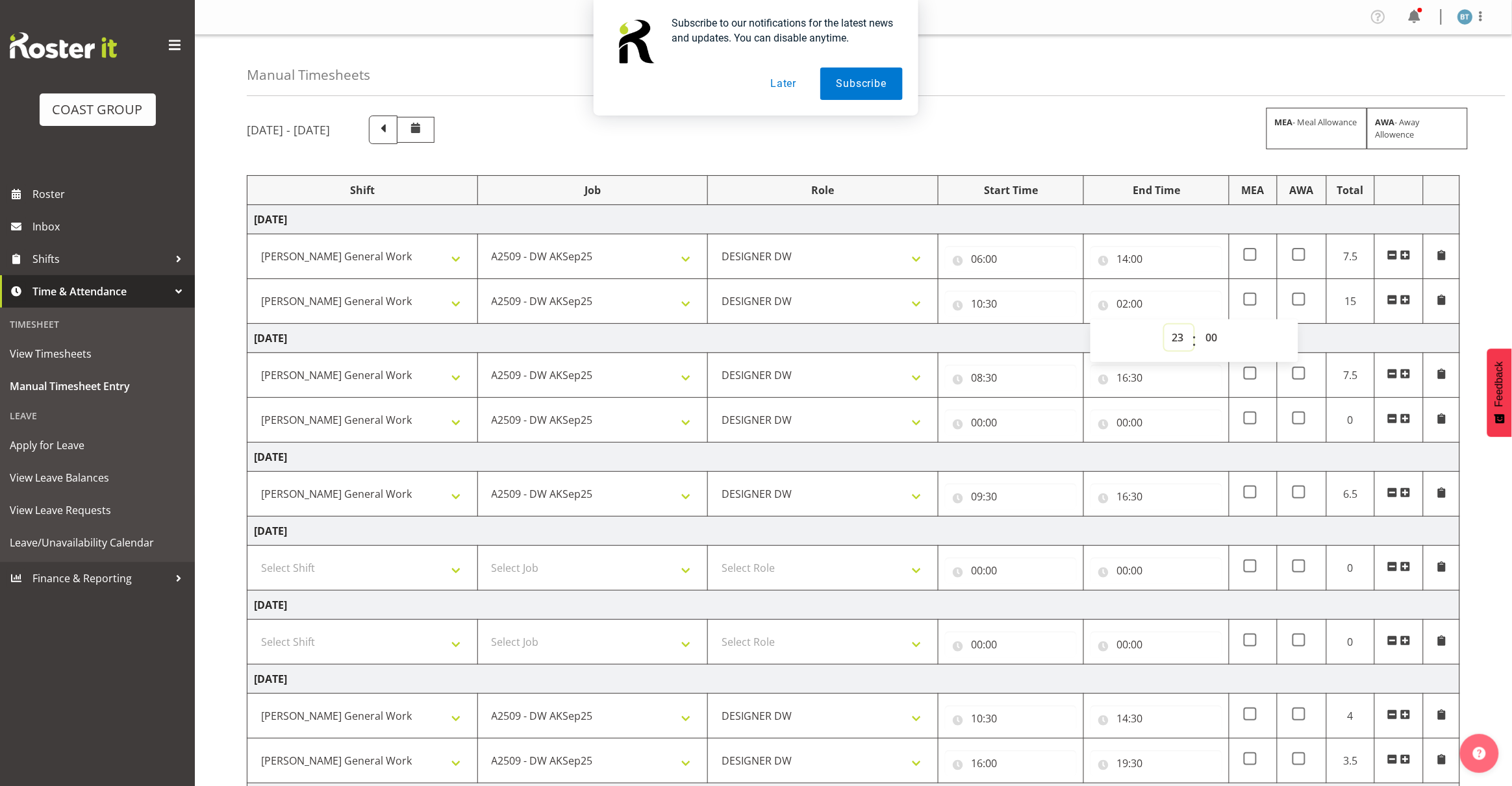
click at [1164, 325] on select "00 01 02 03 04 05 06 07 08 09 10 11 12 13 14 15 16 17 18 19 20 21 22 23" at bounding box center [1179, 337] width 29 height 26
type input "23:00"
click at [983, 319] on td "10:30 00 01 02 03 04 05 06 07 08 09 10 11 12 13 14 15 16 17 18 19 20 21 22 23 :…" at bounding box center [1012, 301] width 146 height 45
click at [988, 339] on td "[DATE]" at bounding box center [854, 338] width 1213 height 29
click at [974, 303] on input "10:30" at bounding box center [1011, 303] width 132 height 26
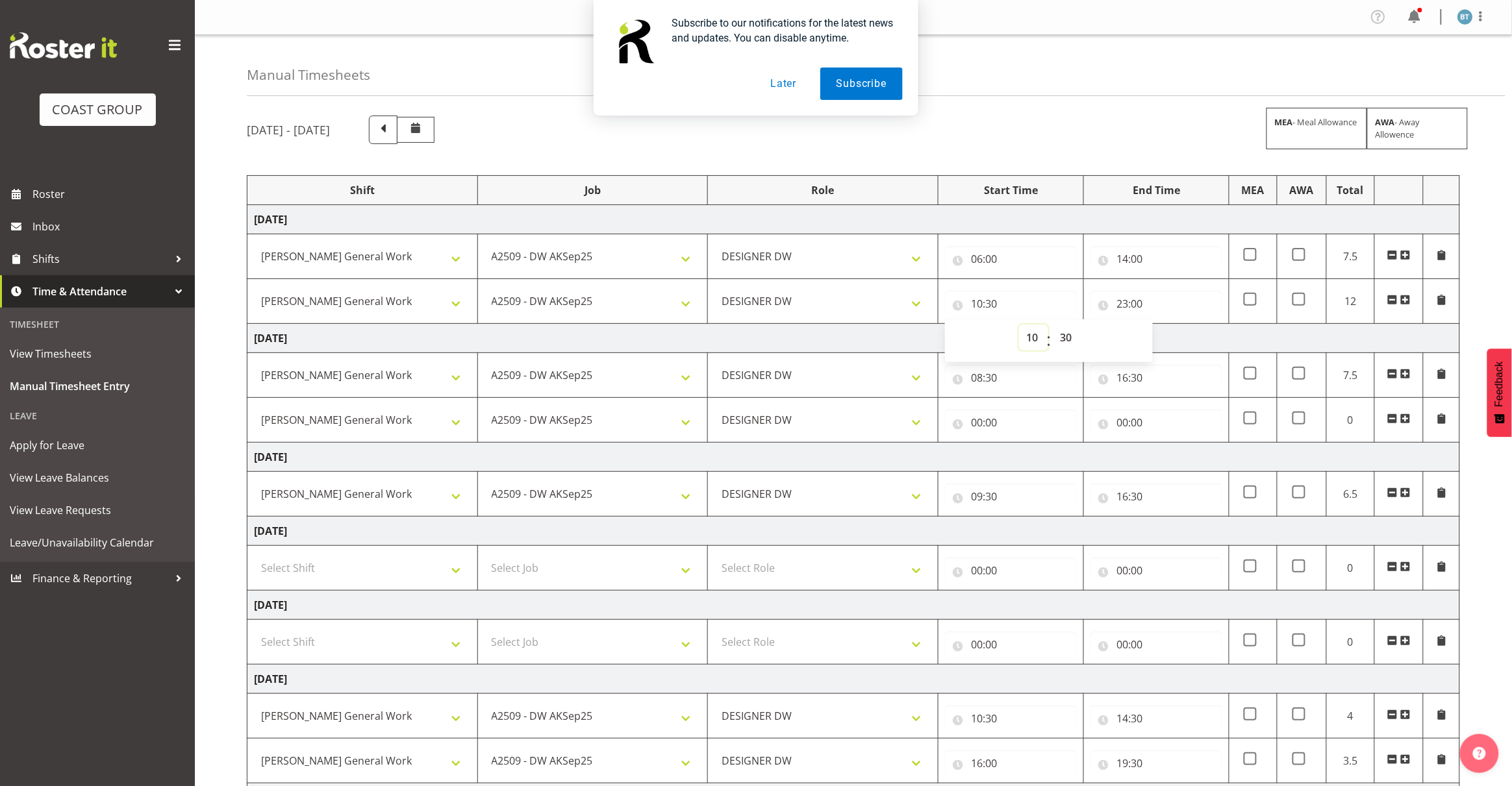
click at [1028, 336] on select "00 01 02 03 04 05 06 07 08 09 10 11 12 13 14 15 16 17 18 19 20 21 22 23" at bounding box center [1033, 337] width 29 height 26
select select "4"
click at [1019, 325] on select "00 01 02 03 04 05 06 07 08 09 10 11 12 13 14 15 16 17 18 19 20 21 22 23" at bounding box center [1033, 337] width 29 height 26
type input "04:30"
click at [1029, 336] on select "00 01 02 03 04 05 06 07 08 09 10 11 12 13 14 15 16 17 18 19 20 21 22 23" at bounding box center [1033, 337] width 29 height 26
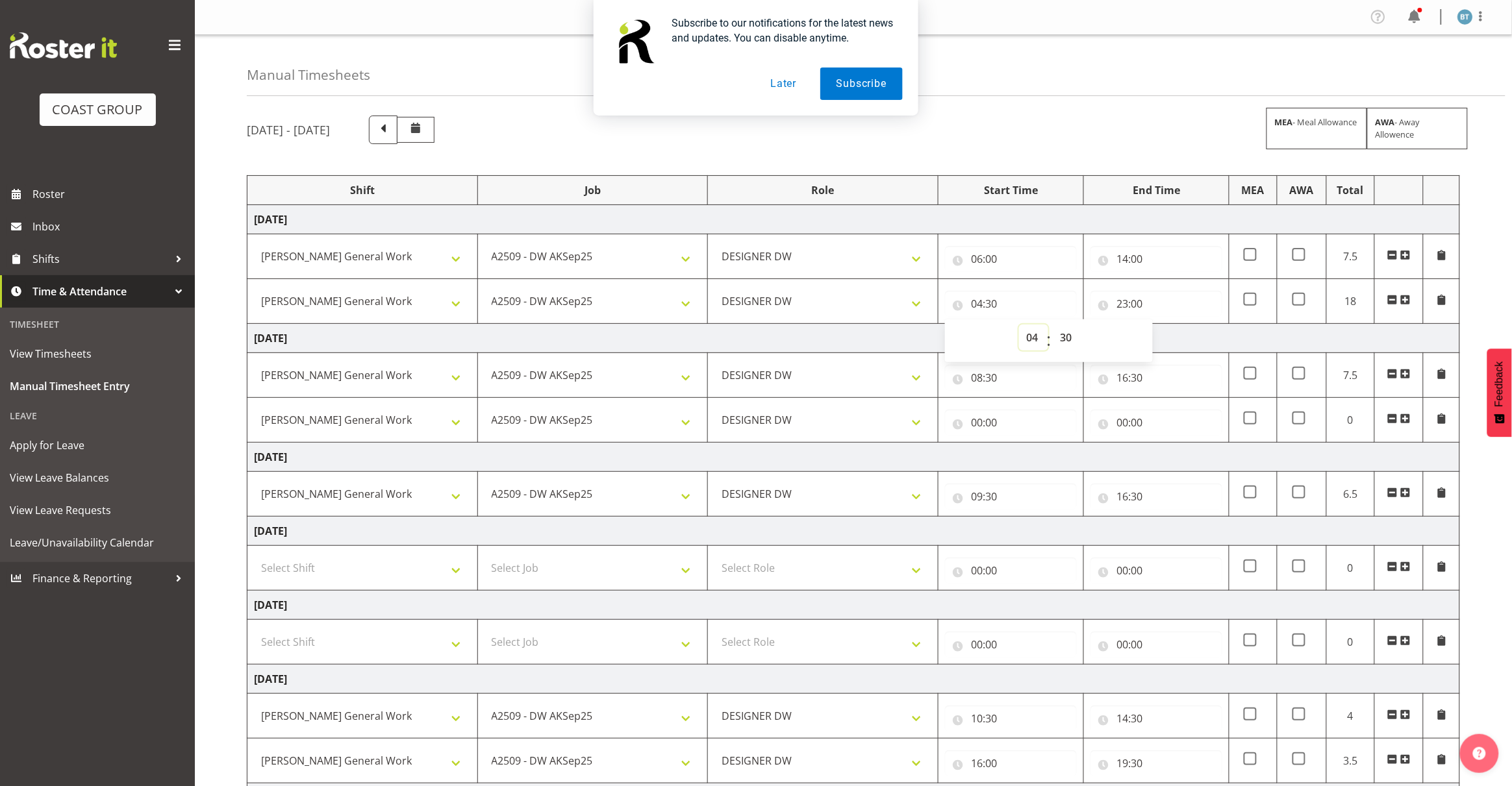
select select "22"
click at [1019, 325] on select "00 01 02 03 04 05 06 07 08 09 10 11 12 13 14 15 16 17 18 19 20 21 22 23" at bounding box center [1033, 337] width 29 height 26
type input "22:30"
click at [1122, 298] on input "23:00" at bounding box center [1156, 303] width 132 height 26
click at [1177, 339] on select "00 01 02 03 04 05 06 07 08 09 10 11 12 13 14 15 16 17 18 19 20 21 22 23" at bounding box center [1179, 337] width 29 height 26
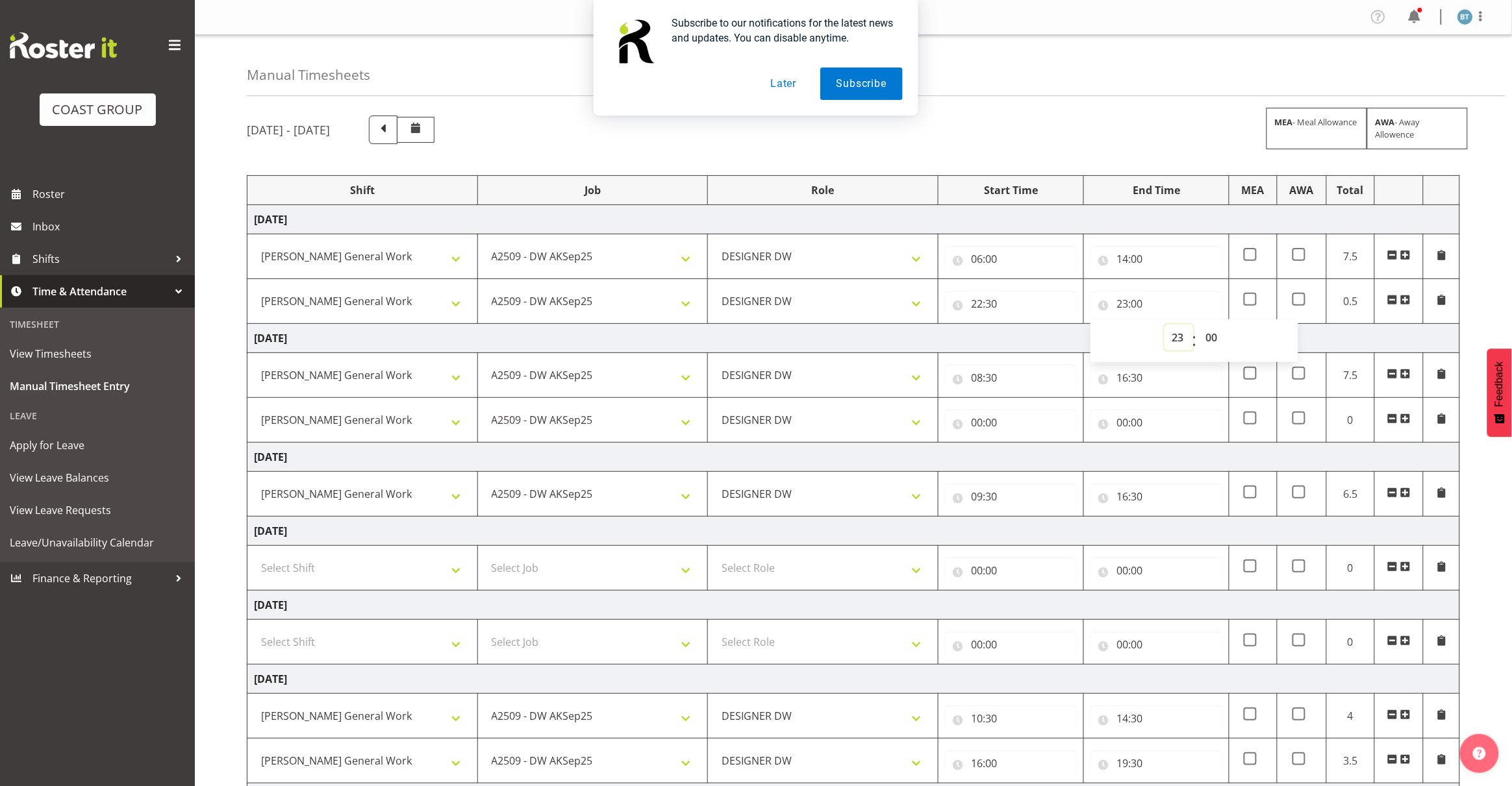
select select "2"
click at [1164, 325] on select "00 01 02 03 04 05 06 07 08 09 10 11 12 13 14 15 16 17 18 19 20 21 22 23" at bounding box center [1179, 337] width 29 height 26
type input "02:00"
click at [1219, 338] on select "00 01 02 03 04 05 06 07 08 09 10 11 12 13 14 15 16 17 18 19 20 21 22 23 24 25 2…" at bounding box center [1213, 337] width 29 height 26
select select "30"
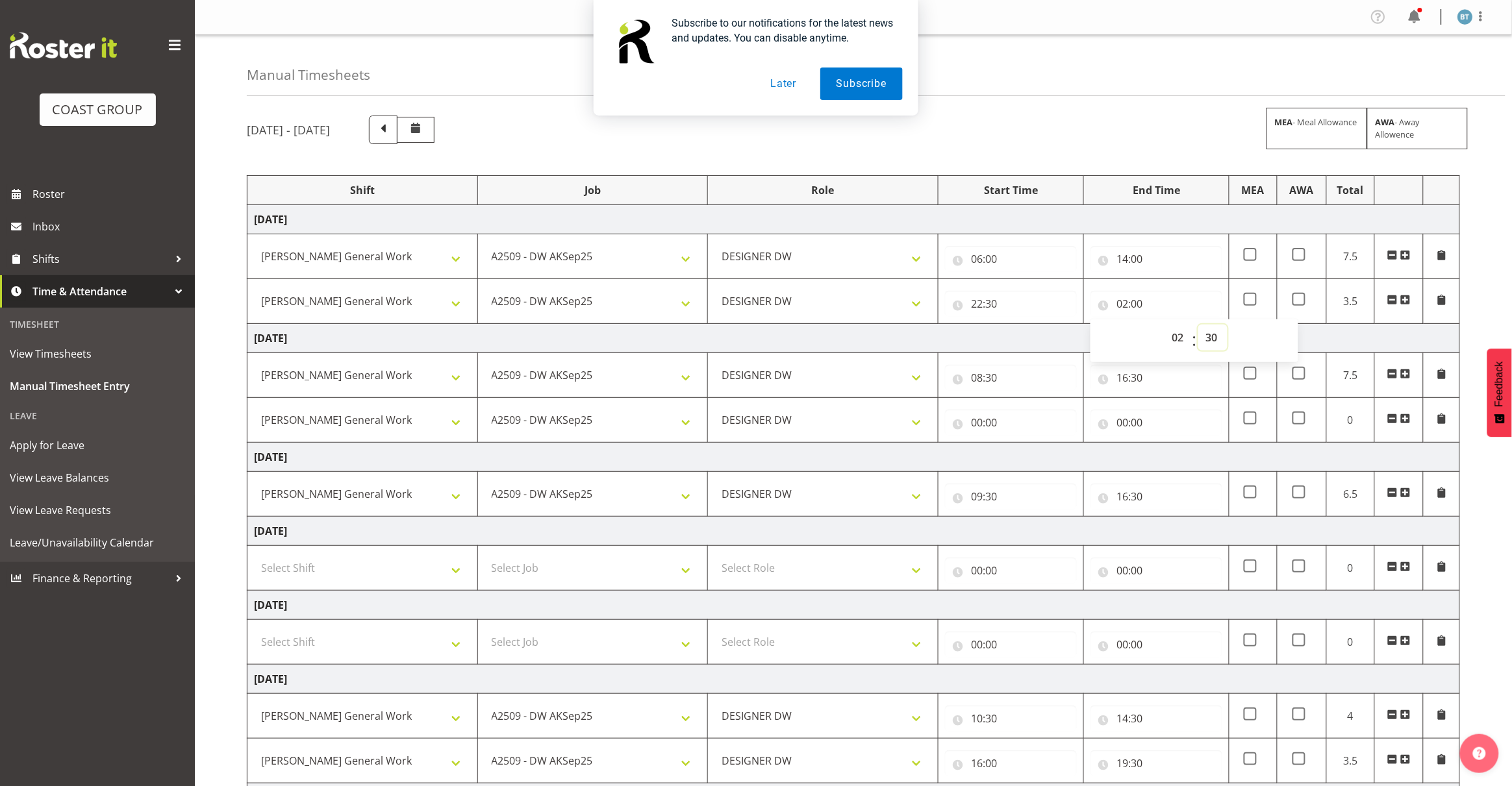
click at [1198, 325] on select "00 01 02 03 04 05 06 07 08 09 10 11 12 13 14 15 16 17 18 19 20 21 22 23 24 25 2…" at bounding box center [1213, 337] width 29 height 26
type input "02:30"
click at [1251, 294] on span at bounding box center [1250, 299] width 13 height 13
click at [1251, 295] on input "checkbox" at bounding box center [1248, 299] width 8 height 8
checkbox input "true"
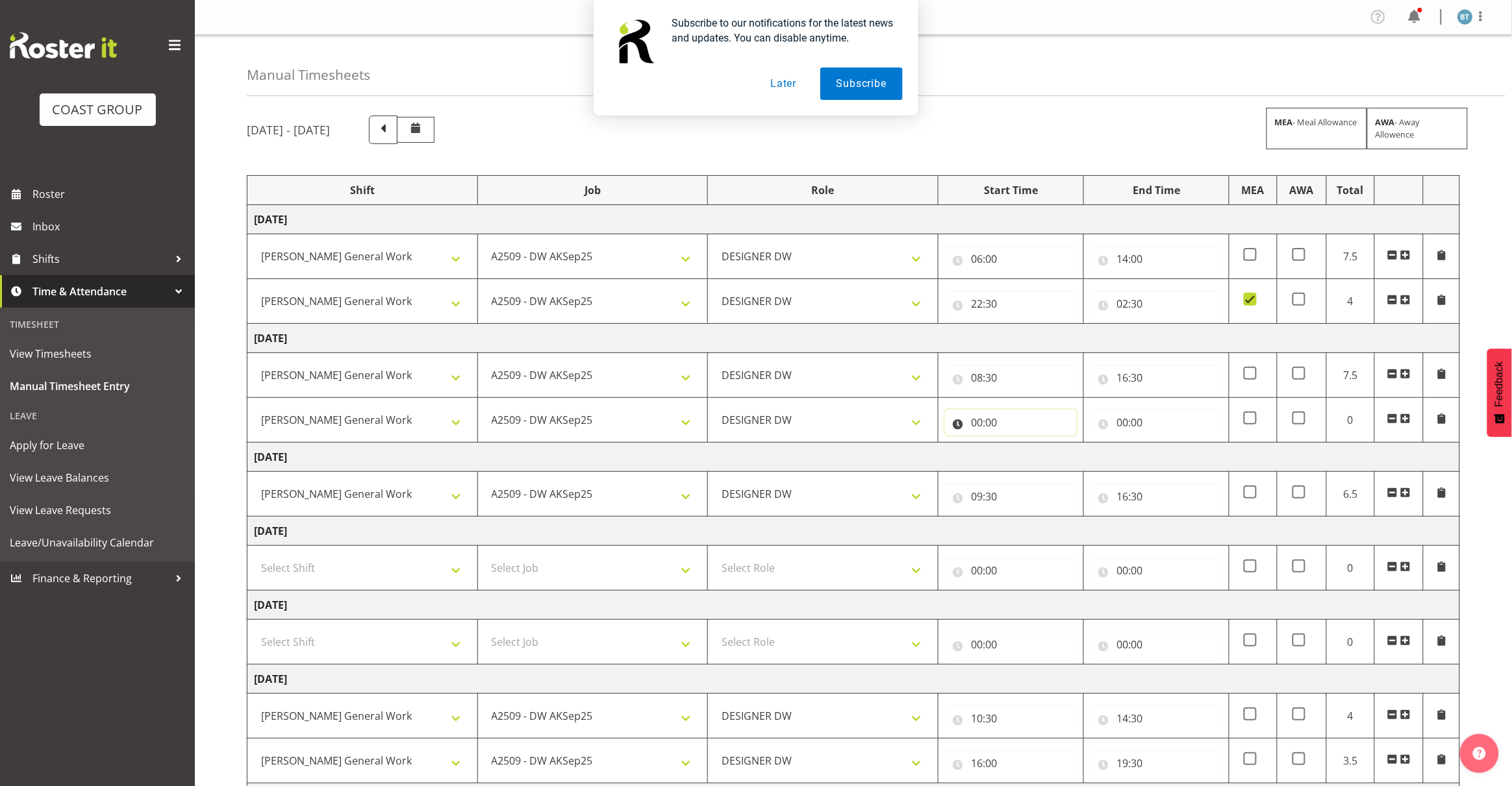
click at [978, 423] on input "00:00" at bounding box center [1011, 422] width 132 height 26
click at [1030, 460] on select "00 01 02 03 04 05 06 07 08 09 10 11 12 13 14 15 16 17 18 19 20 21 22 23" at bounding box center [1033, 456] width 29 height 26
select select "22"
click at [1019, 445] on select "00 01 02 03 04 05 06 07 08 09 10 11 12 13 14 15 16 17 18 19 20 21 22 23" at bounding box center [1033, 456] width 29 height 26
type input "22:00"
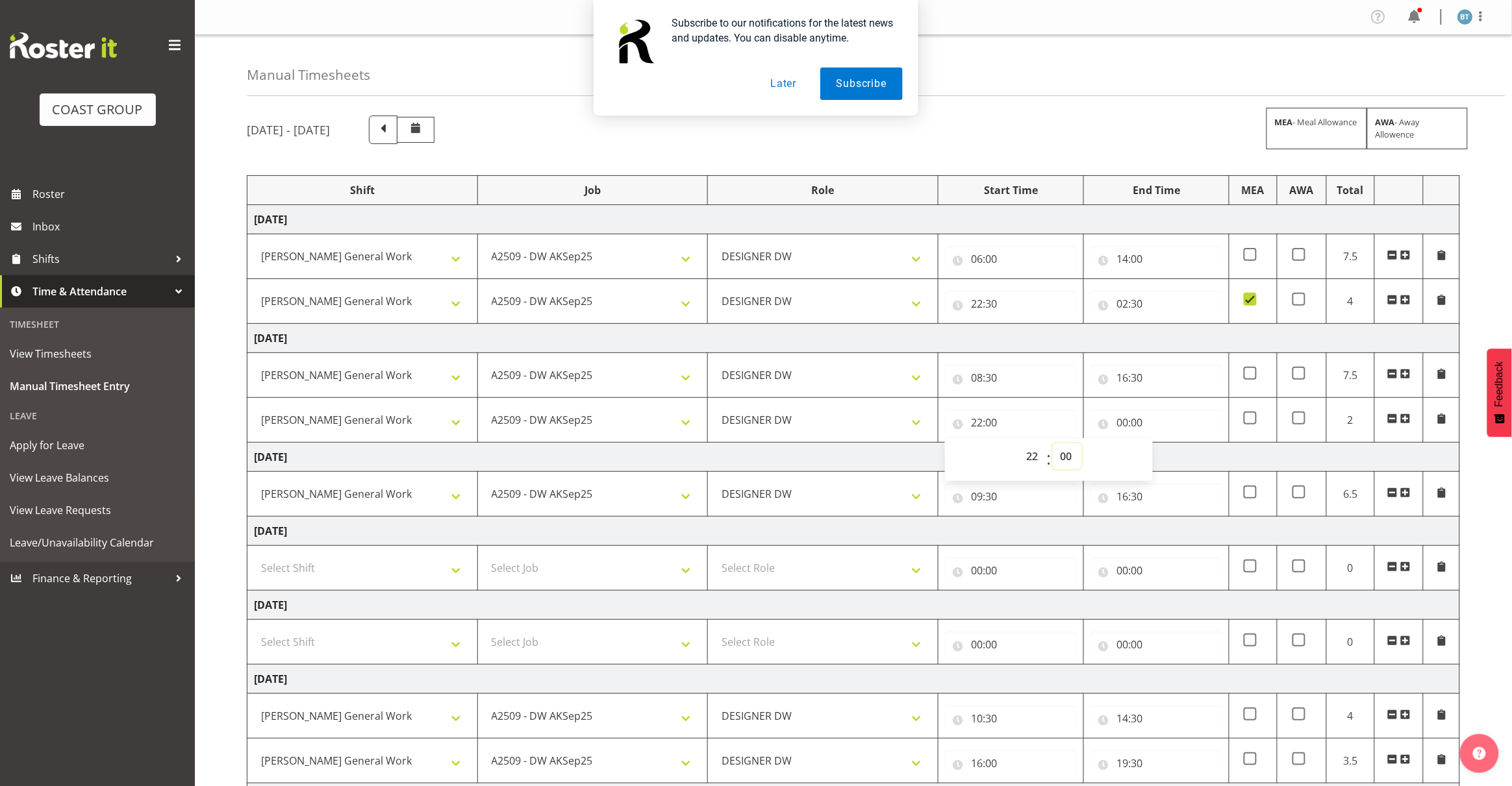
click at [1070, 458] on select "00 01 02 03 04 05 06 07 08 09 10 11 12 13 14 15 16 17 18 19 20 21 22 23 24 25 2…" at bounding box center [1068, 456] width 29 height 26
select select "30"
click at [1053, 445] on select "00 01 02 03 04 05 06 07 08 09 10 11 12 13 14 15 16 17 18 19 20 21 22 23 24 25 2…" at bounding box center [1068, 456] width 29 height 26
type input "22:30"
click at [1124, 420] on input "00:00" at bounding box center [1156, 422] width 132 height 26
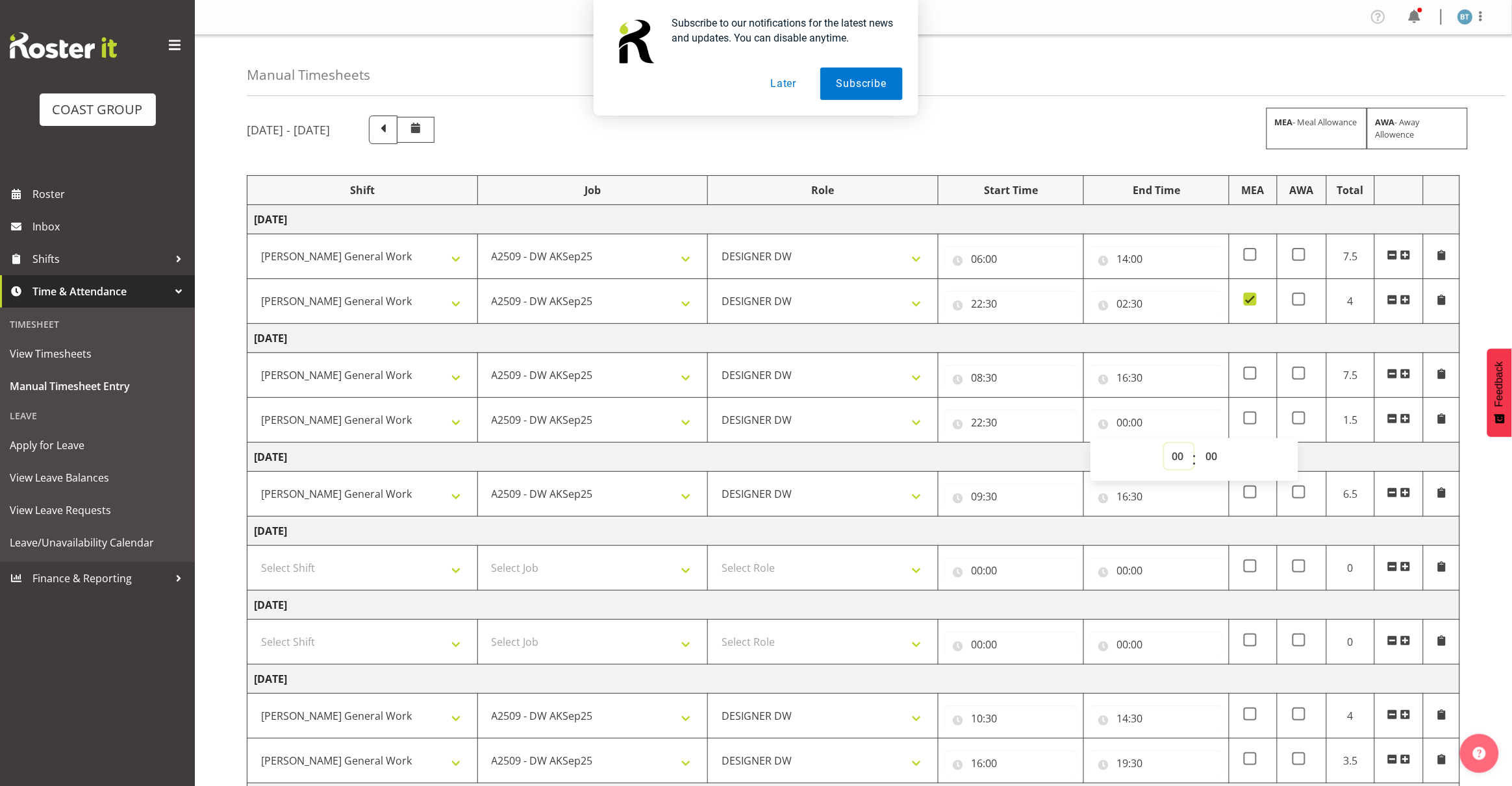
click at [1180, 458] on select "00 01 02 03 04 05 06 07 08 09 10 11 12 13 14 15 16 17 18 19 20 21 22 23" at bounding box center [1179, 456] width 29 height 26
select select "2"
click at [1164, 445] on select "00 01 02 03 04 05 06 07 08 09 10 11 12 13 14 15 16 17 18 19 20 21 22 23" at bounding box center [1179, 456] width 29 height 26
type input "02:00"
click at [1218, 458] on select "00 01 02 03 04 05 06 07 08 09 10 11 12 13 14 15 16 17 18 19 20 21 22 23 24 25 2…" at bounding box center [1213, 456] width 29 height 26
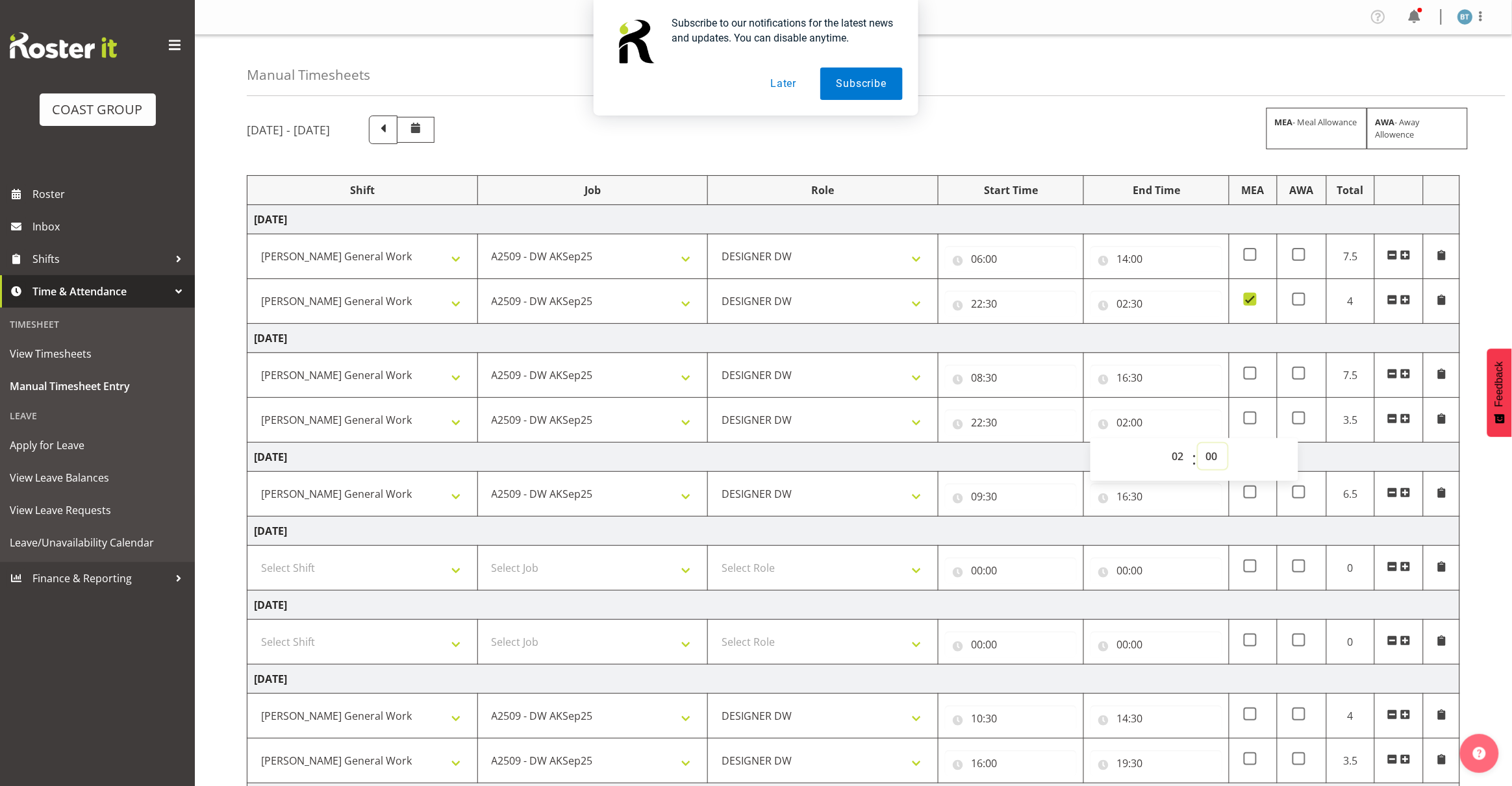
select select "30"
click at [1198, 445] on select "00 01 02 03 04 05 06 07 08 09 10 11 12 13 14 15 16 17 18 19 20 21 22 23 24 25 2…" at bounding box center [1213, 456] width 29 height 26
type input "02:30"
click at [1239, 332] on td "[DATE]" at bounding box center [854, 338] width 1213 height 29
click at [1248, 420] on span at bounding box center [1250, 418] width 13 height 13
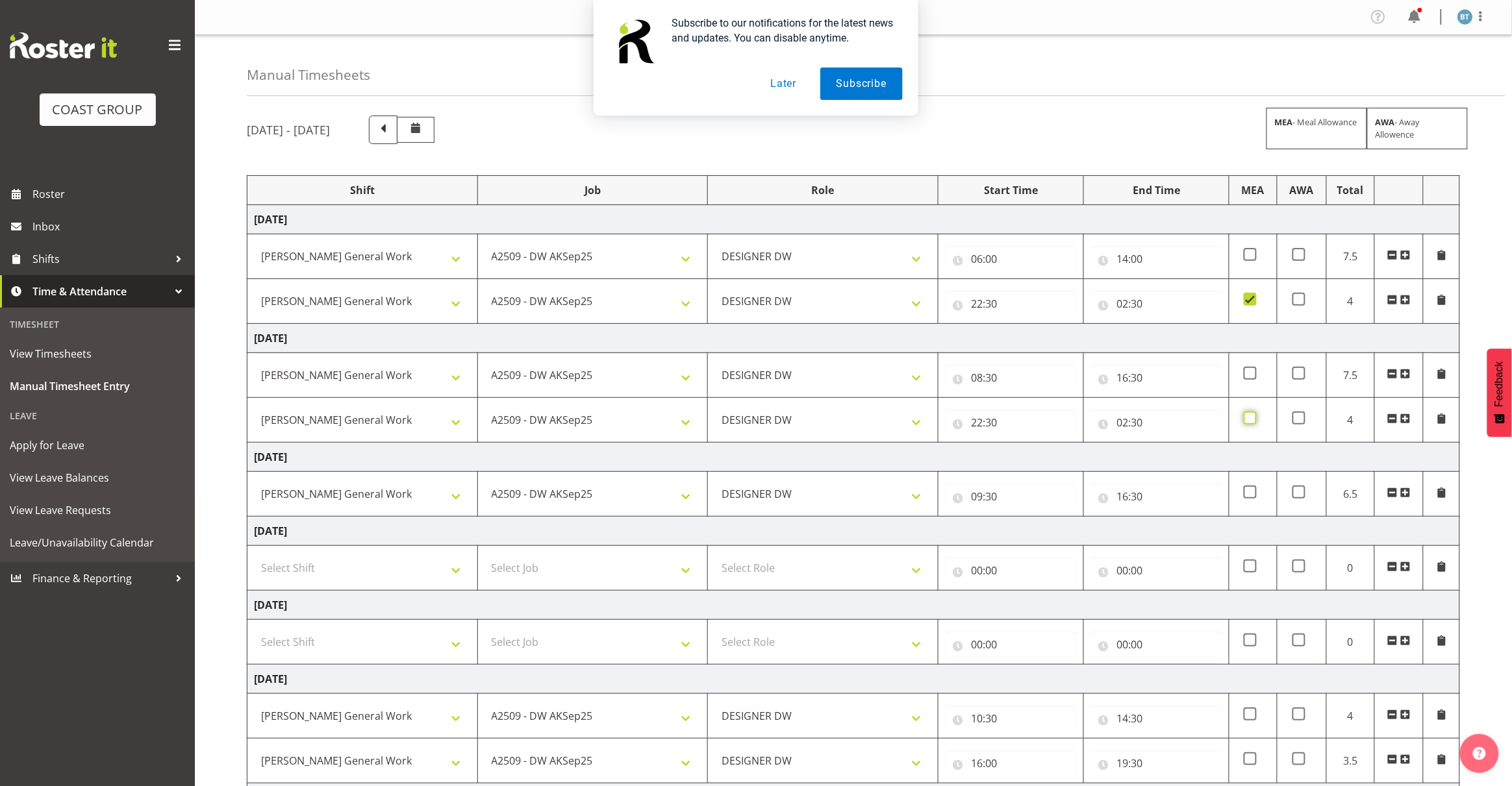
click at [1248, 420] on input "checkbox" at bounding box center [1248, 418] width 8 height 8
checkbox input "true"
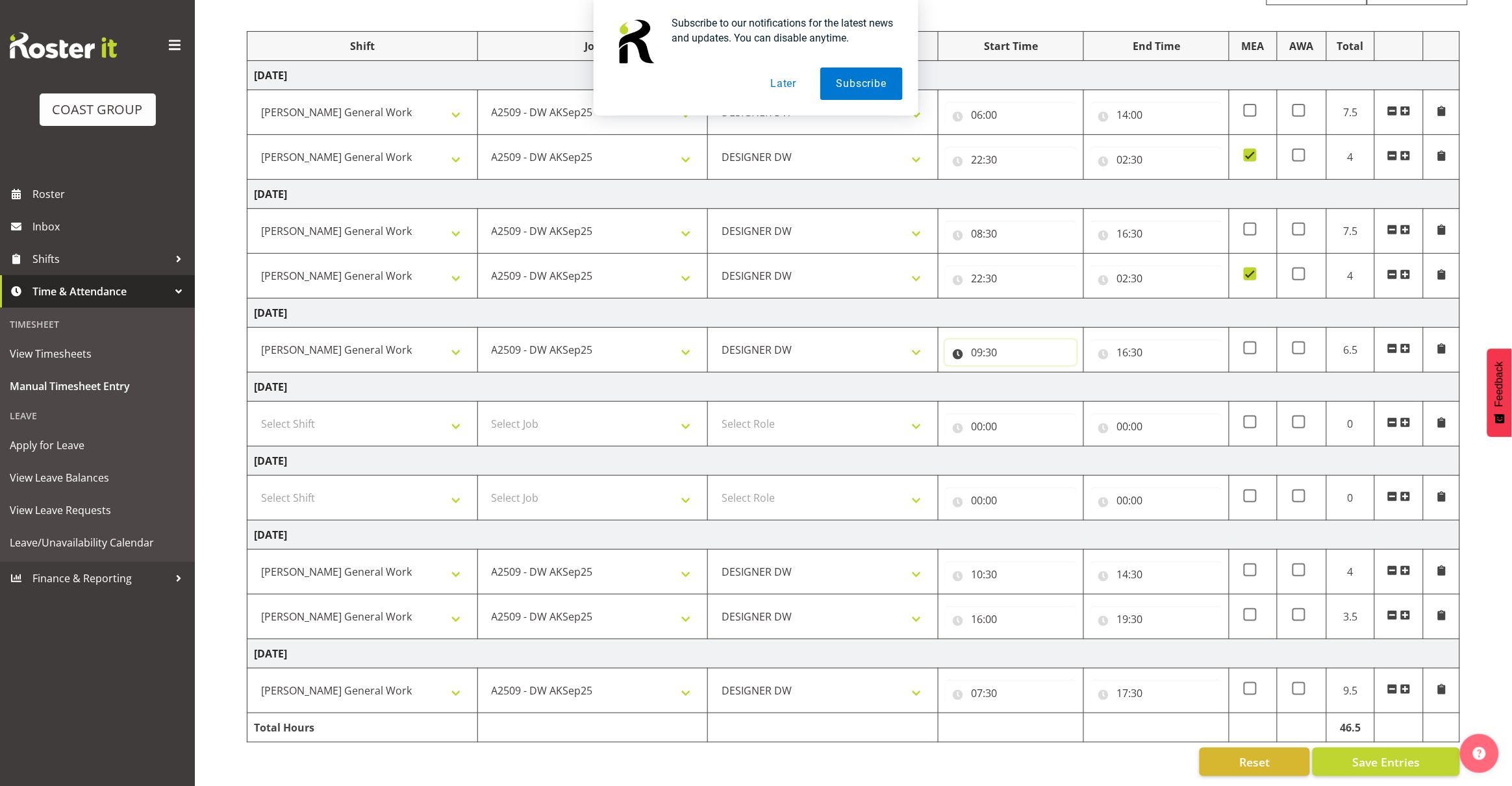
click at [977, 339] on input "09:30" at bounding box center [1011, 352] width 132 height 26
click at [1072, 374] on select "00 01 02 03 04 05 06 07 08 09 10 11 12 13 14 15 16 17 18 19 20 21 22 23 24 25 2…" at bounding box center [1068, 386] width 29 height 26
select select "0"
click at [1053, 373] on select "00 01 02 03 04 05 06 07 08 09 10 11 12 13 14 15 16 17 18 19 20 21 22 23 24 25 2…" at bounding box center [1068, 386] width 29 height 26
type input "09:00"
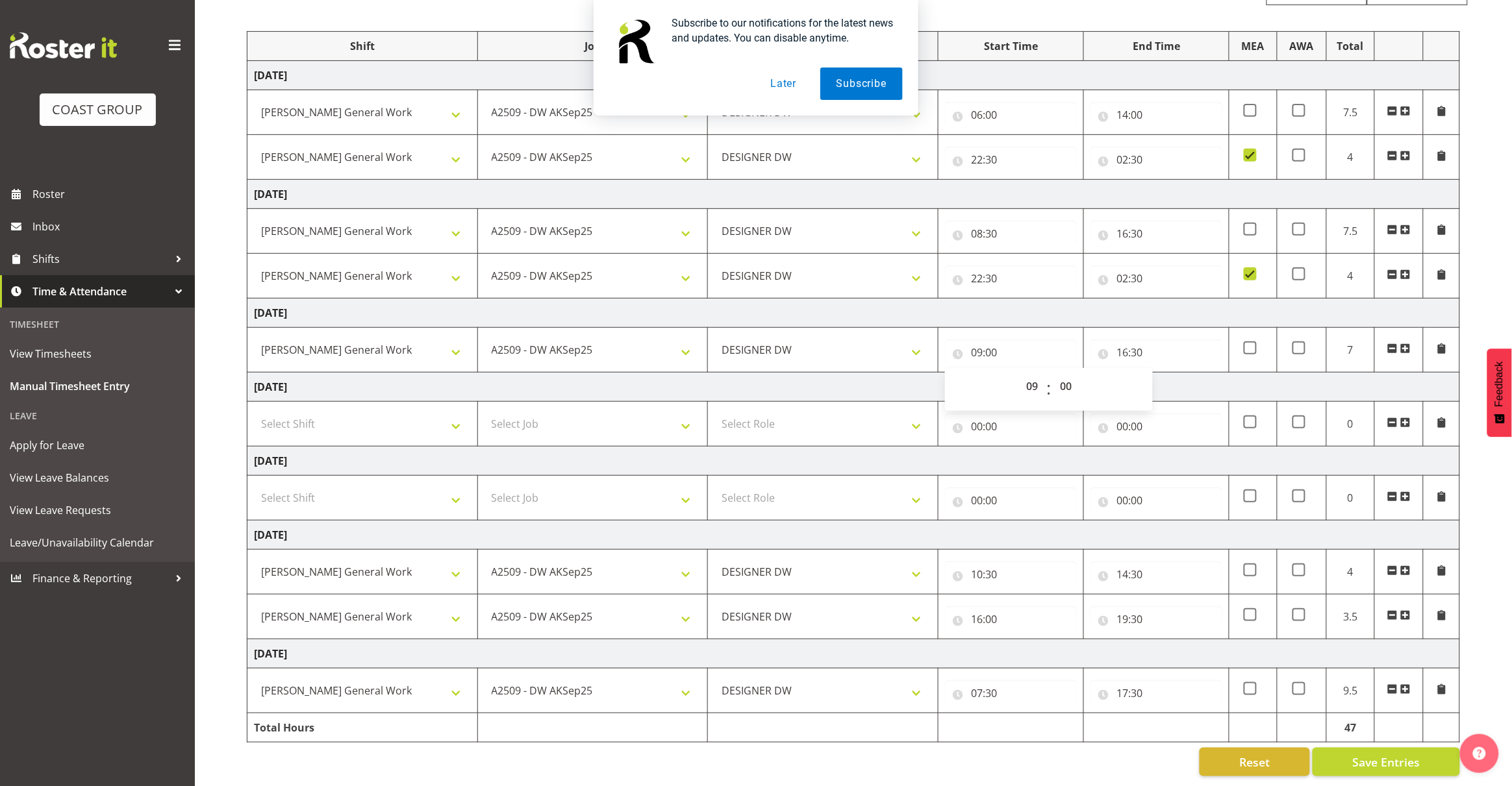
click at [1066, 298] on td "[DATE]" at bounding box center [854, 313] width 1213 height 29
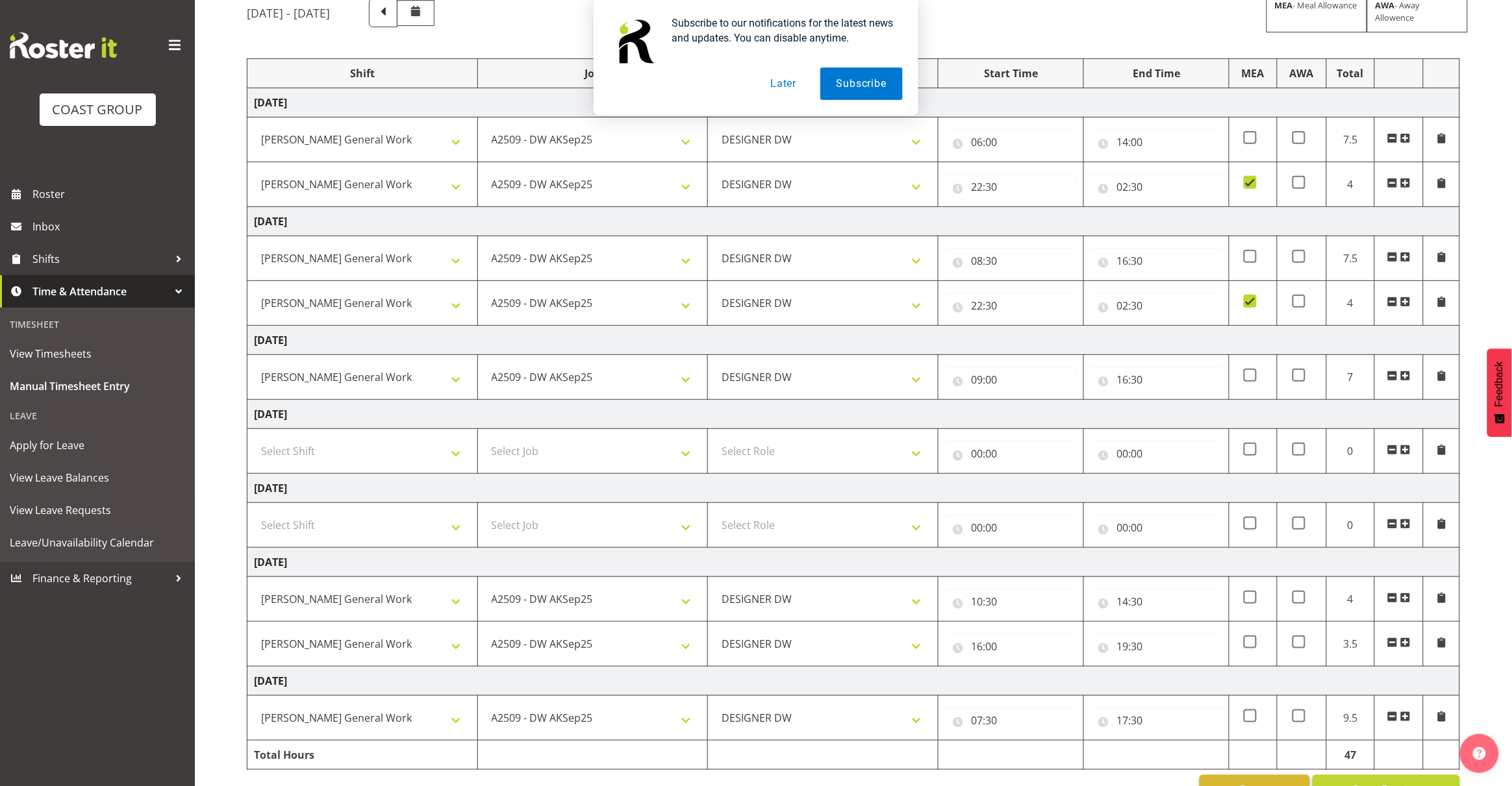
scroll to position [78, 0]
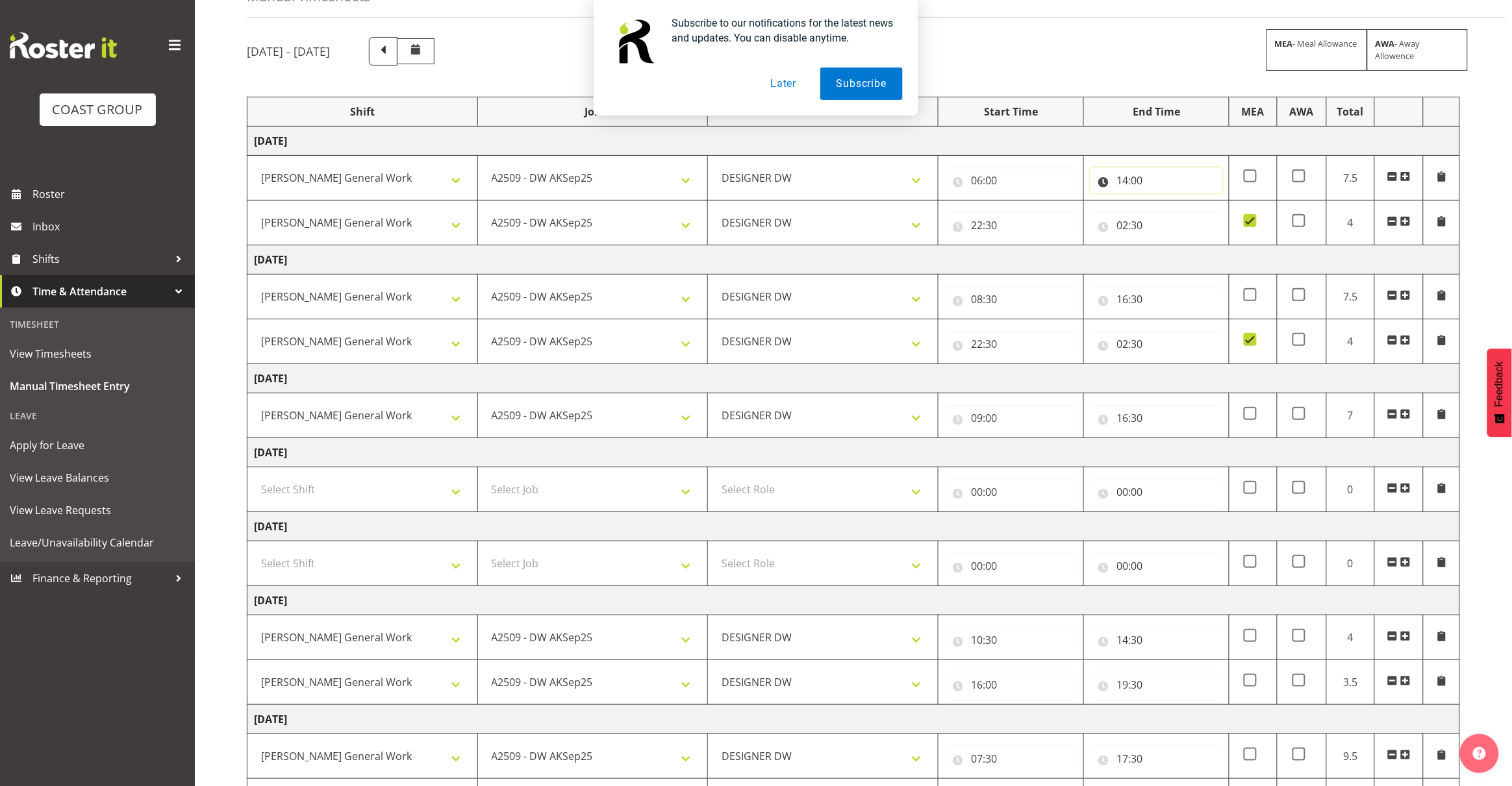
click at [1136, 182] on input "14:00" at bounding box center [1156, 180] width 132 height 26
click at [1215, 216] on select "00 01 02 03 04 05 06 07 08 09 10 11 12 13 14 15 16 17 18 19 20 21 22 23 24 25 2…" at bounding box center [1213, 214] width 29 height 26
select select "30"
click at [1198, 202] on select "00 01 02 03 04 05 06 07 08 09 10 11 12 13 14 15 16 17 18 19 20 21 22 23 24 25 2…" at bounding box center [1213, 214] width 29 height 26
type input "14:30"
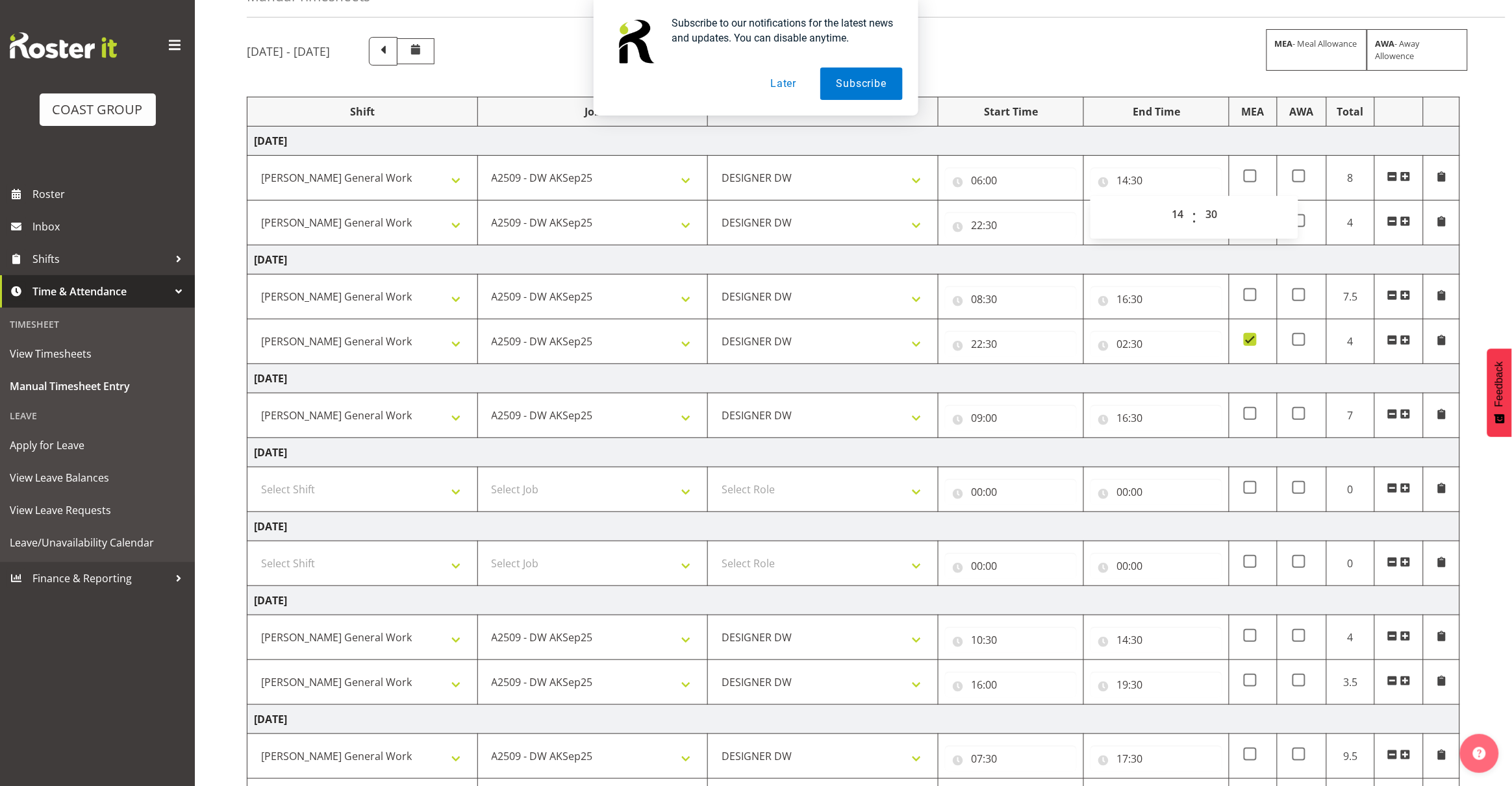
click at [1036, 260] on td "[DATE]" at bounding box center [854, 260] width 1213 height 29
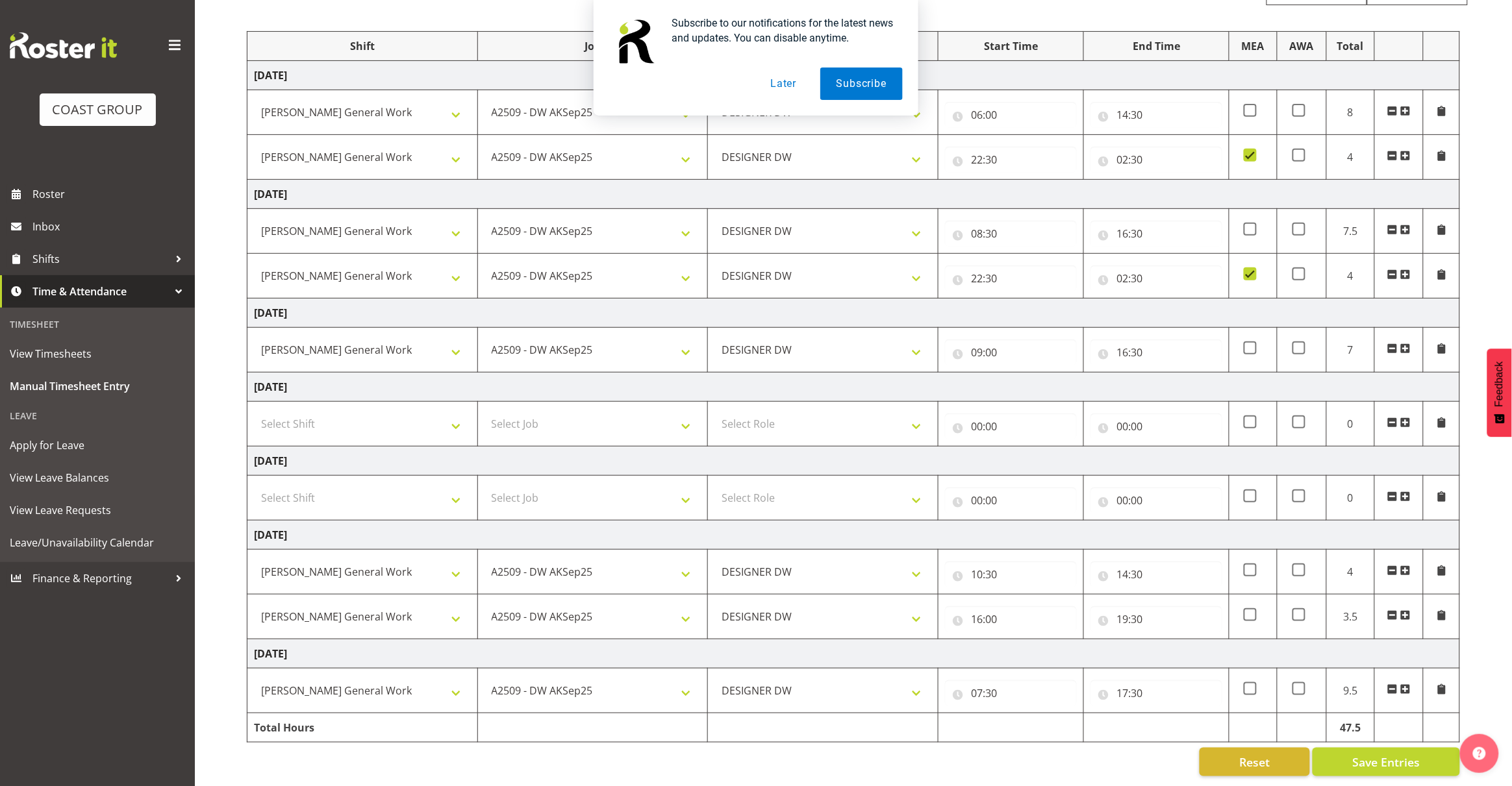
scroll to position [160, 0]
click at [1095, 375] on td "[DATE]" at bounding box center [854, 387] width 1213 height 29
click at [1396, 754] on span "Save Entries" at bounding box center [1386, 762] width 67 height 17
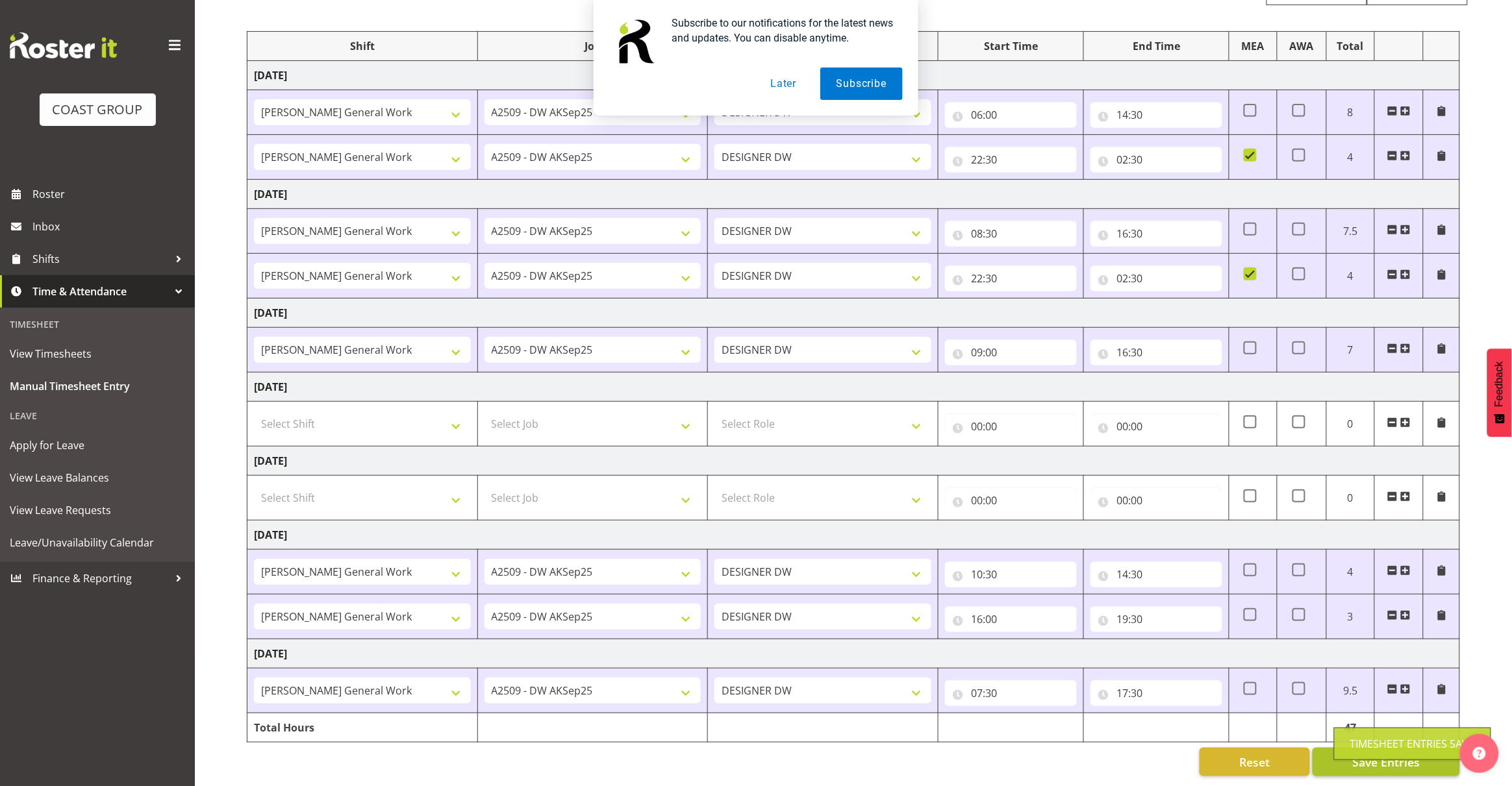
click at [1348, 751] on div "Timesheet Entries Save" at bounding box center [1412, 743] width 157 height 32
